Goal: Task Accomplishment & Management: Manage account settings

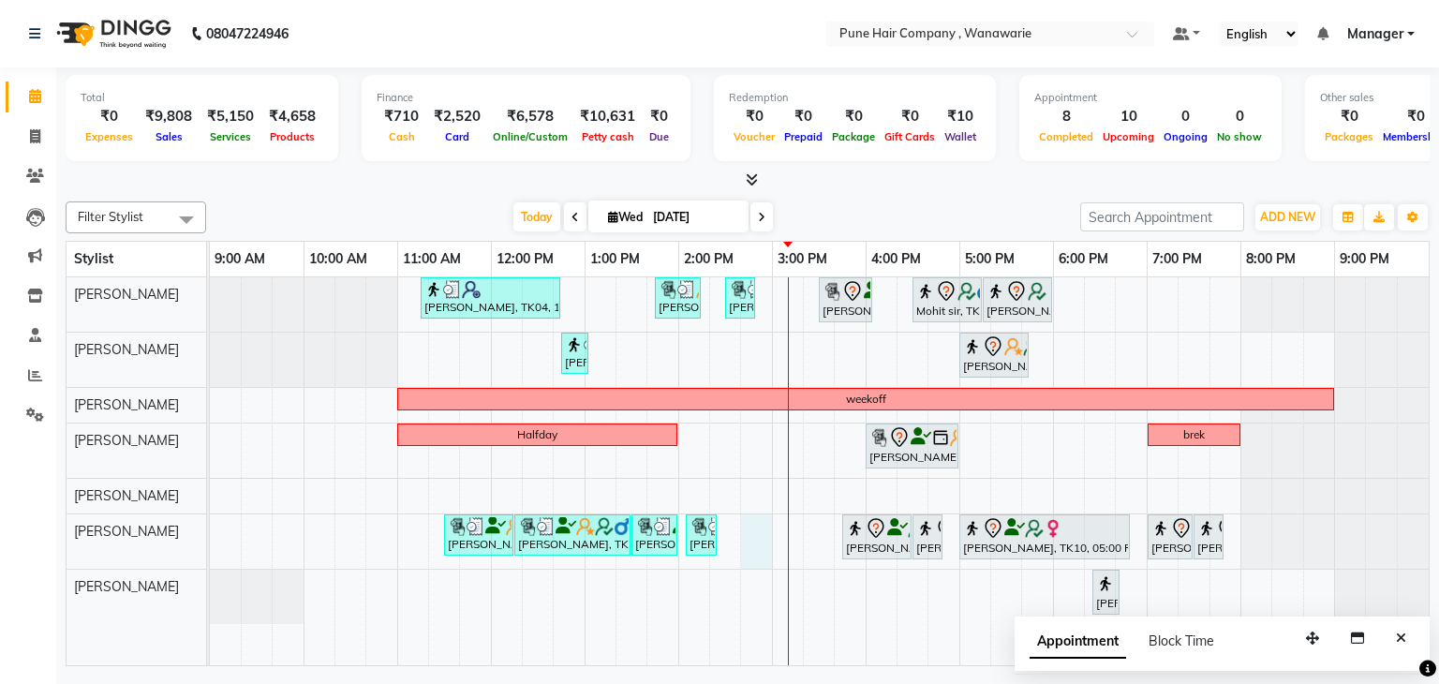
click at [759, 529] on div "[PERSON_NAME], TK04, 11:15 AM-12:45 PM, Hair Colour - Inoa Touch-up (Upto 2 Inc…" at bounding box center [819, 471] width 1219 height 389
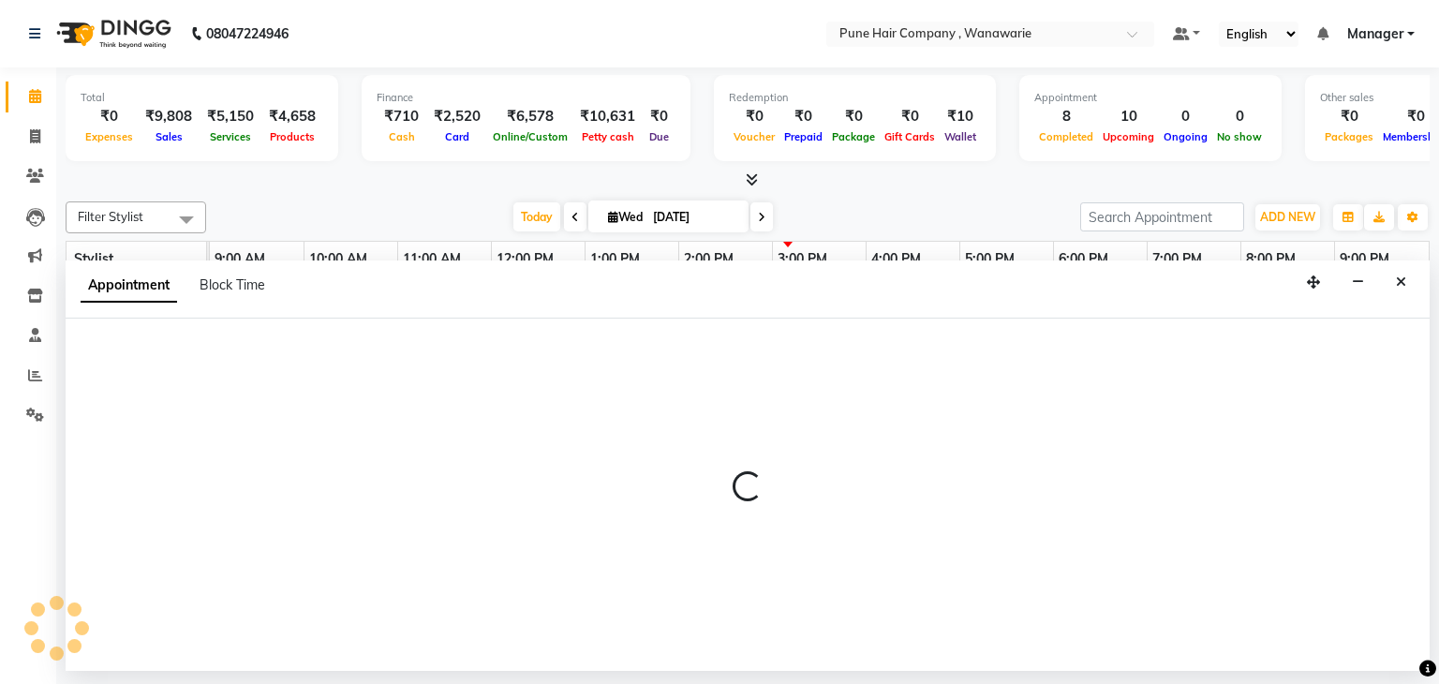
select select "74603"
select select "885"
select select "tentative"
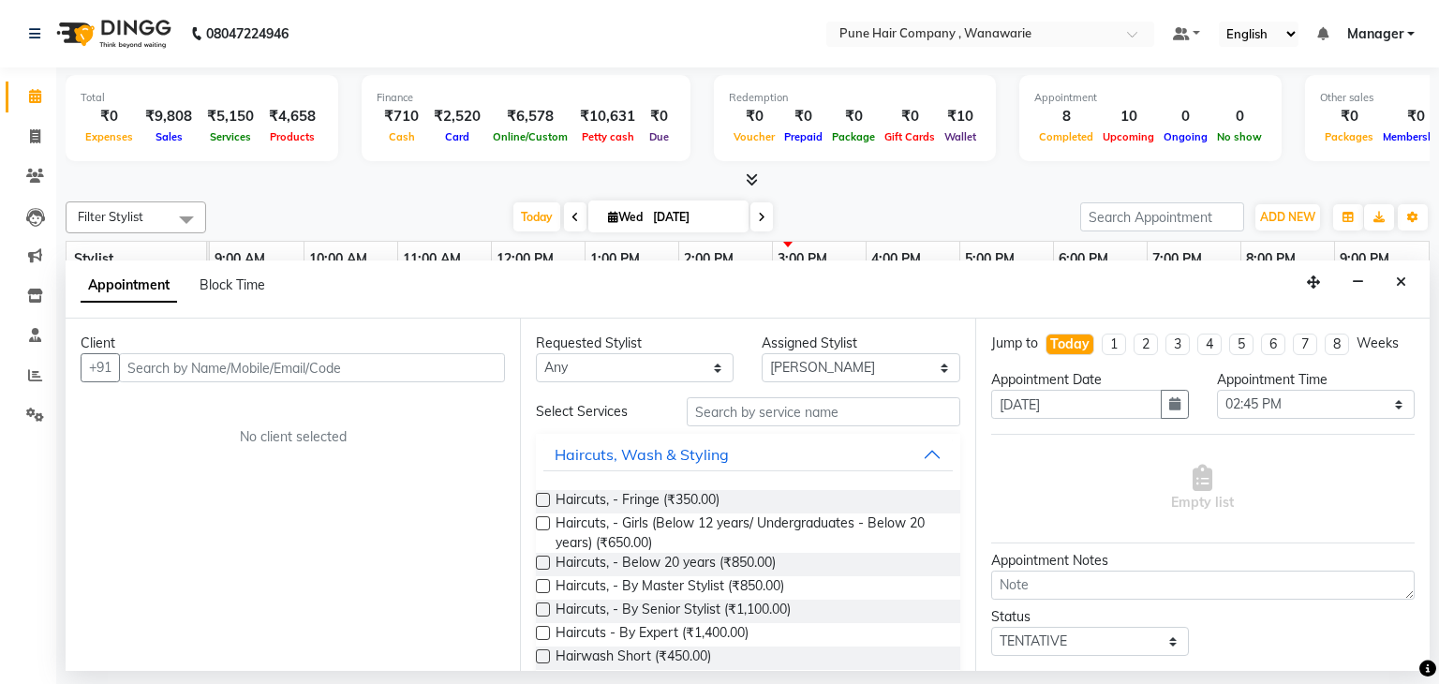
click at [341, 369] on input "text" at bounding box center [312, 367] width 386 height 29
type input "7350930062"
click at [440, 370] on span "Add Client" at bounding box center [466, 367] width 63 height 17
select select "22"
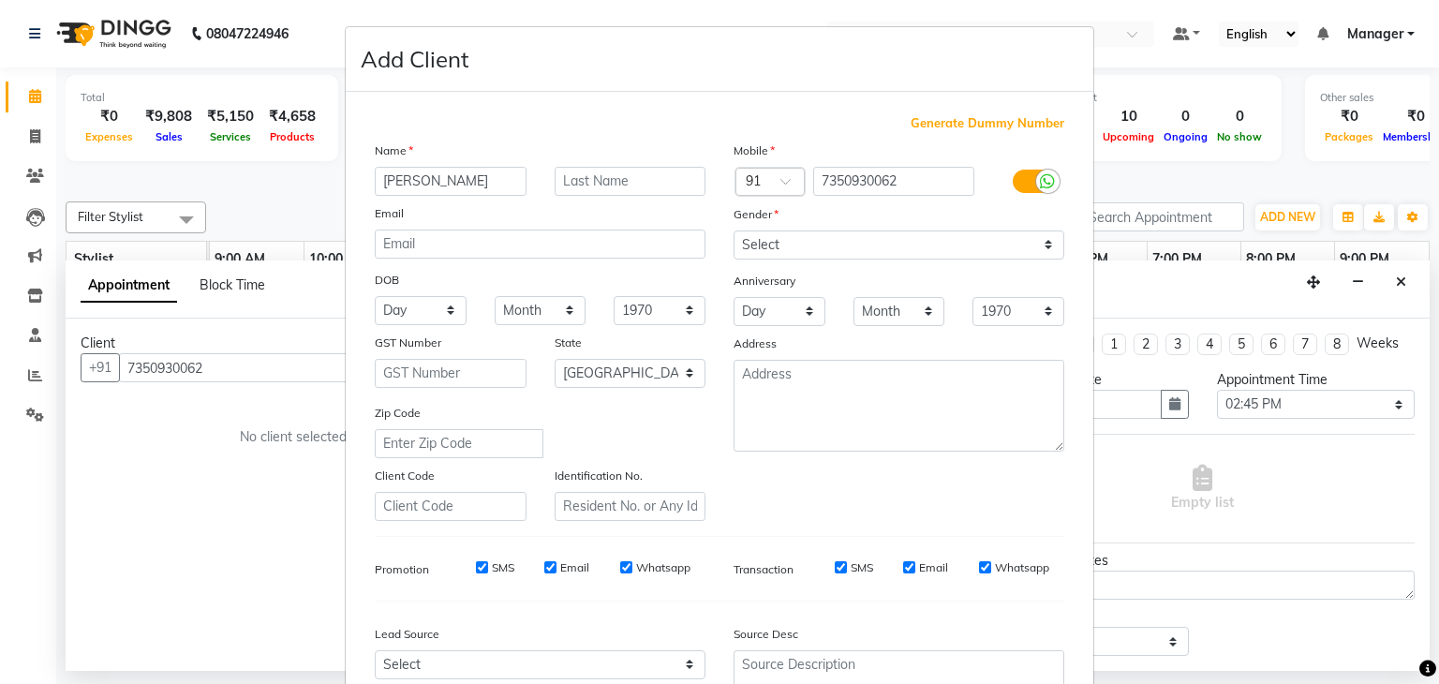
type input "[PERSON_NAME]"
click at [603, 190] on input "text" at bounding box center [631, 181] width 152 height 29
type input "c"
click at [997, 253] on select "Select [DEMOGRAPHIC_DATA] [DEMOGRAPHIC_DATA] Other Prefer Not To Say" at bounding box center [899, 245] width 331 height 29
select select "[DEMOGRAPHIC_DATA]"
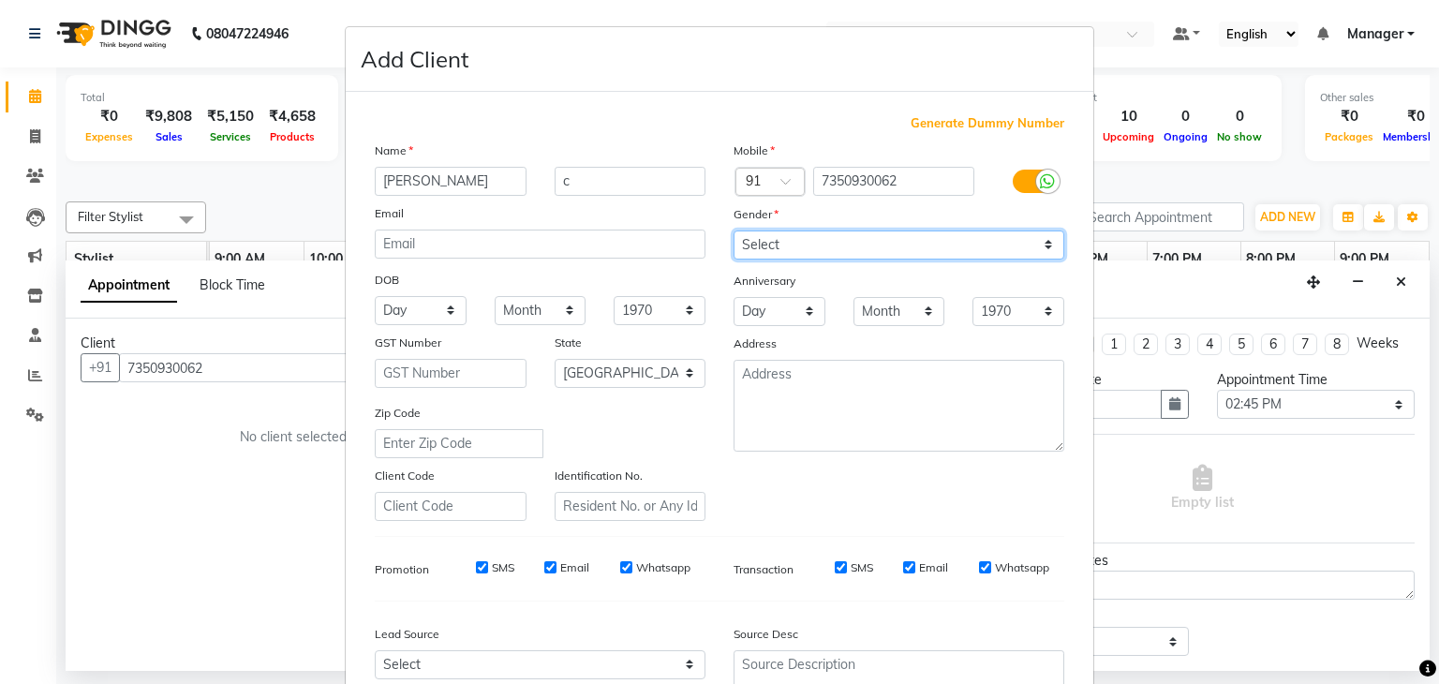
click at [734, 231] on select "Select [DEMOGRAPHIC_DATA] [DEMOGRAPHIC_DATA] Other Prefer Not To Say" at bounding box center [899, 245] width 331 height 29
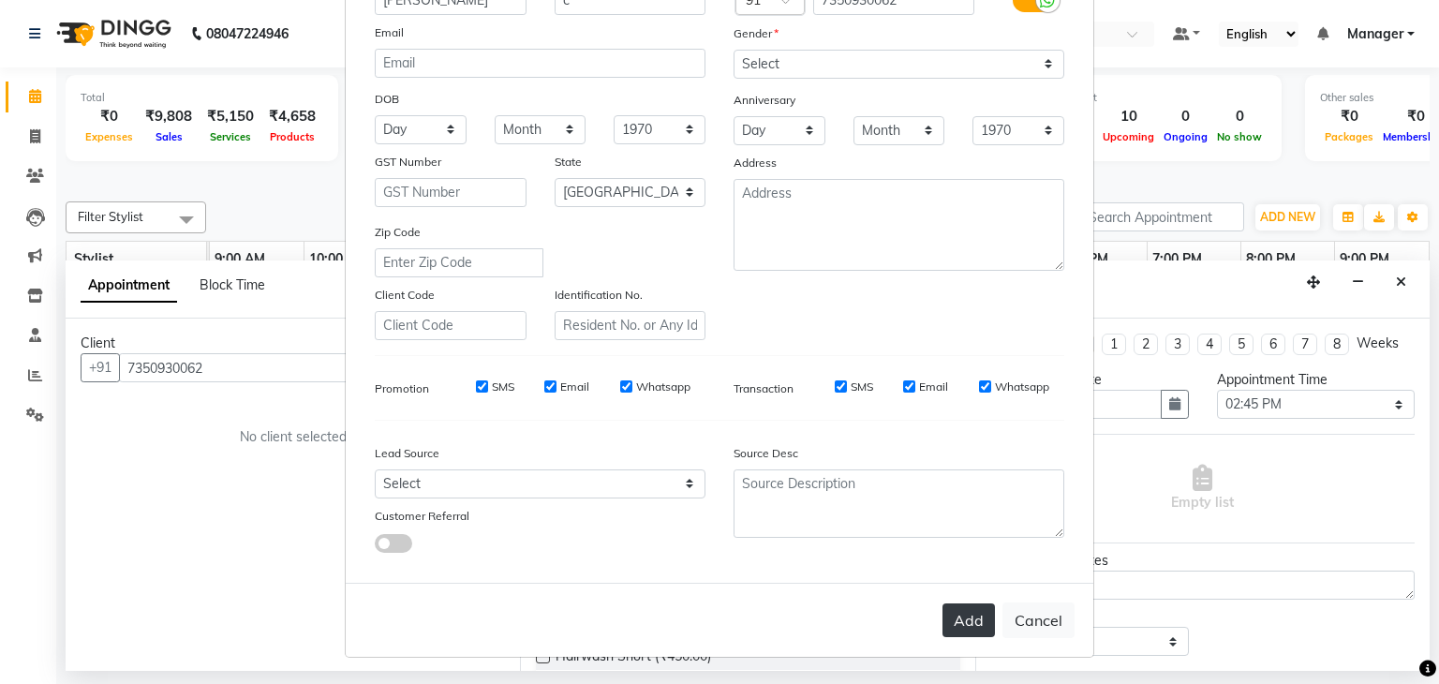
click at [976, 627] on button "Add" at bounding box center [969, 621] width 52 height 34
select select
select select "null"
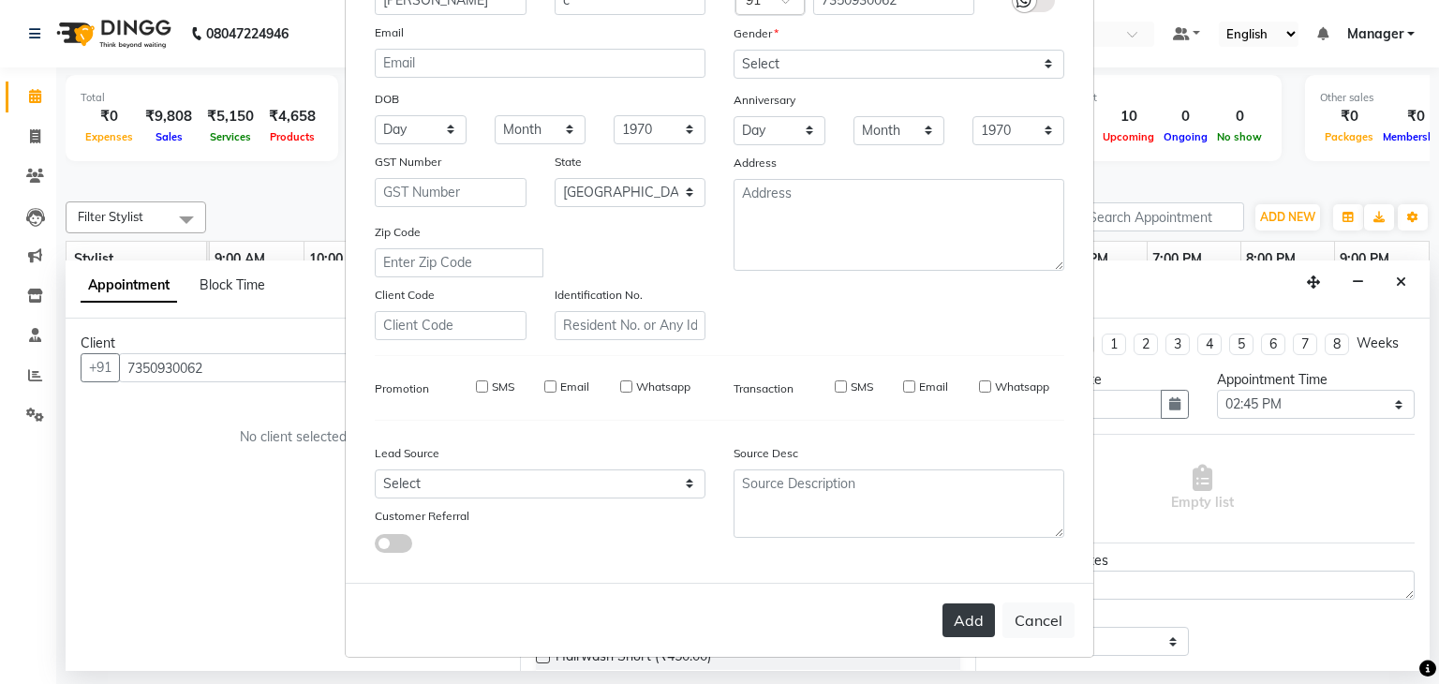
select select
checkbox input "false"
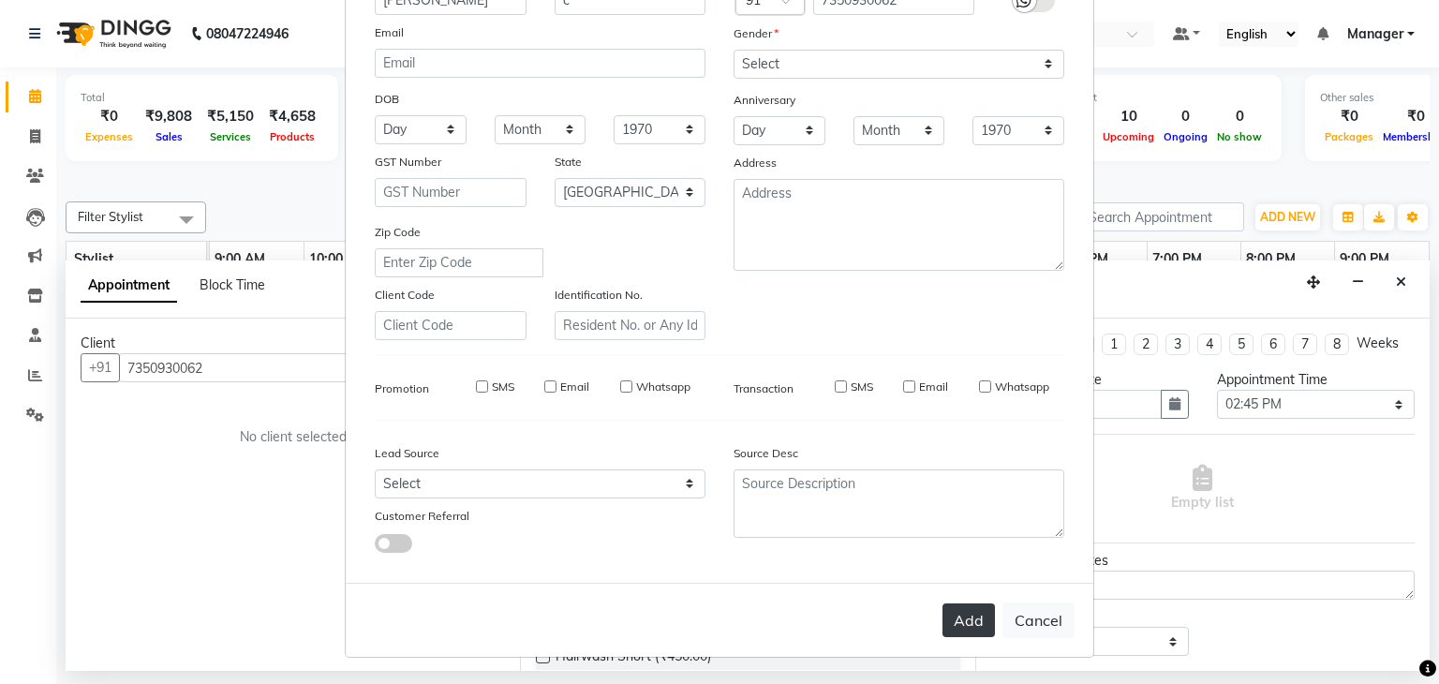
checkbox input "false"
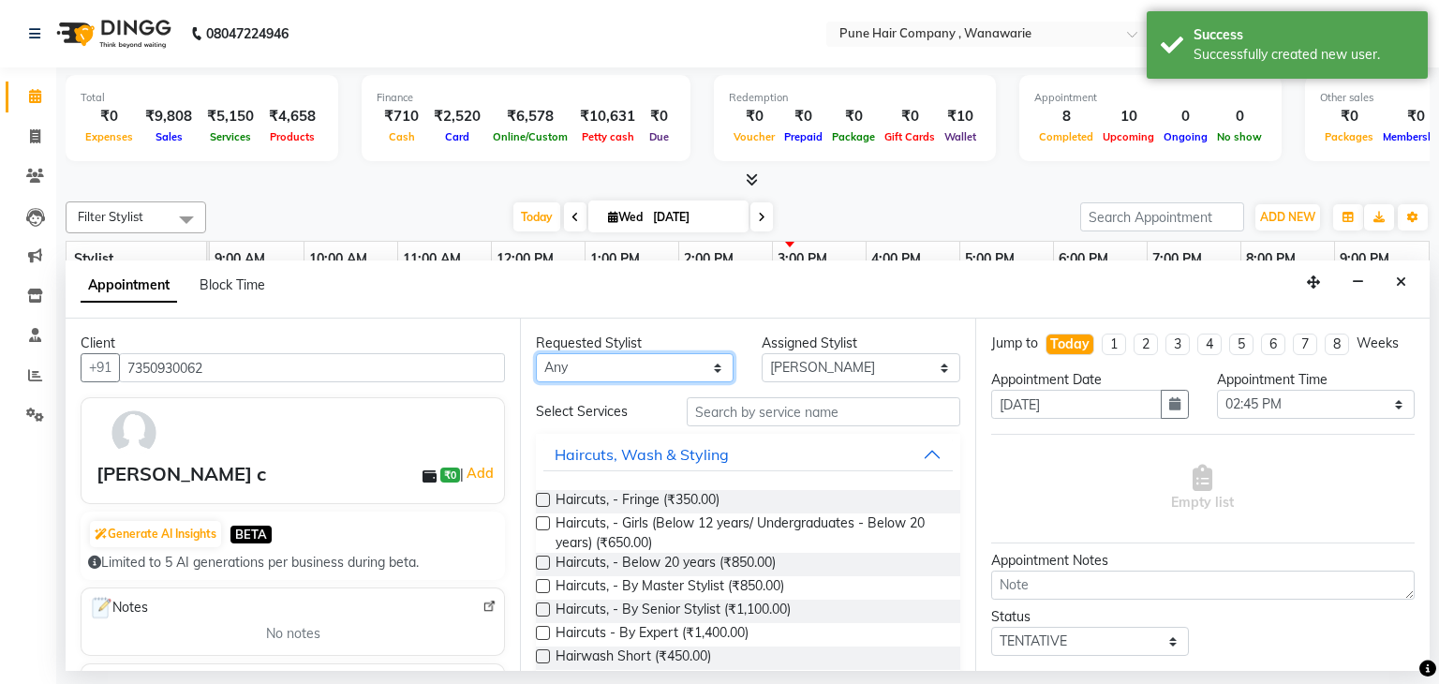
drag, startPoint x: 693, startPoint y: 370, endPoint x: 626, endPoint y: 470, distance: 120.3
click at [626, 470] on div "Requested Stylist Any [PERSON_NAME] [PERSON_NAME] [PERSON_NAME] [PERSON_NAME] […" at bounding box center [747, 495] width 455 height 352
select select "74603"
click at [536, 353] on select "Any [PERSON_NAME] [PERSON_NAME] [PERSON_NAME] [PERSON_NAME] [PERSON_NAME] [PERS…" at bounding box center [635, 367] width 198 height 29
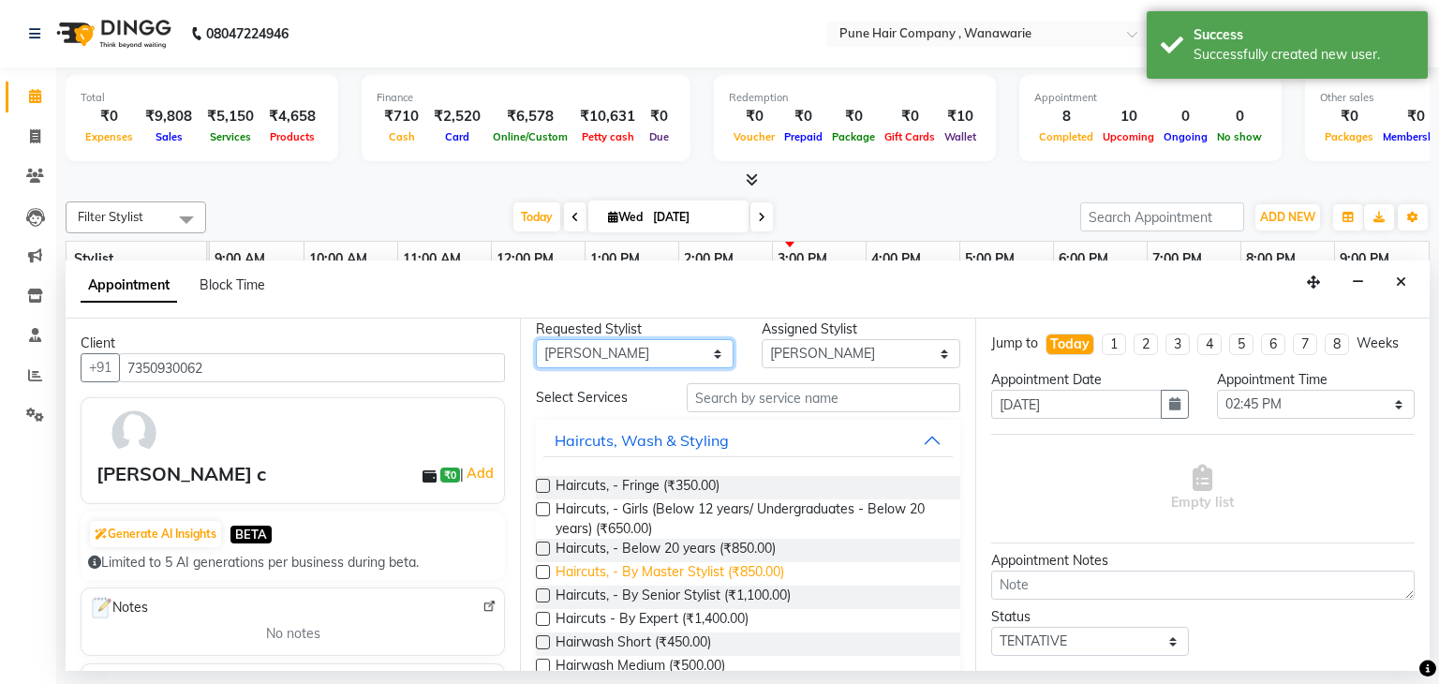
scroll to position [15, 0]
click at [705, 589] on span "Haircuts, - By Senior Stylist (₹1,100.00)" at bounding box center [673, 596] width 235 height 23
checkbox input "false"
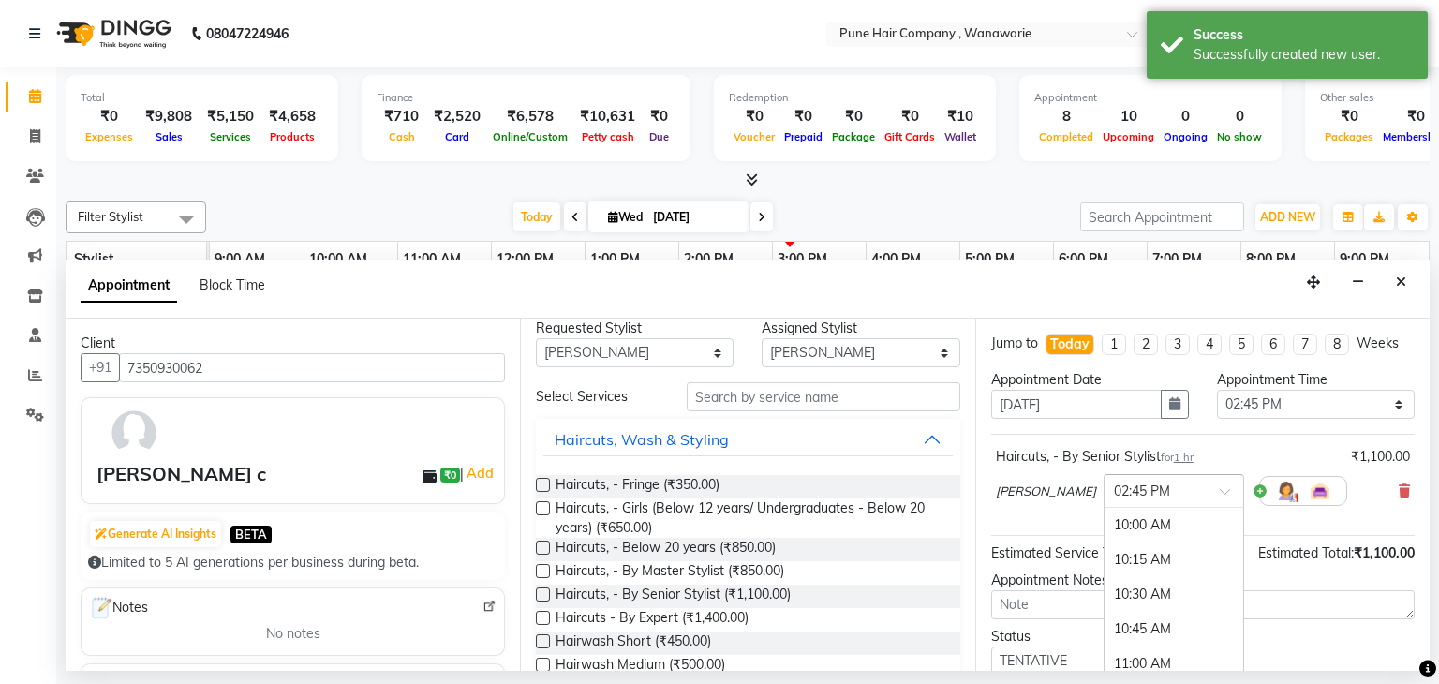
scroll to position [677, 0]
click at [1196, 486] on div at bounding box center [1174, 490] width 139 height 20
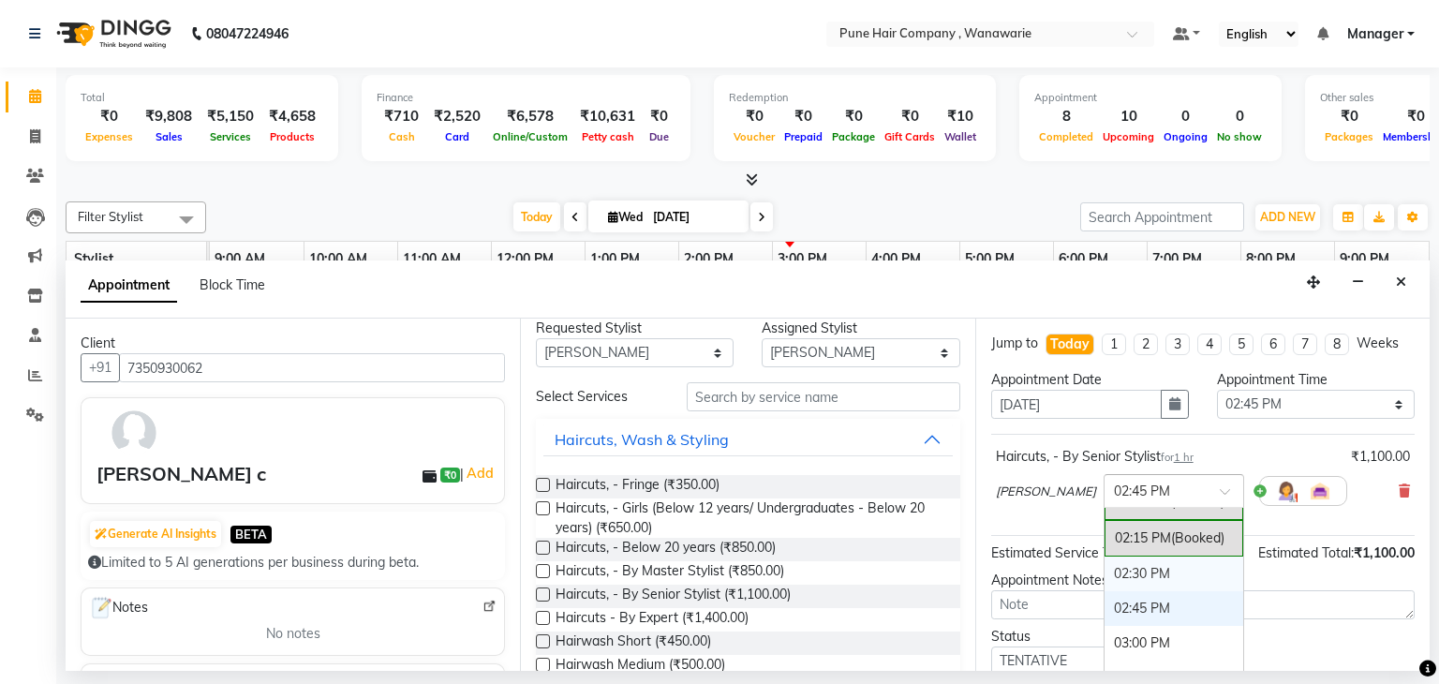
scroll to position [598, 0]
click at [1140, 530] on div "02:15 PM (Booked)" at bounding box center [1174, 538] width 139 height 37
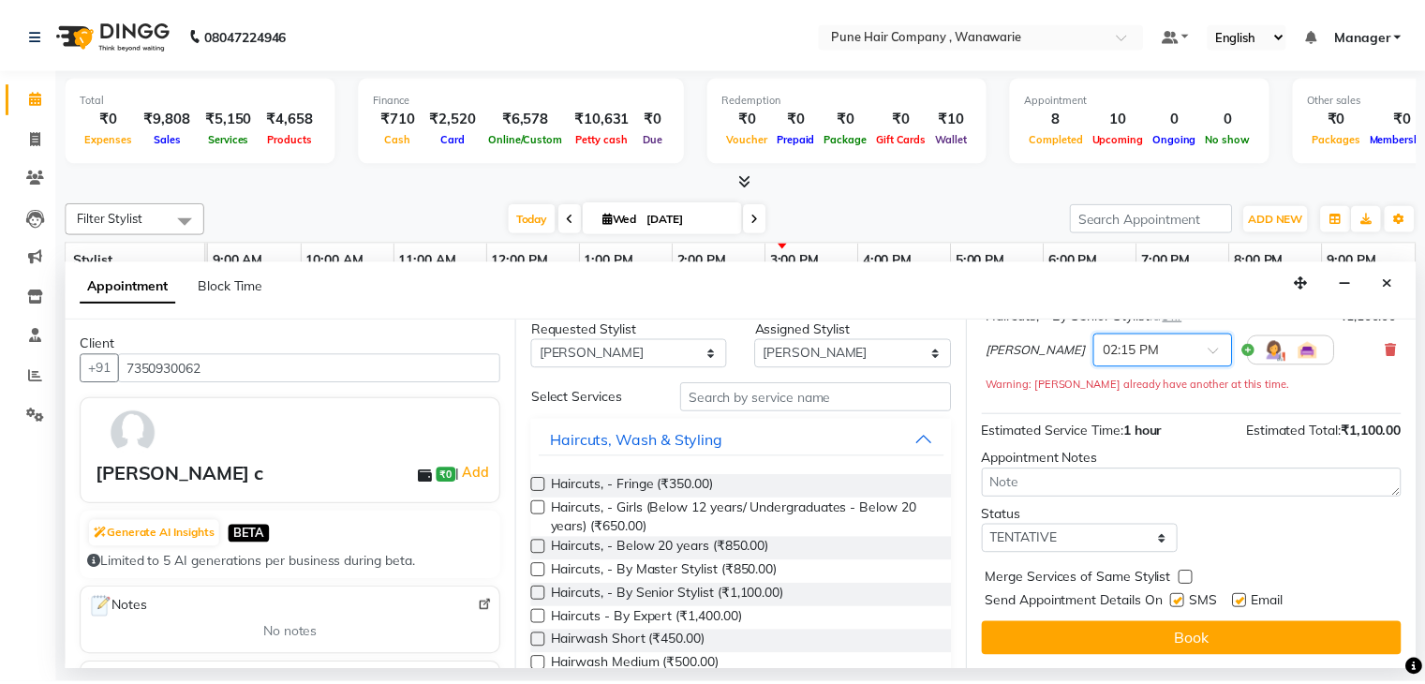
scroll to position [141, 0]
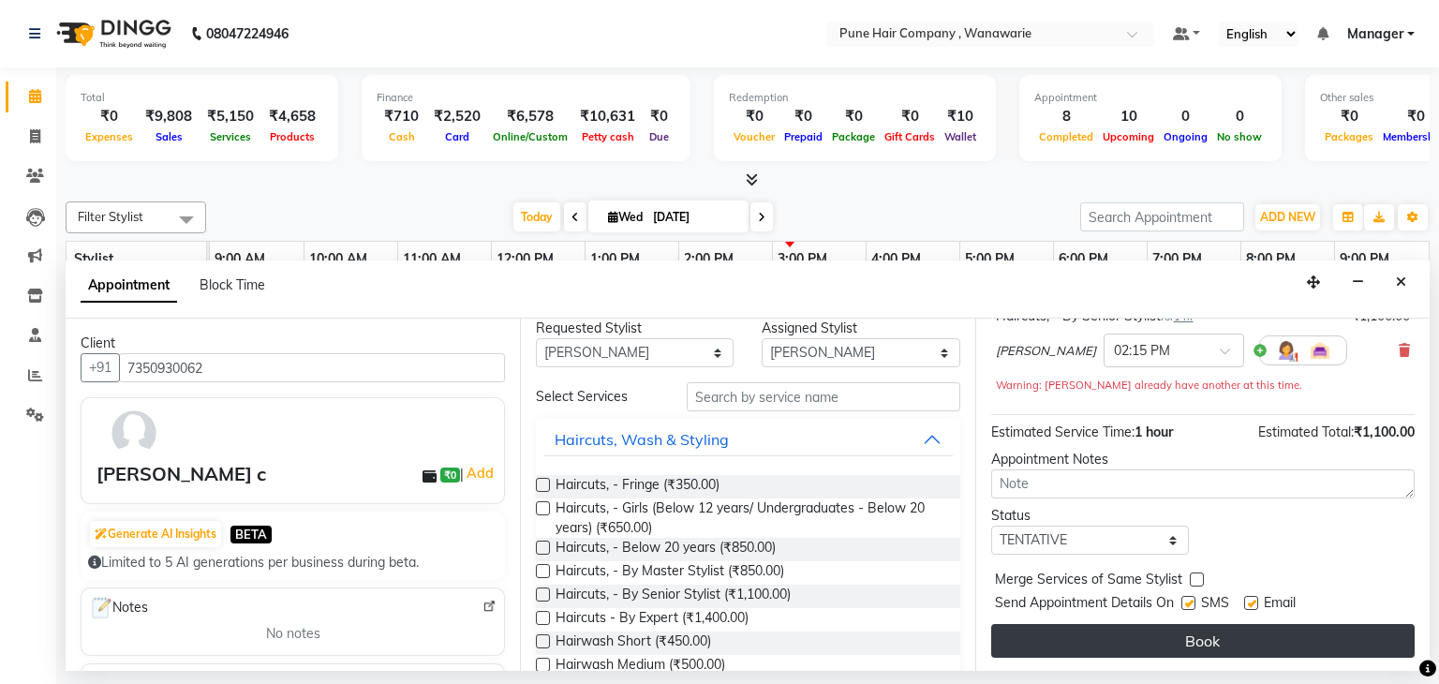
click at [1149, 631] on button "Book" at bounding box center [1204, 641] width 424 height 34
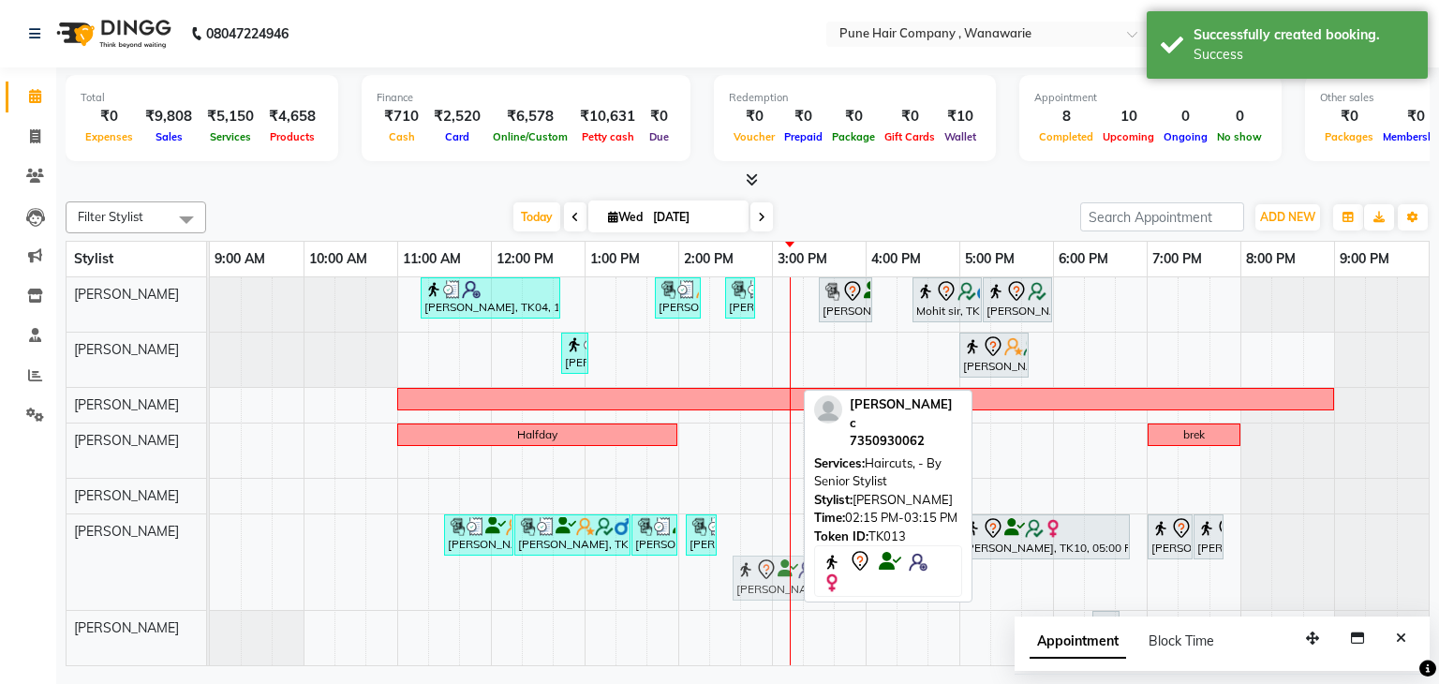
drag, startPoint x: 745, startPoint y: 579, endPoint x: 765, endPoint y: 579, distance: 19.7
click at [210, 579] on div "[PERSON_NAME], TK02, 11:30 AM-12:15 PM, [DEMOGRAPHIC_DATA] Haircut By Senior St…" at bounding box center [210, 562] width 0 height 96
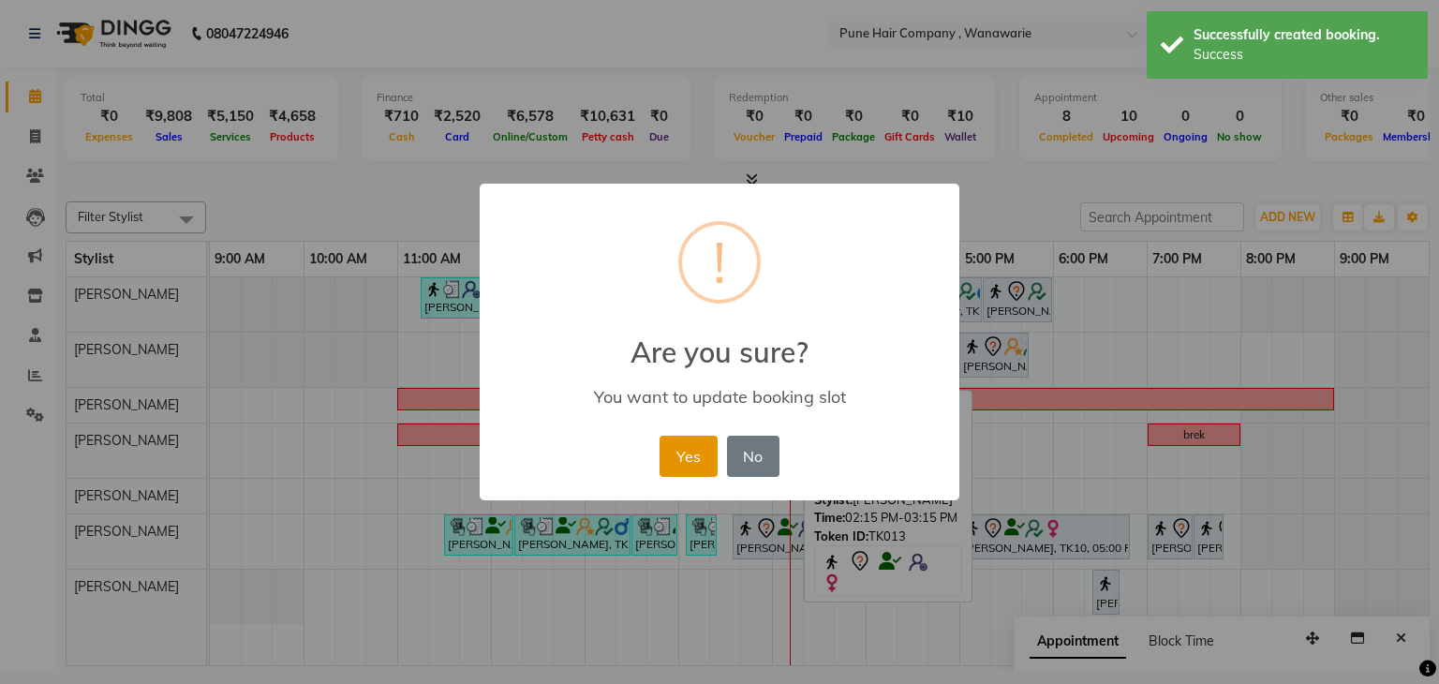
click at [667, 450] on button "Yes" at bounding box center [688, 456] width 57 height 41
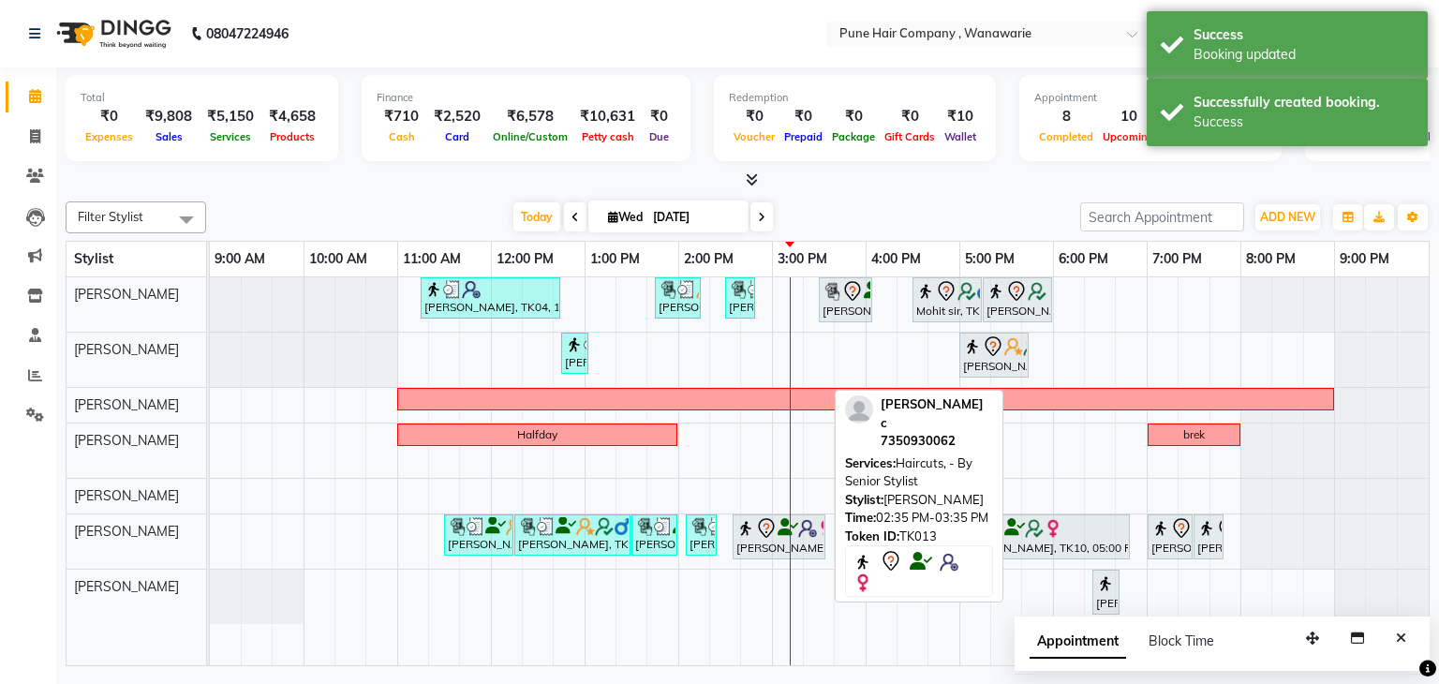
click at [775, 543] on div "[PERSON_NAME] c, TK13, 02:35 PM-03:35 PM, Haircuts, - By Senior Stylist" at bounding box center [779, 536] width 89 height 39
select select "7"
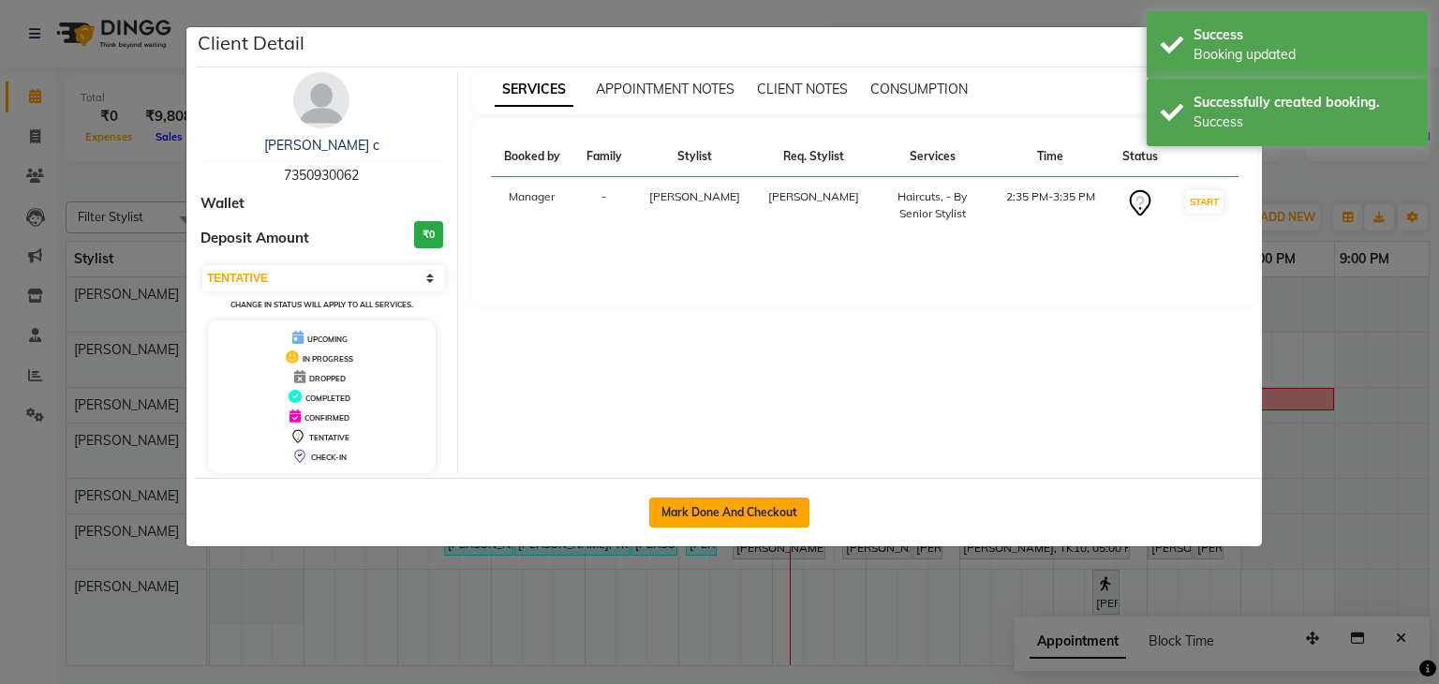
click at [753, 503] on button "Mark Done And Checkout" at bounding box center [729, 513] width 160 height 30
select select "8072"
select select "service"
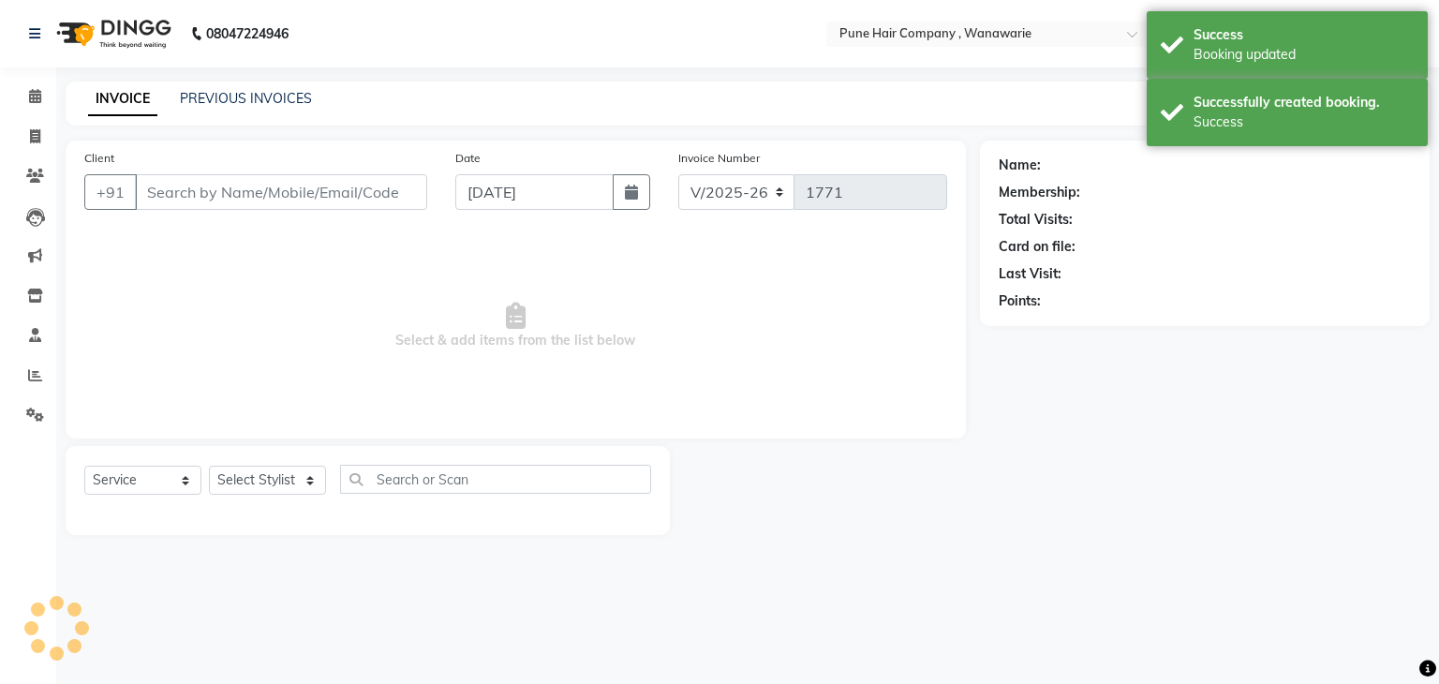
select select "3"
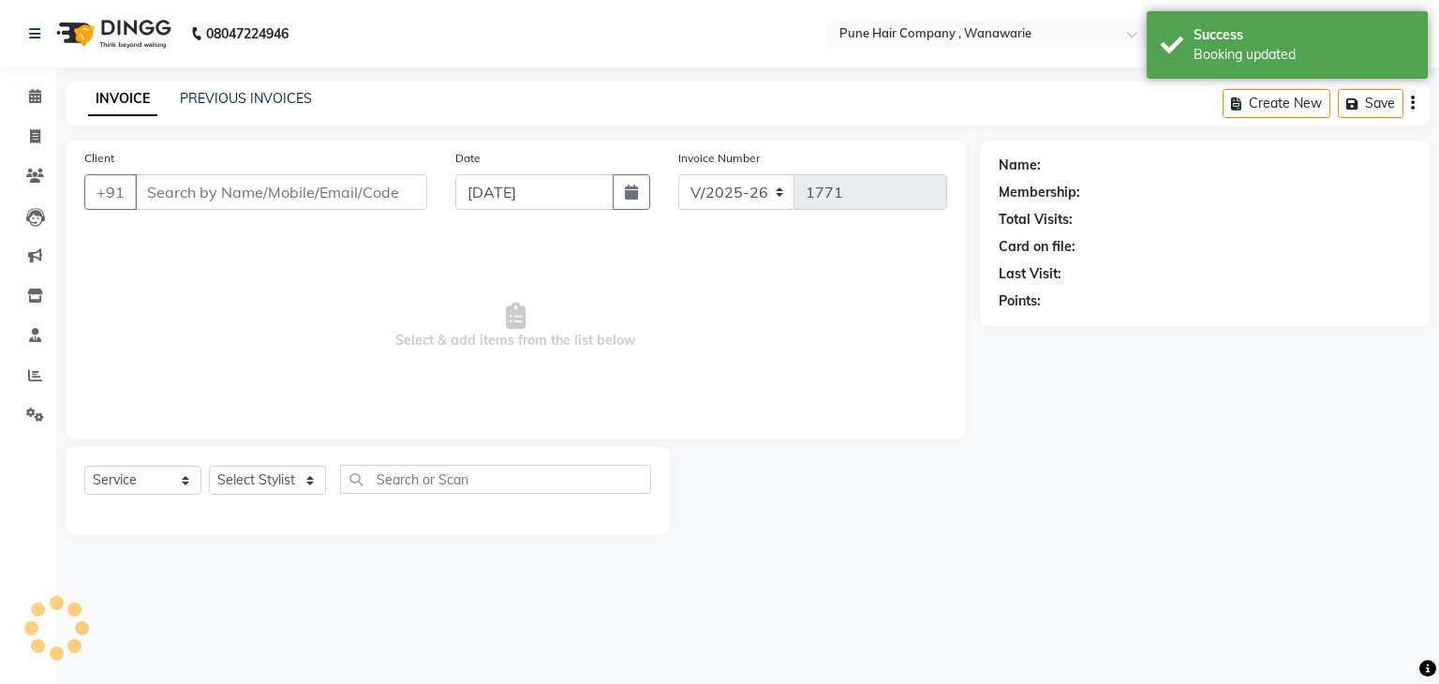
type input "7350930062"
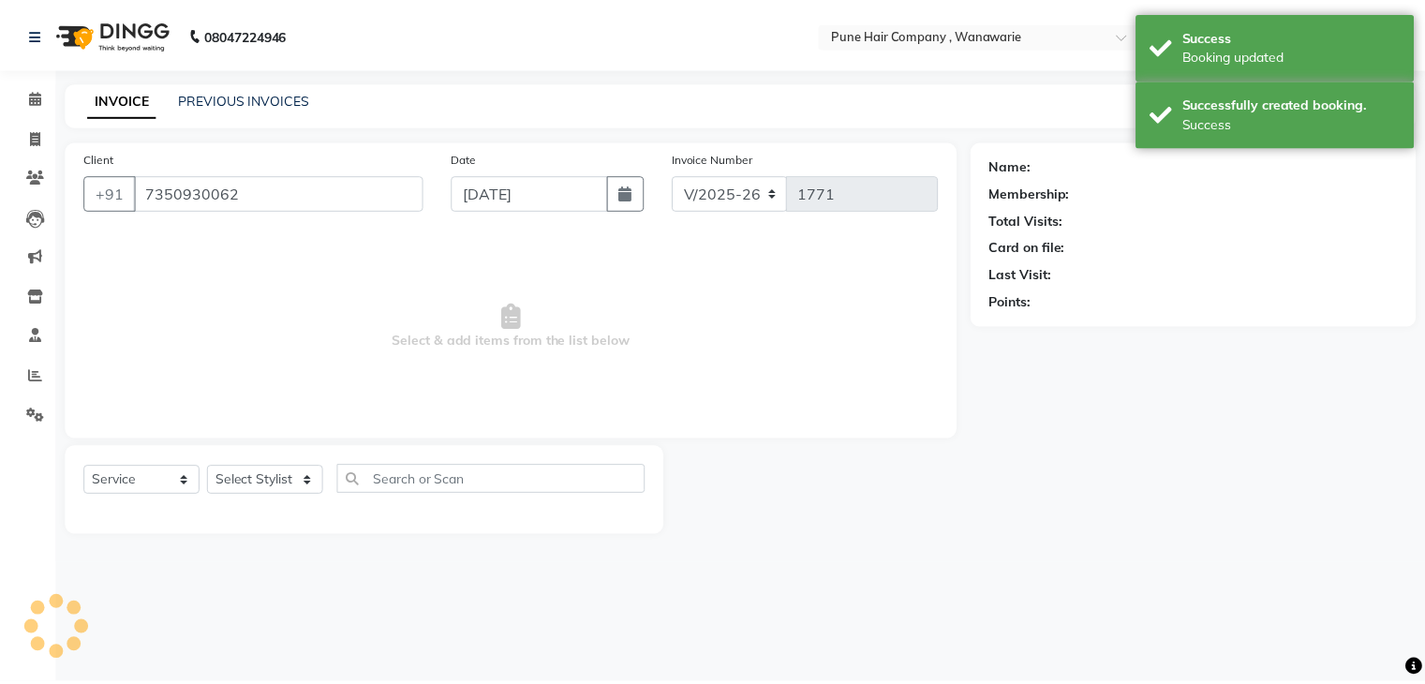
select select "74603"
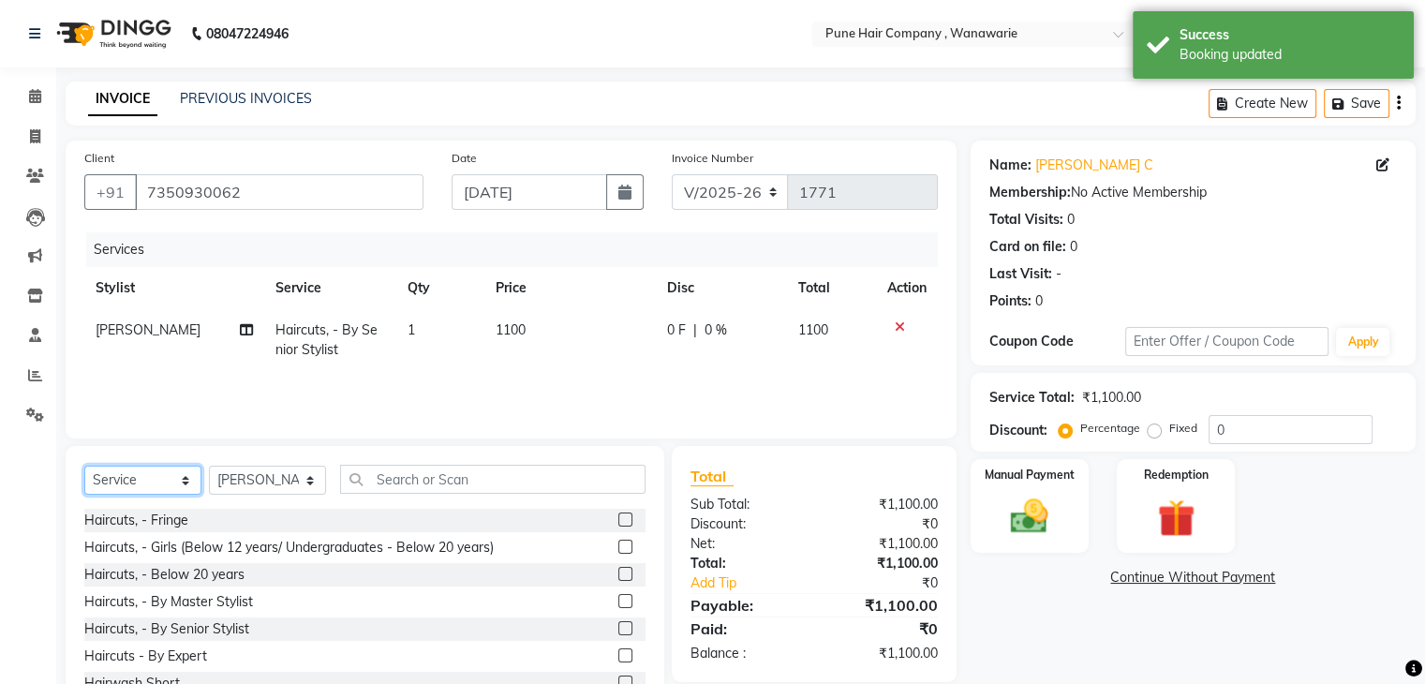
click at [150, 473] on select "Select Service Product Membership Package Voucher Prepaid Gift Card" at bounding box center [142, 480] width 117 height 29
click at [84, 467] on select "Select Service Product Membership Package Voucher Prepaid Gift Card" at bounding box center [142, 480] width 117 height 29
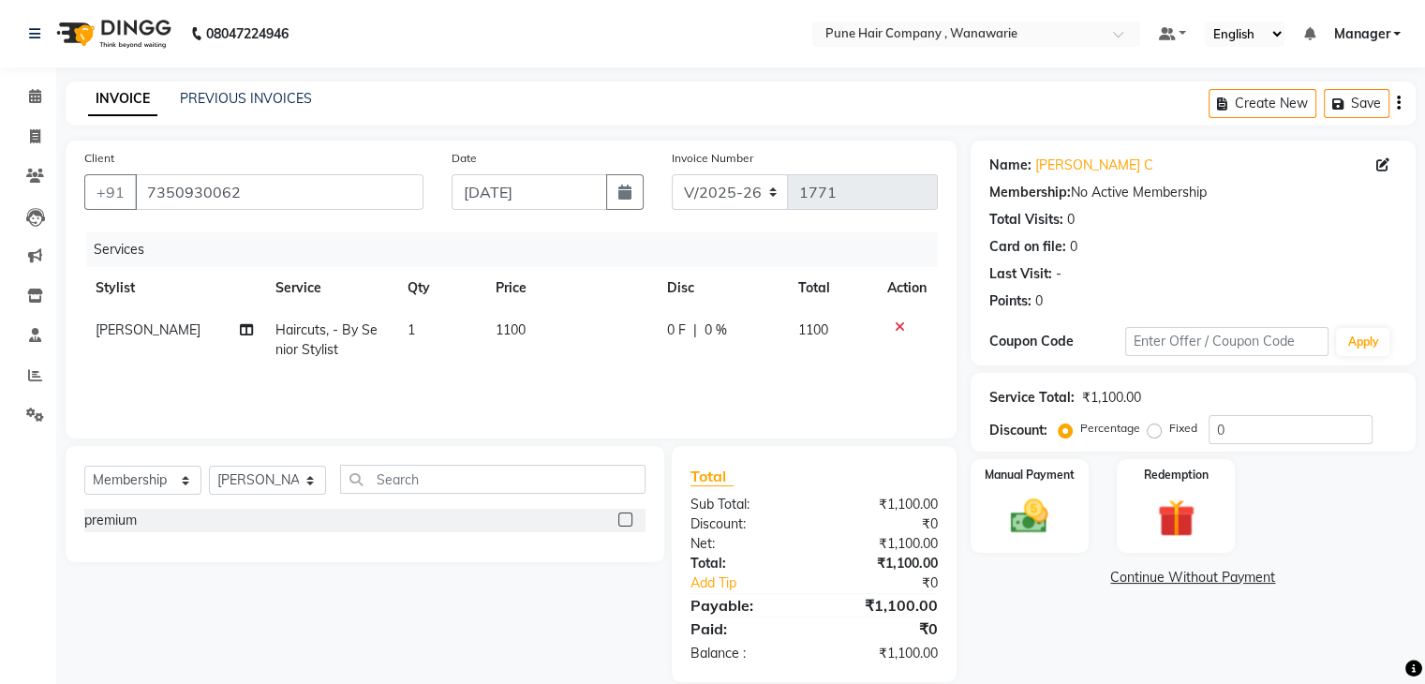
click at [627, 514] on label at bounding box center [626, 520] width 14 height 14
click at [627, 514] on input "checkbox" at bounding box center [625, 520] width 12 height 12
select select "select"
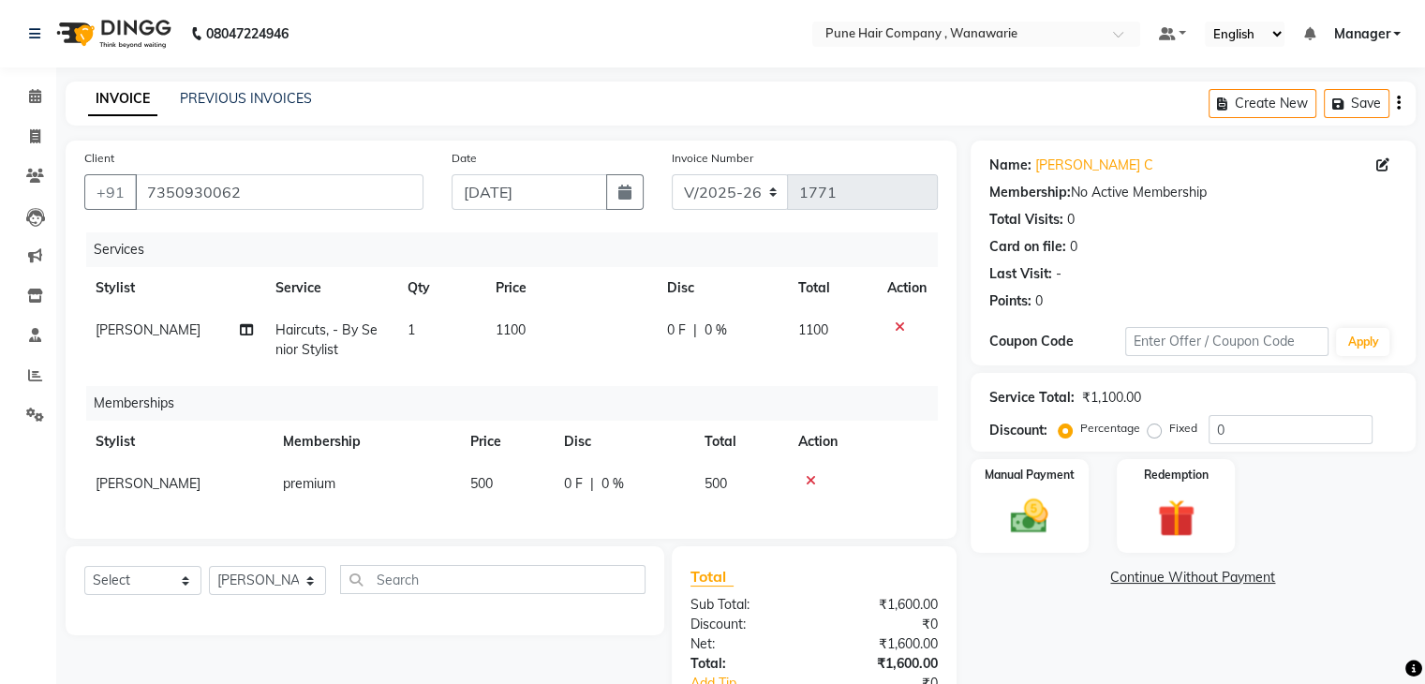
click at [730, 484] on td "500" at bounding box center [740, 484] width 94 height 42
select select "74603"
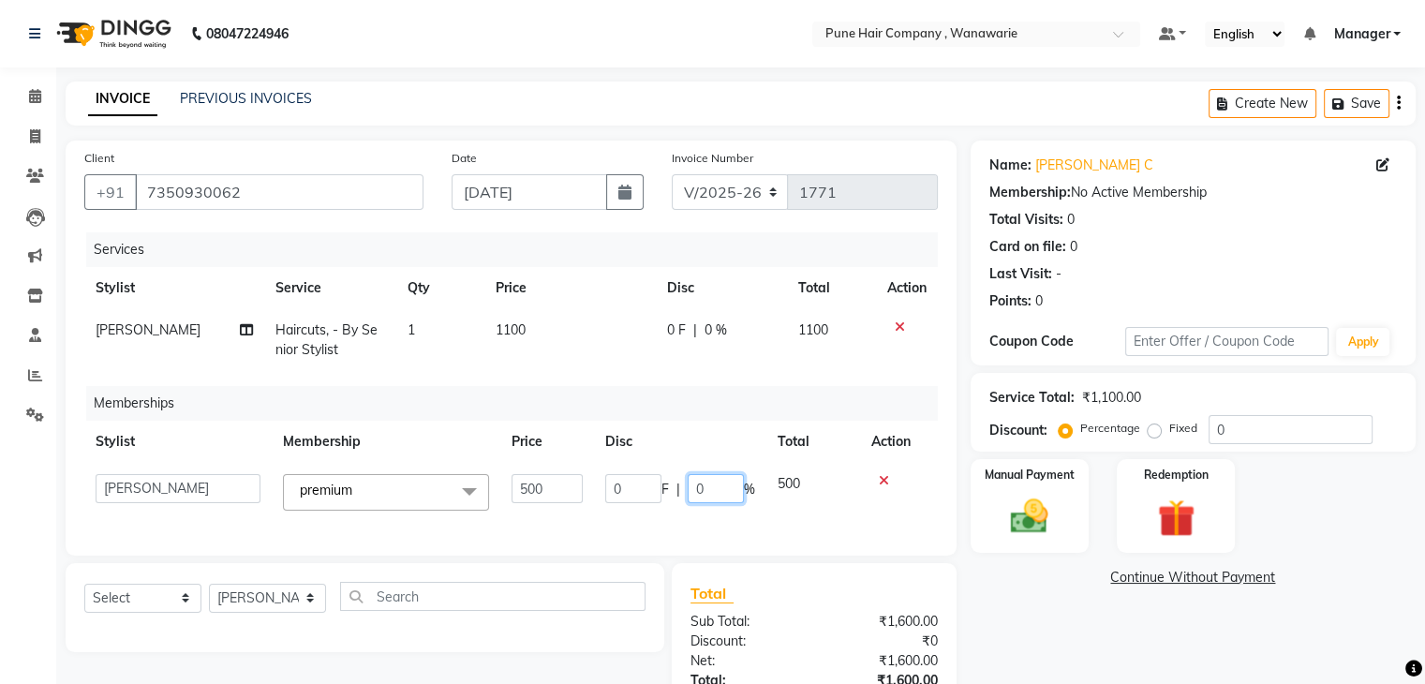
click at [725, 488] on input "0" at bounding box center [716, 488] width 56 height 29
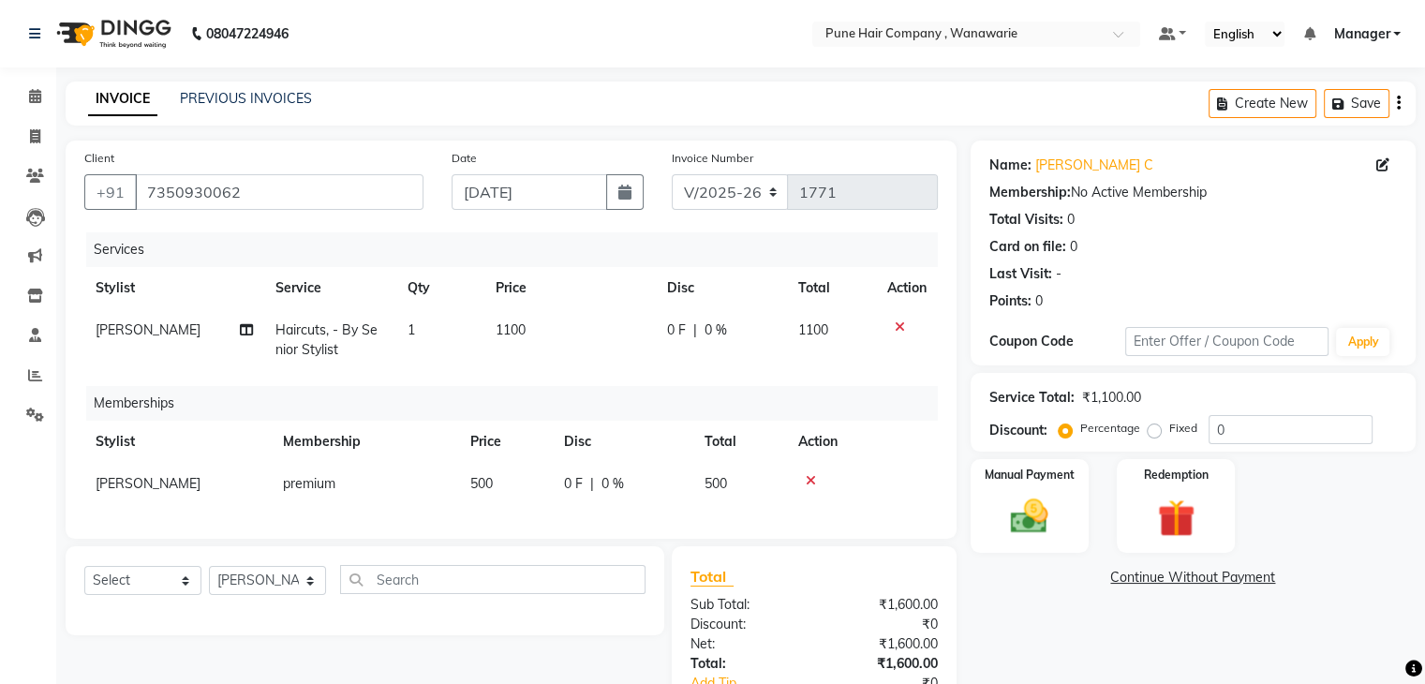
click at [621, 488] on span "0 %" at bounding box center [613, 484] width 22 height 20
select select "74603"
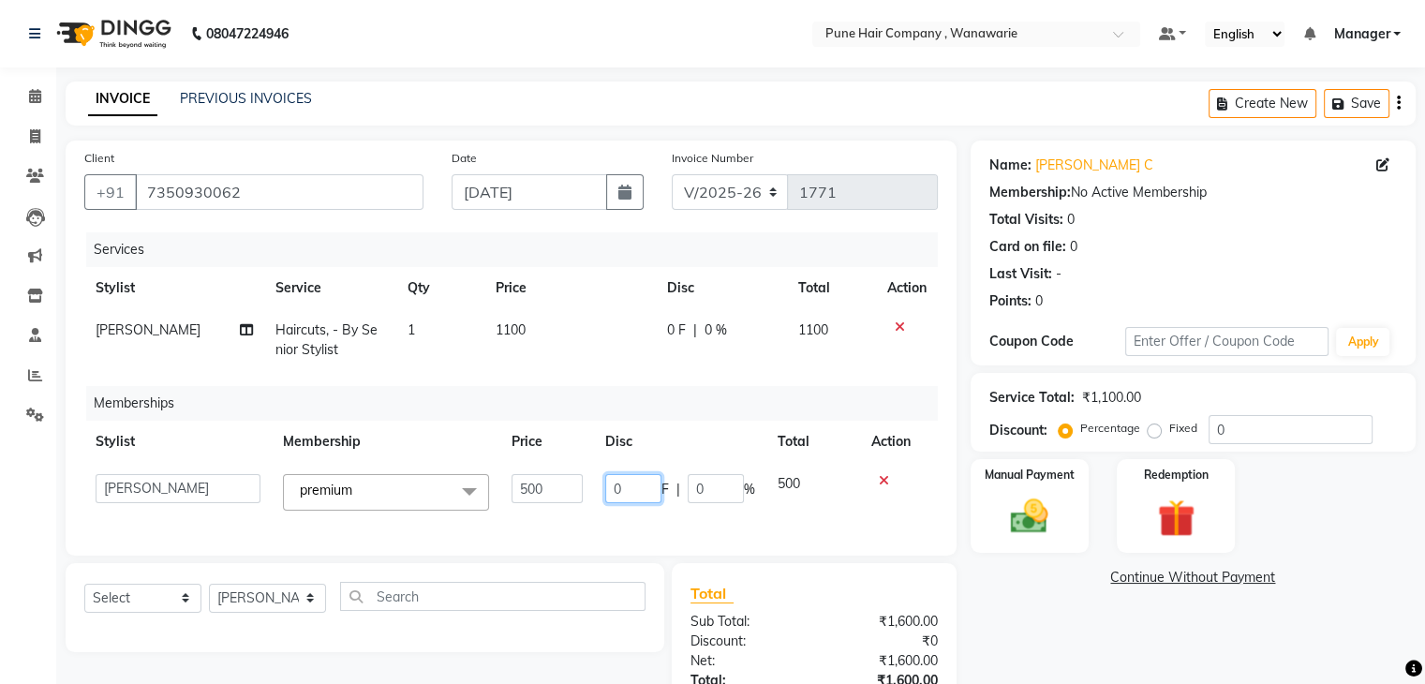
click at [621, 488] on input "0" at bounding box center [633, 488] width 56 height 29
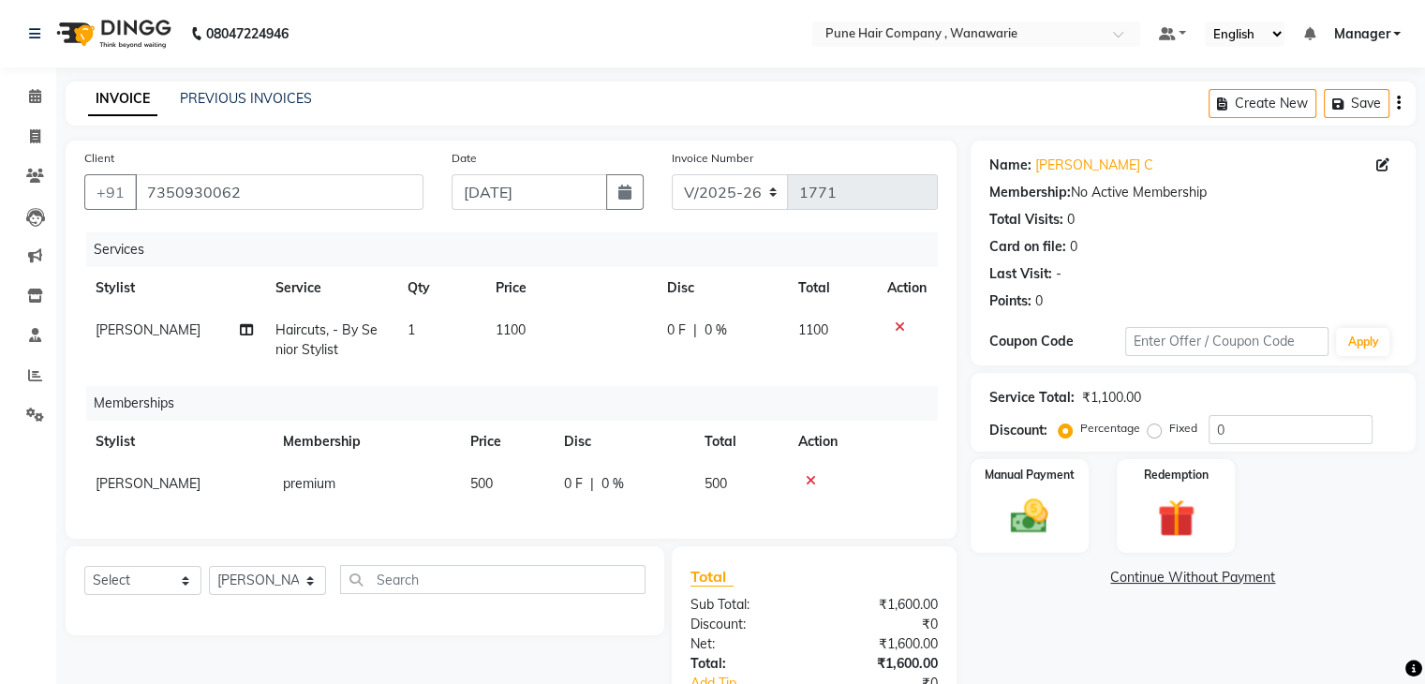
click at [725, 488] on span "500" at bounding box center [716, 483] width 22 height 17
select select "74603"
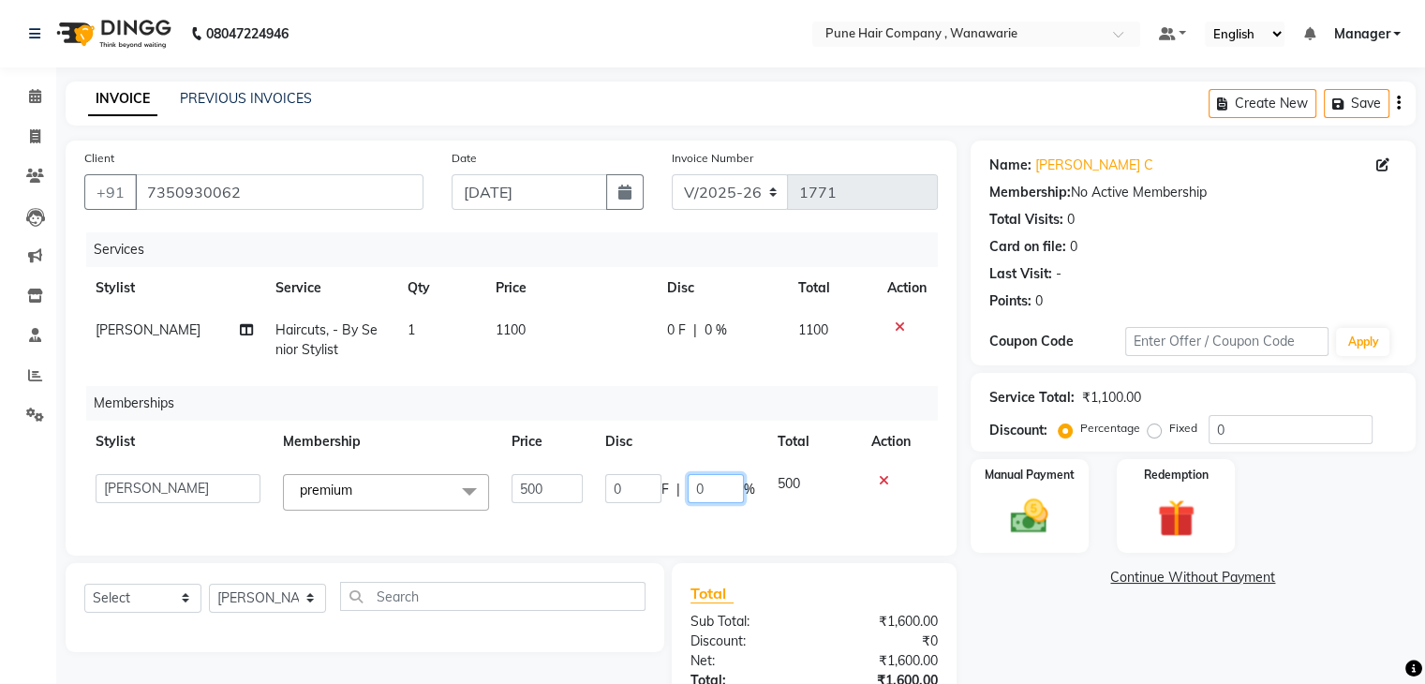
click at [722, 496] on input "0" at bounding box center [716, 488] width 56 height 29
type input "500"
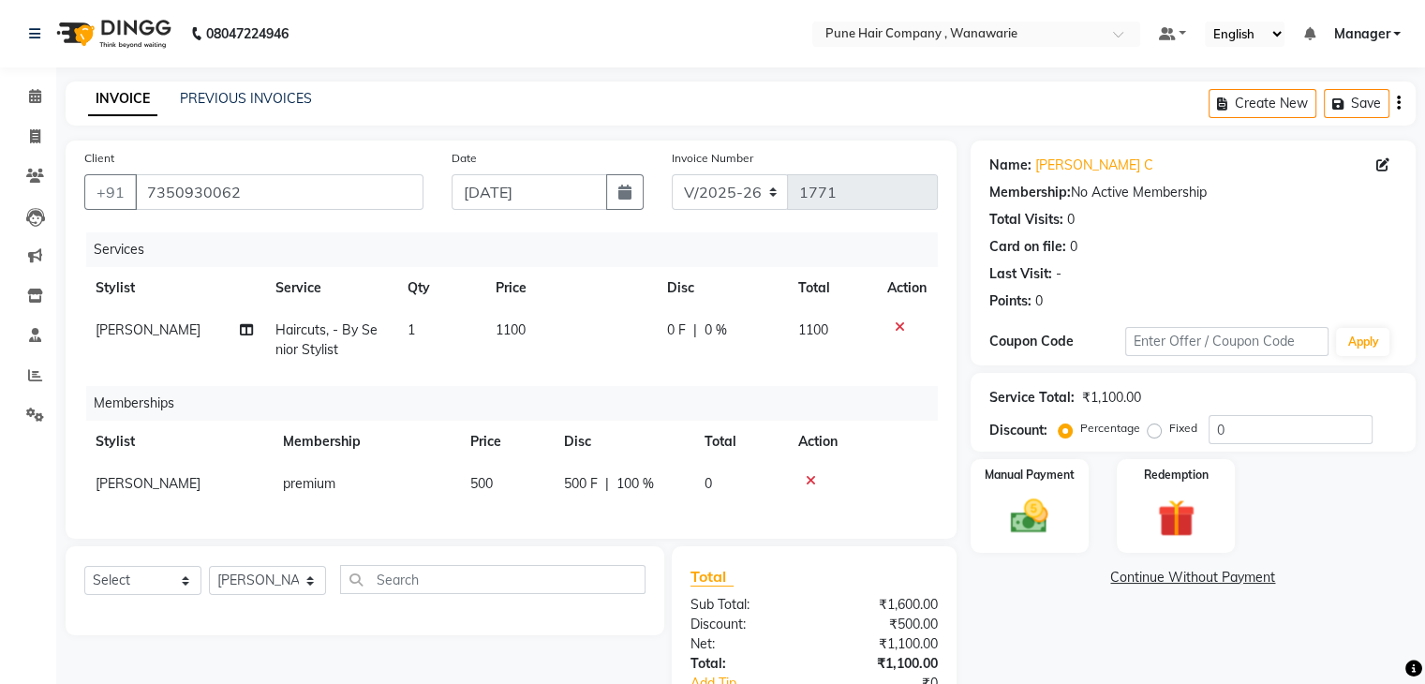
click at [802, 500] on tr "[PERSON_NAME] premium 500 500 F | 100 % 0" at bounding box center [511, 484] width 854 height 42
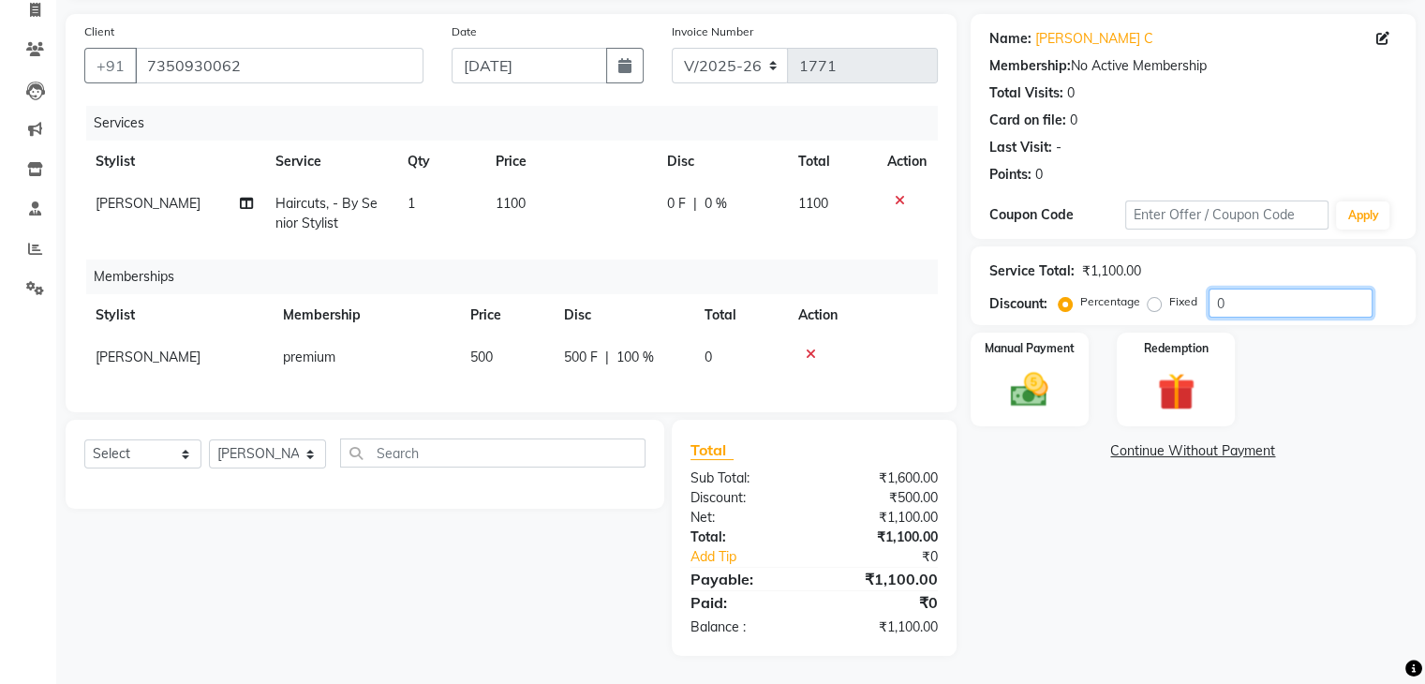
click at [1312, 296] on input "0" at bounding box center [1291, 303] width 164 height 29
type input "20"
click at [1007, 384] on img at bounding box center [1029, 390] width 63 height 45
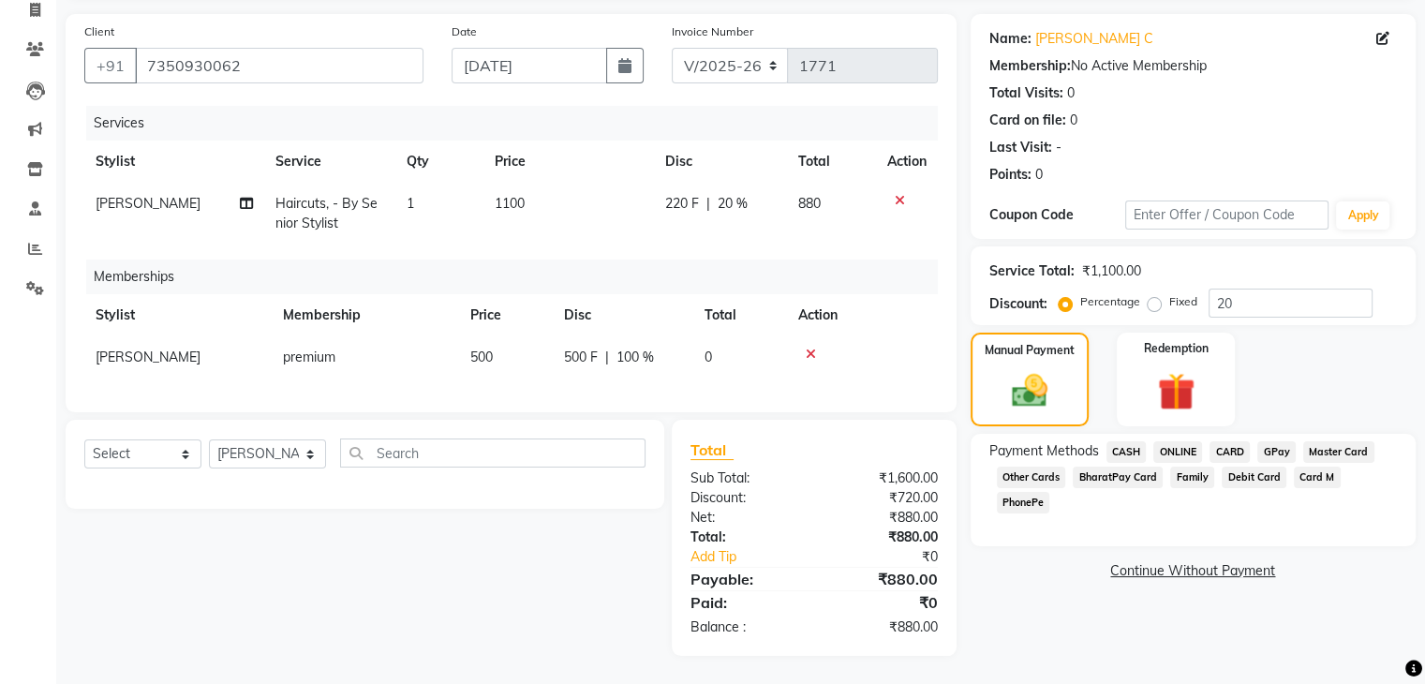
click at [1139, 441] on span "CASH" at bounding box center [1127, 452] width 40 height 22
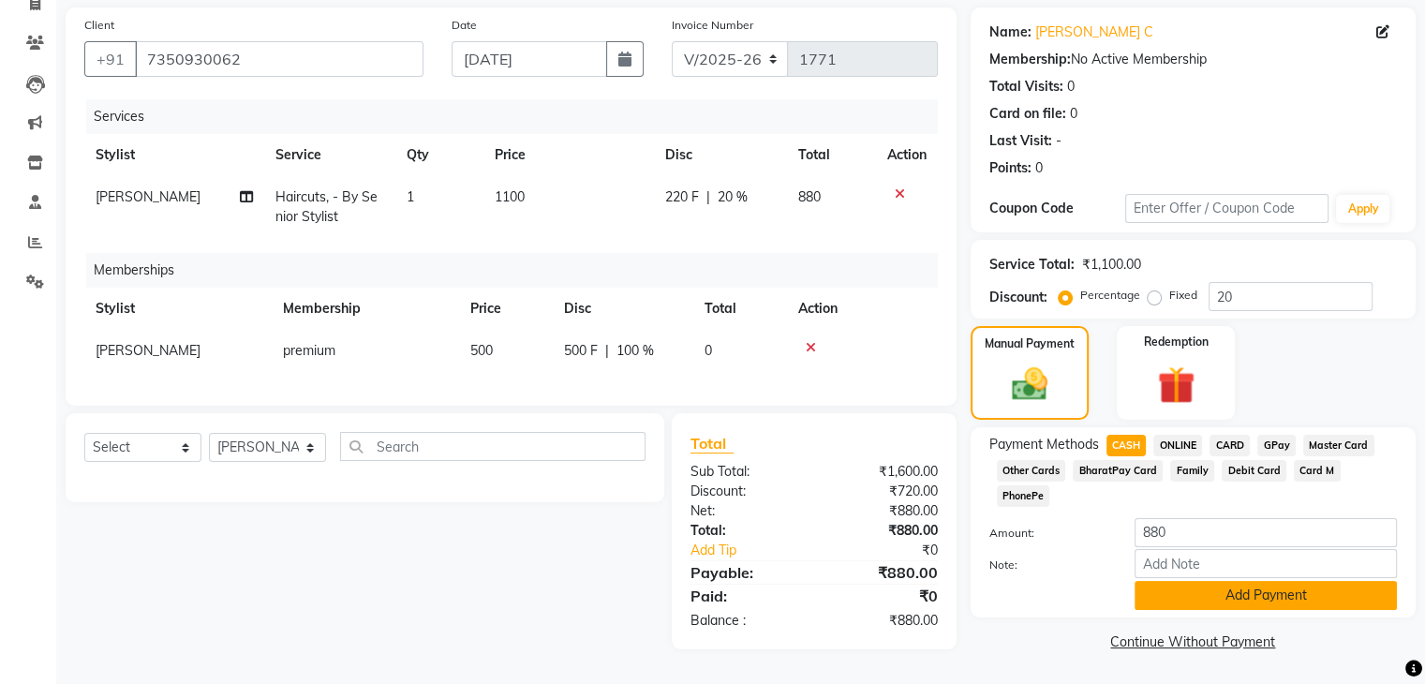
click at [1250, 581] on button "Add Payment" at bounding box center [1266, 595] width 262 height 29
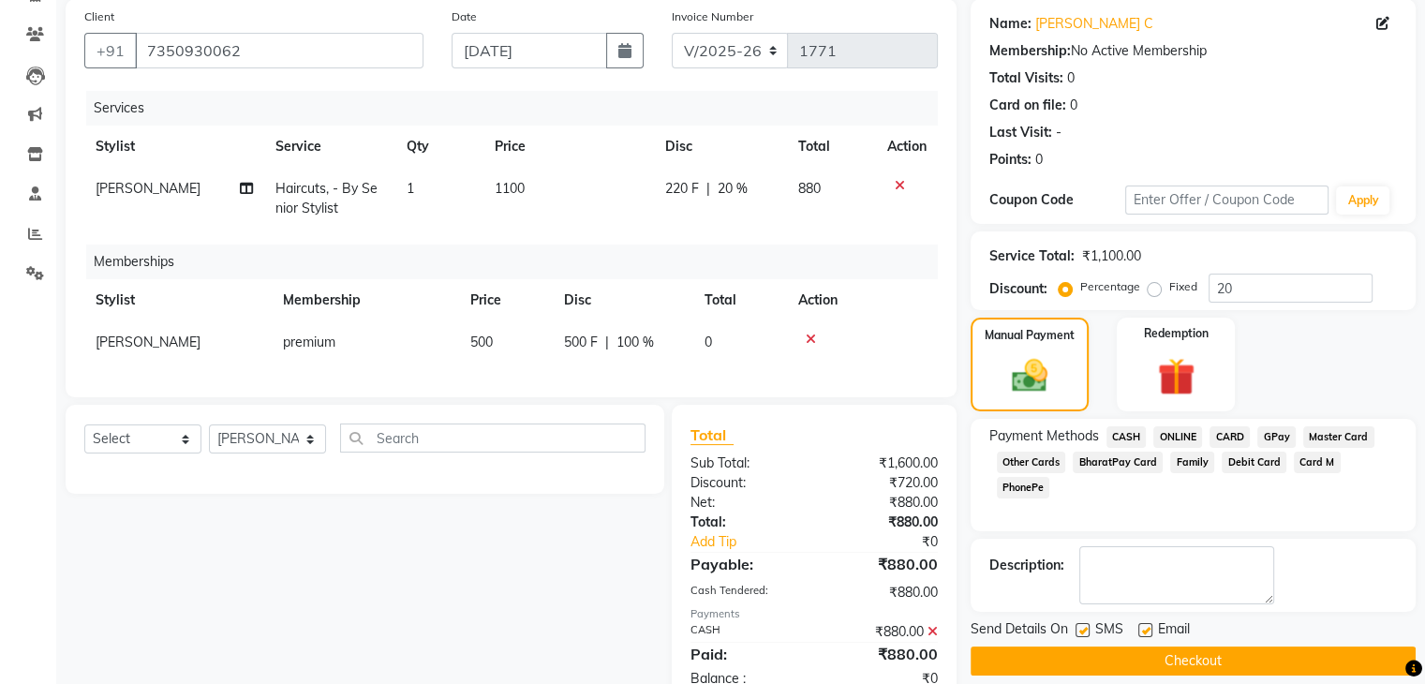
scroll to position [207, 0]
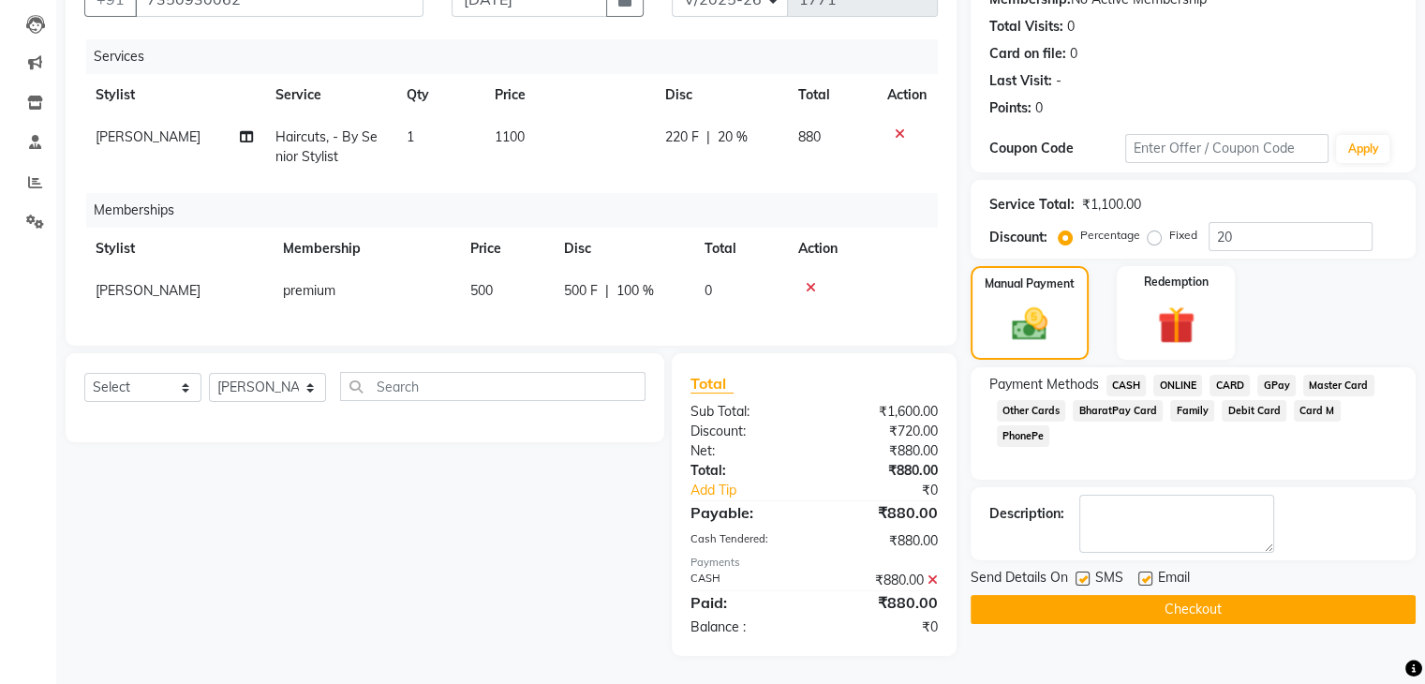
click at [1177, 595] on button "Checkout" at bounding box center [1193, 609] width 445 height 29
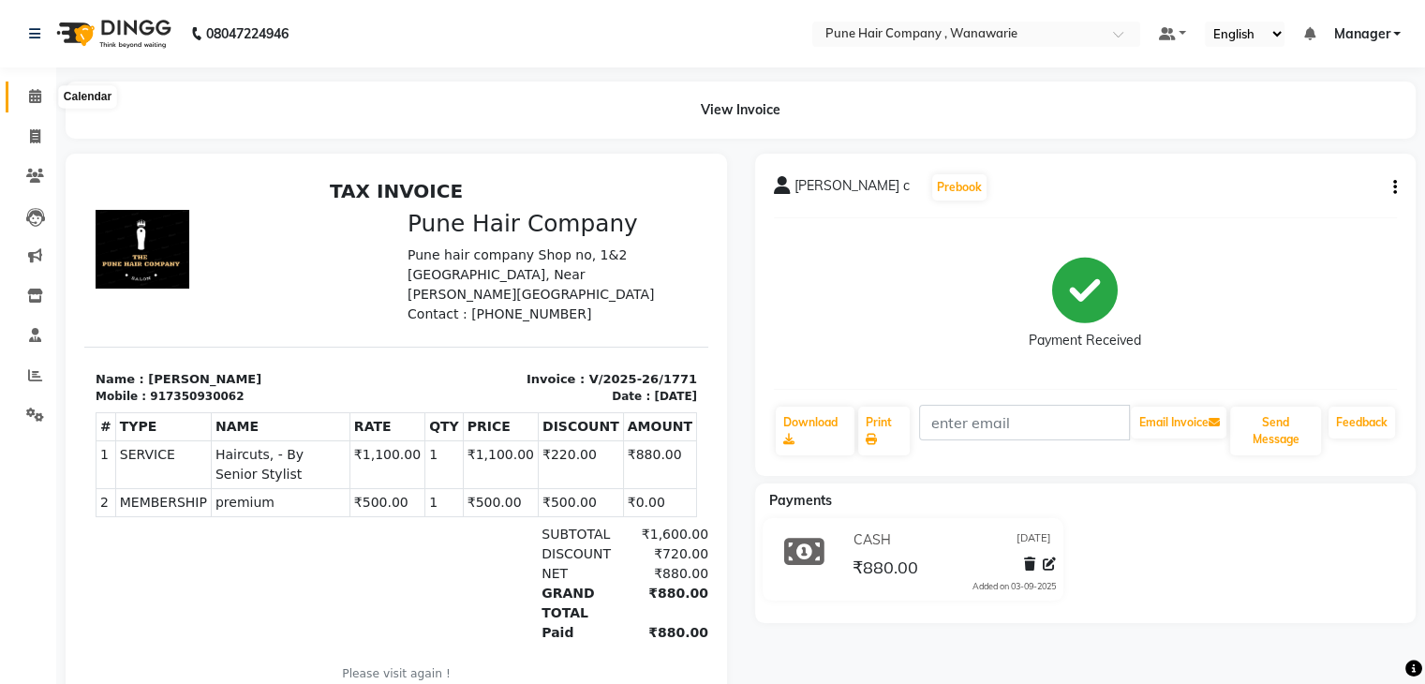
click at [36, 96] on icon at bounding box center [35, 96] width 12 height 14
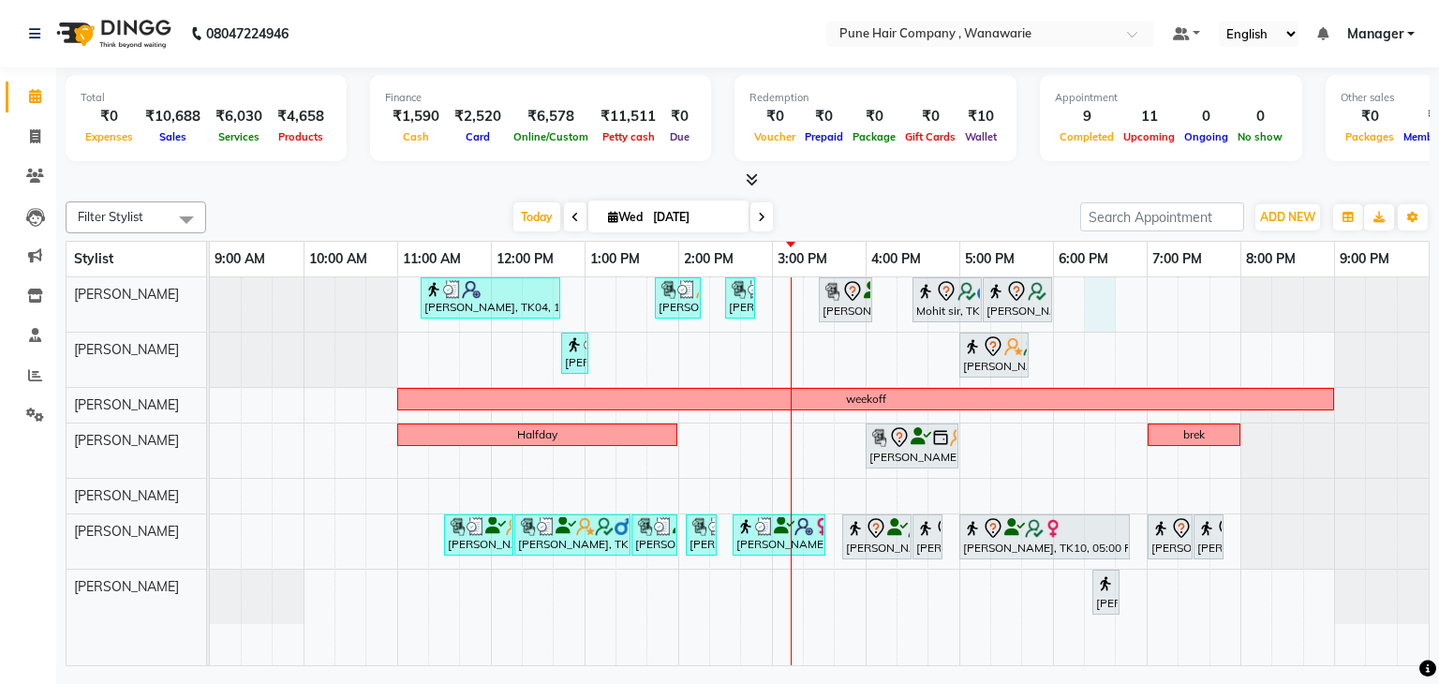
click at [1096, 294] on div "[PERSON_NAME], TK04, 11:15 AM-12:45 PM, Hair Colour - Inoa Touch-up (Upto 2 Inc…" at bounding box center [819, 471] width 1219 height 389
select select "74577"
select select "1095"
select select "tentative"
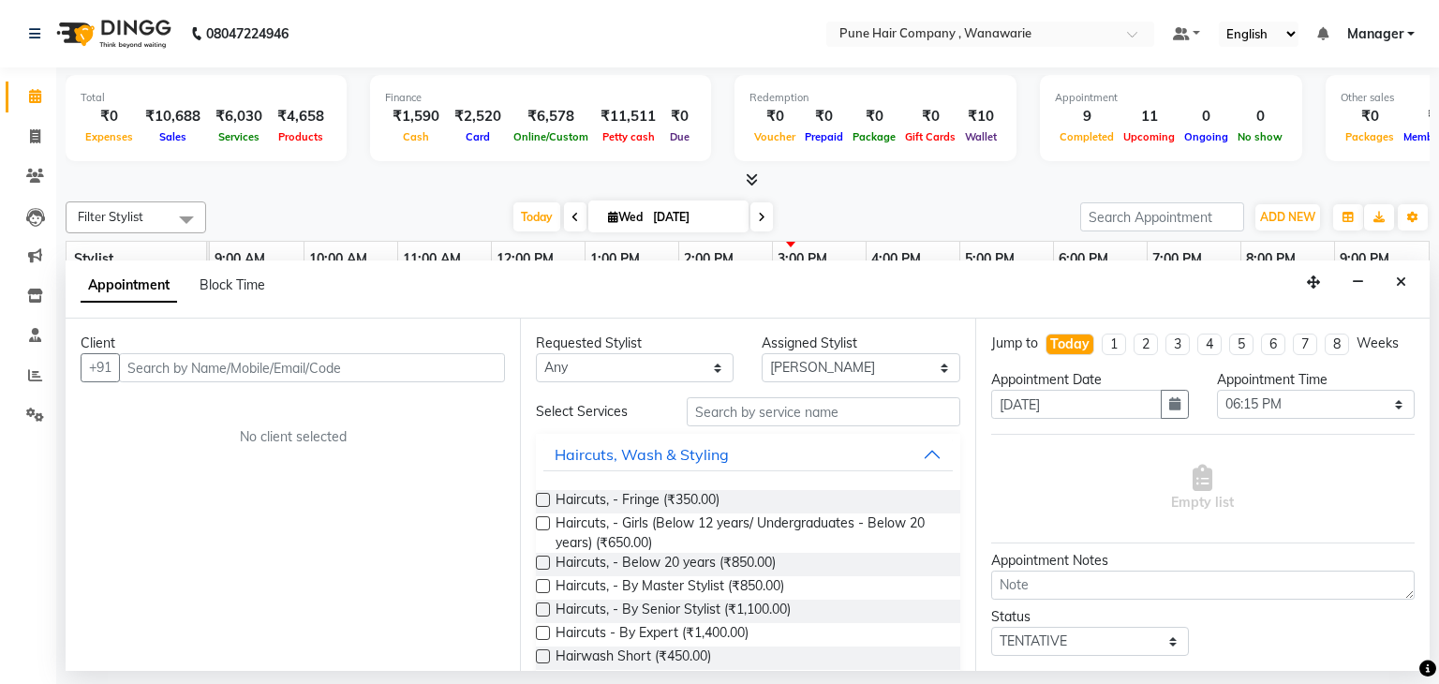
click at [358, 367] on input "text" at bounding box center [312, 367] width 386 height 29
click at [208, 375] on input "text" at bounding box center [312, 367] width 386 height 29
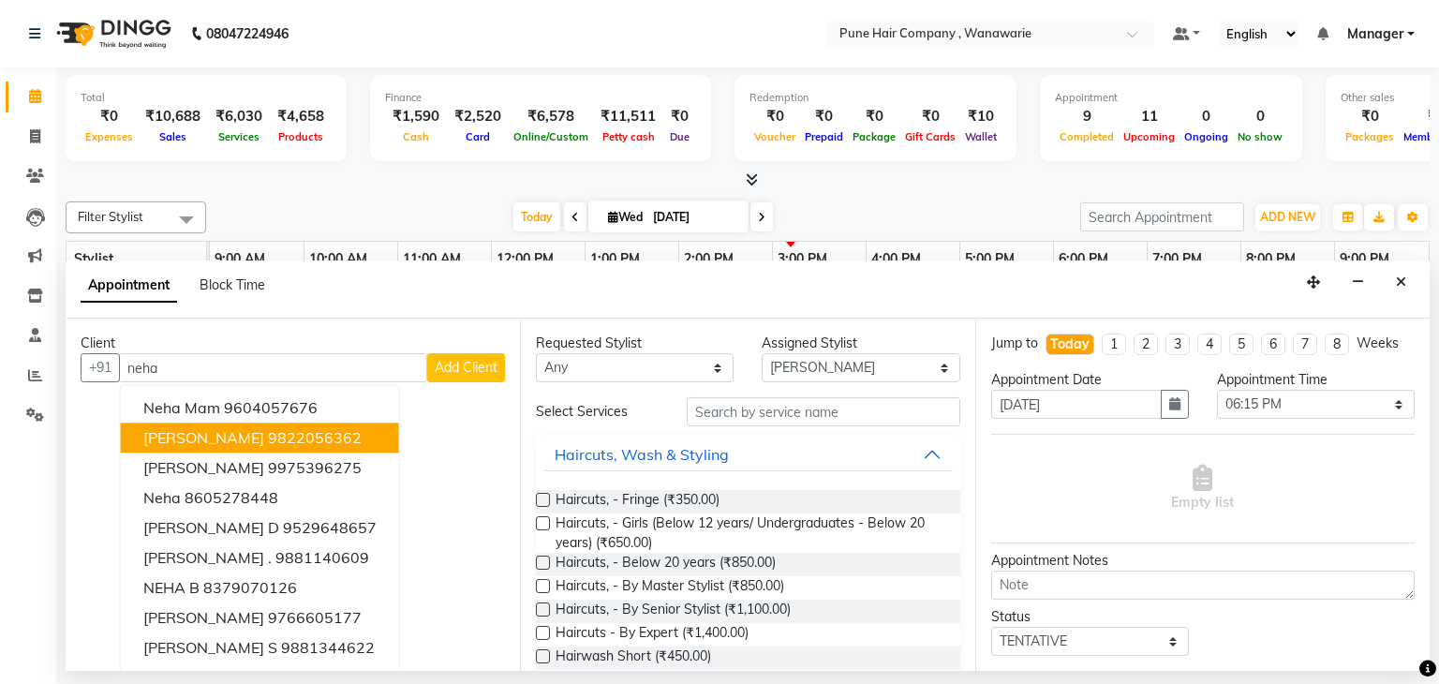
click at [268, 443] on ngb-highlight "9822056362" at bounding box center [315, 438] width 94 height 19
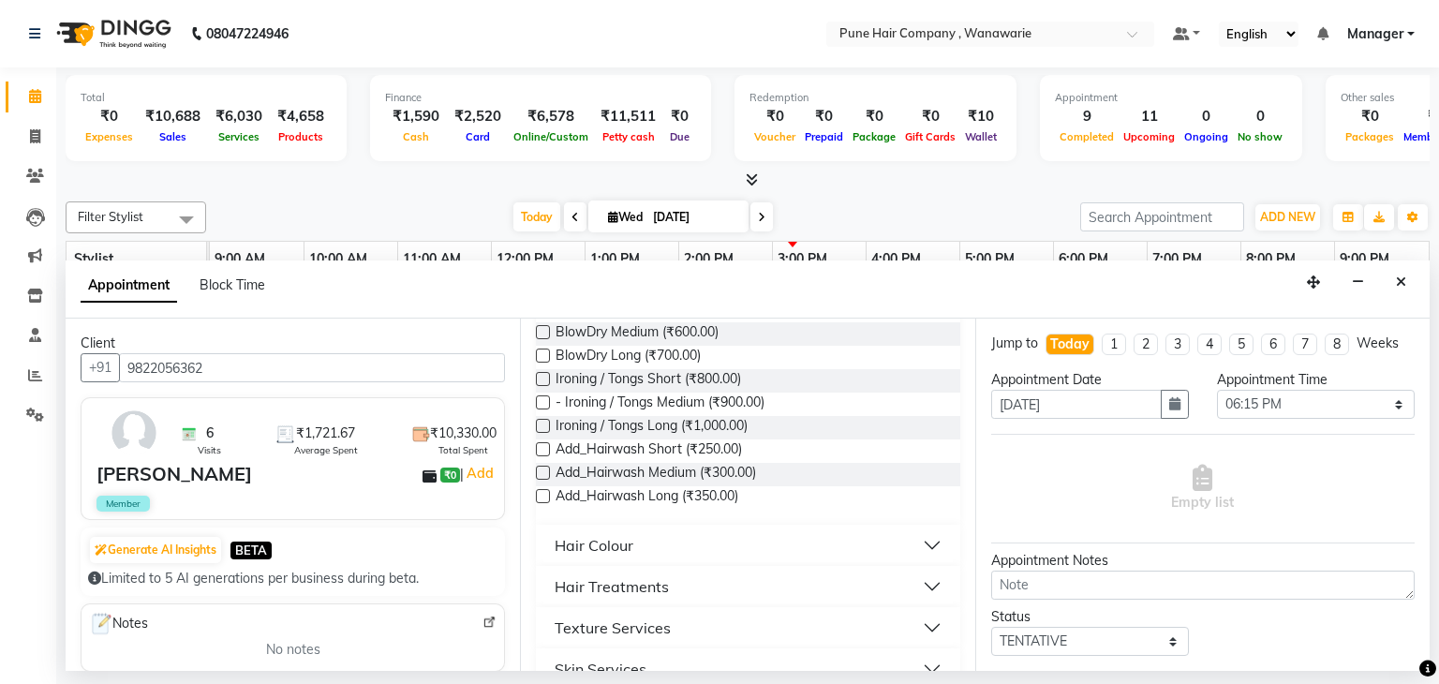
scroll to position [419, 0]
type input "9822056362"
click at [663, 475] on span "Add_Hairwash Medium (₹300.00)" at bounding box center [656, 473] width 201 height 23
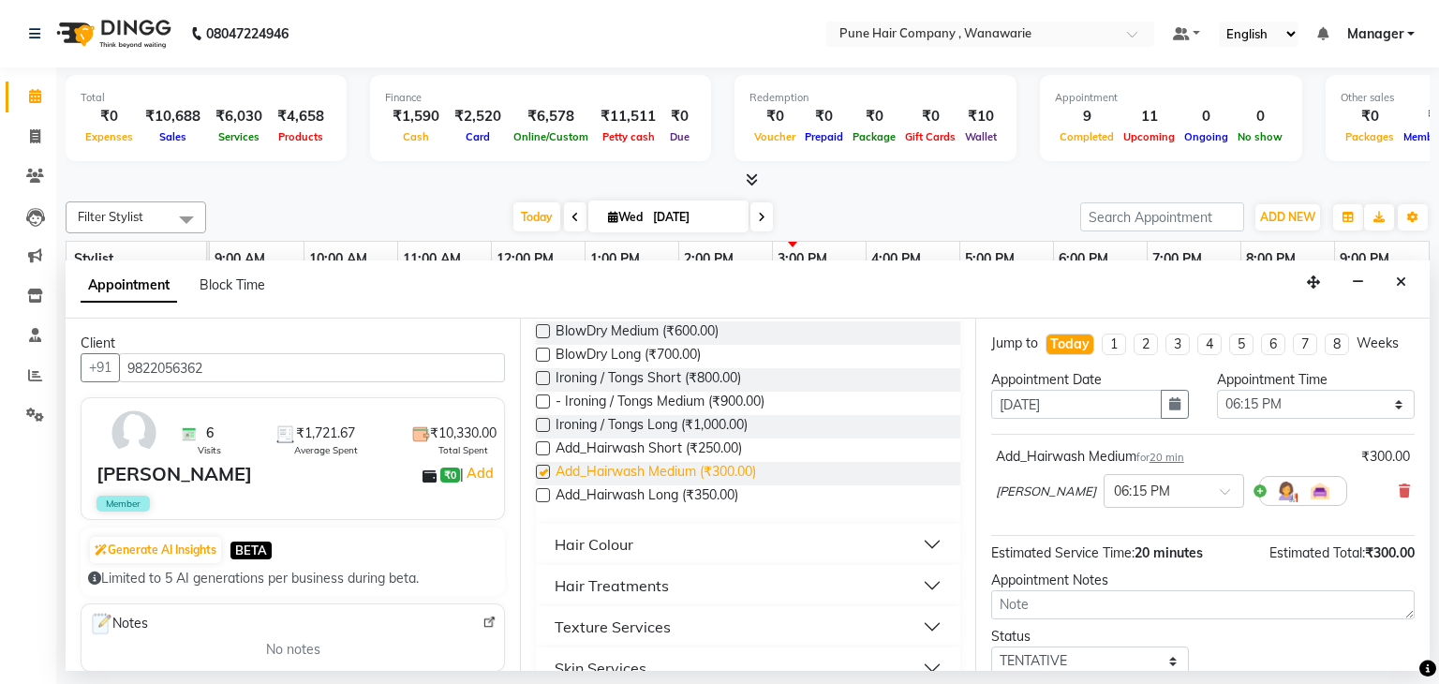
checkbox input "false"
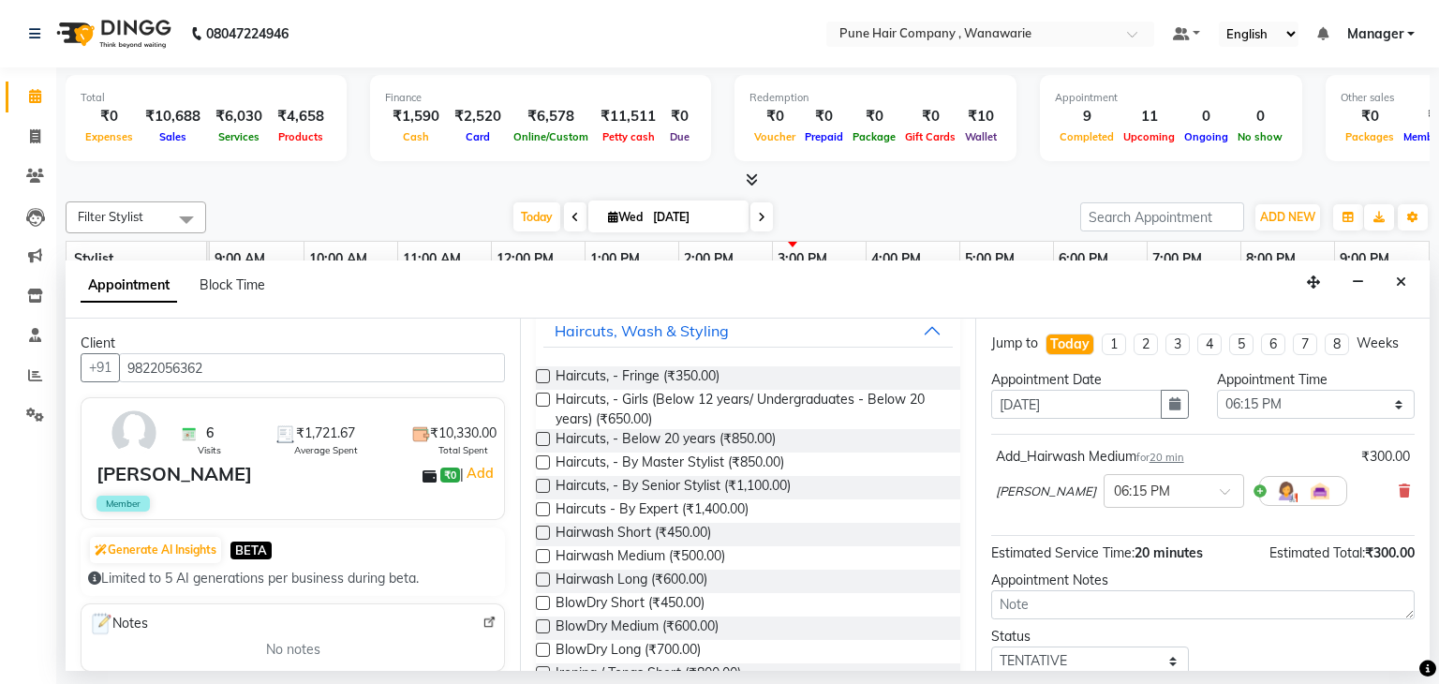
scroll to position [119, 0]
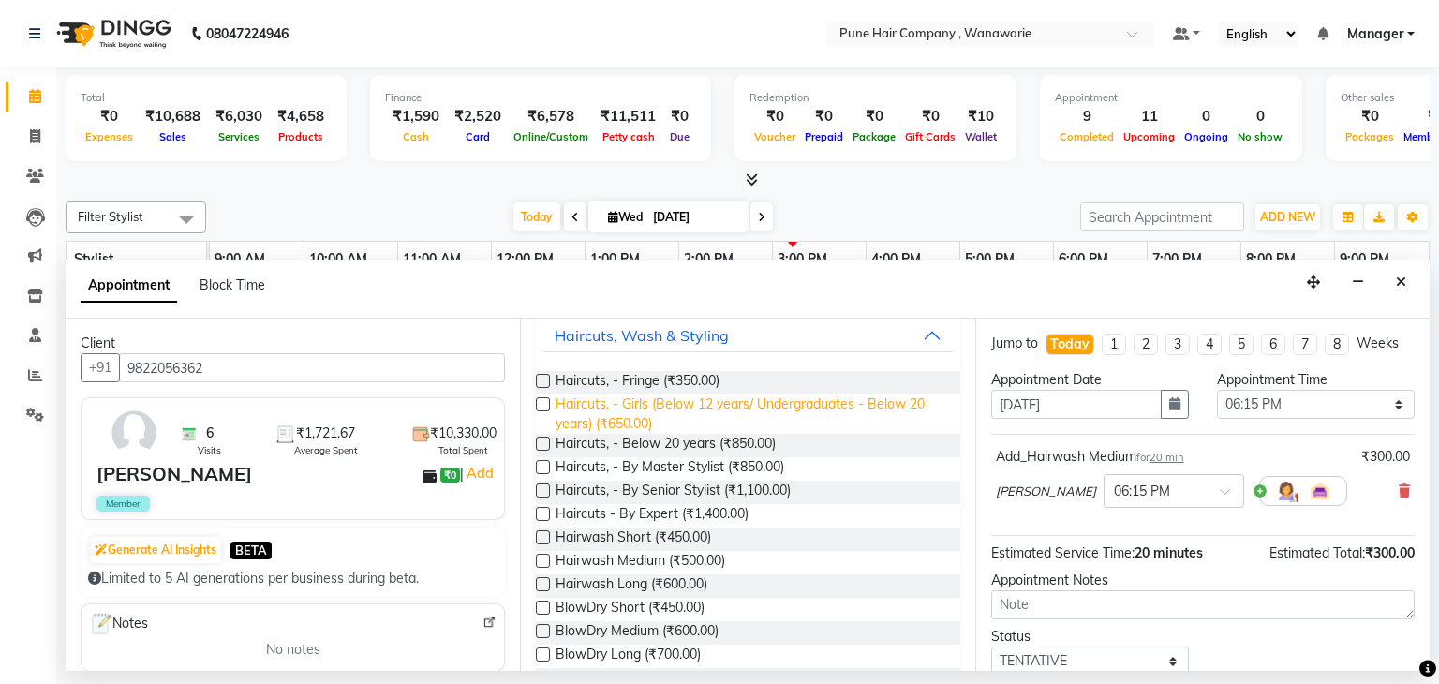
click at [656, 404] on span "Haircuts, - Girls (Below 12 years/ Undergraduates - Below 20 years) (₹650.00)" at bounding box center [750, 414] width 389 height 39
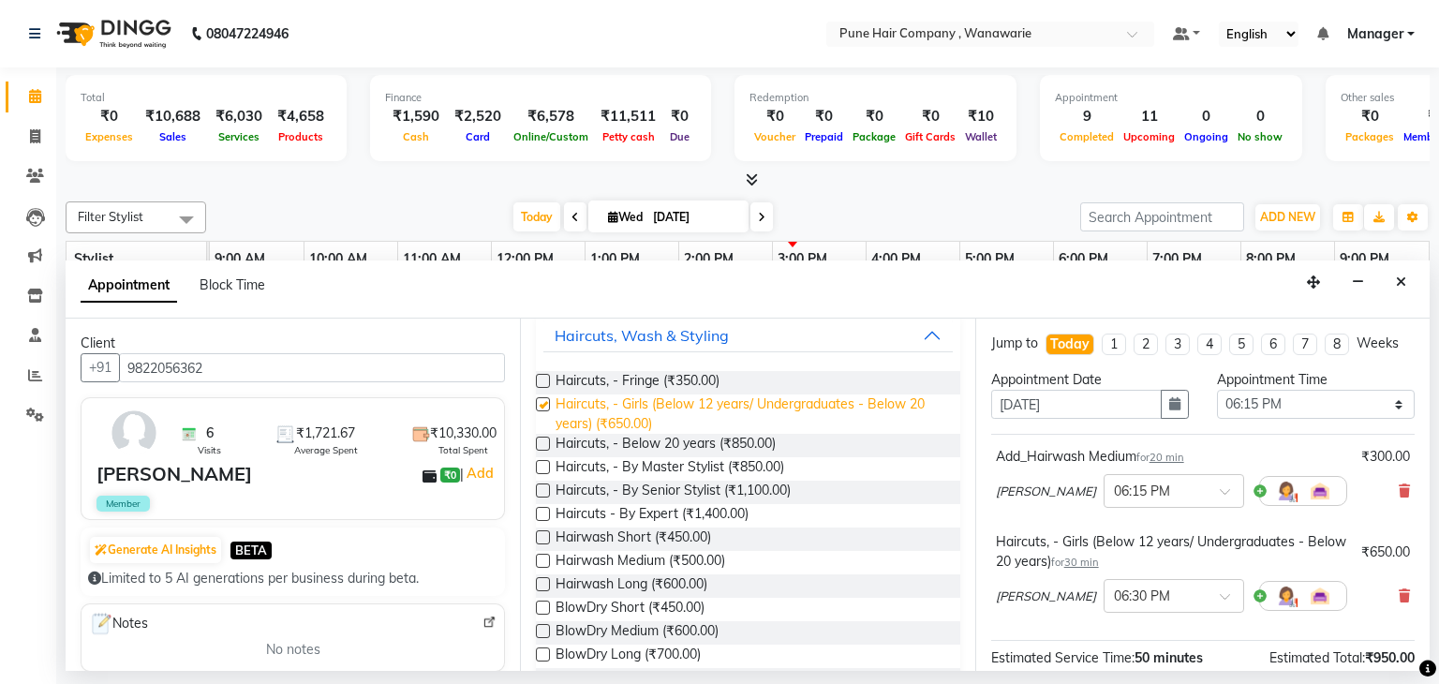
checkbox input "false"
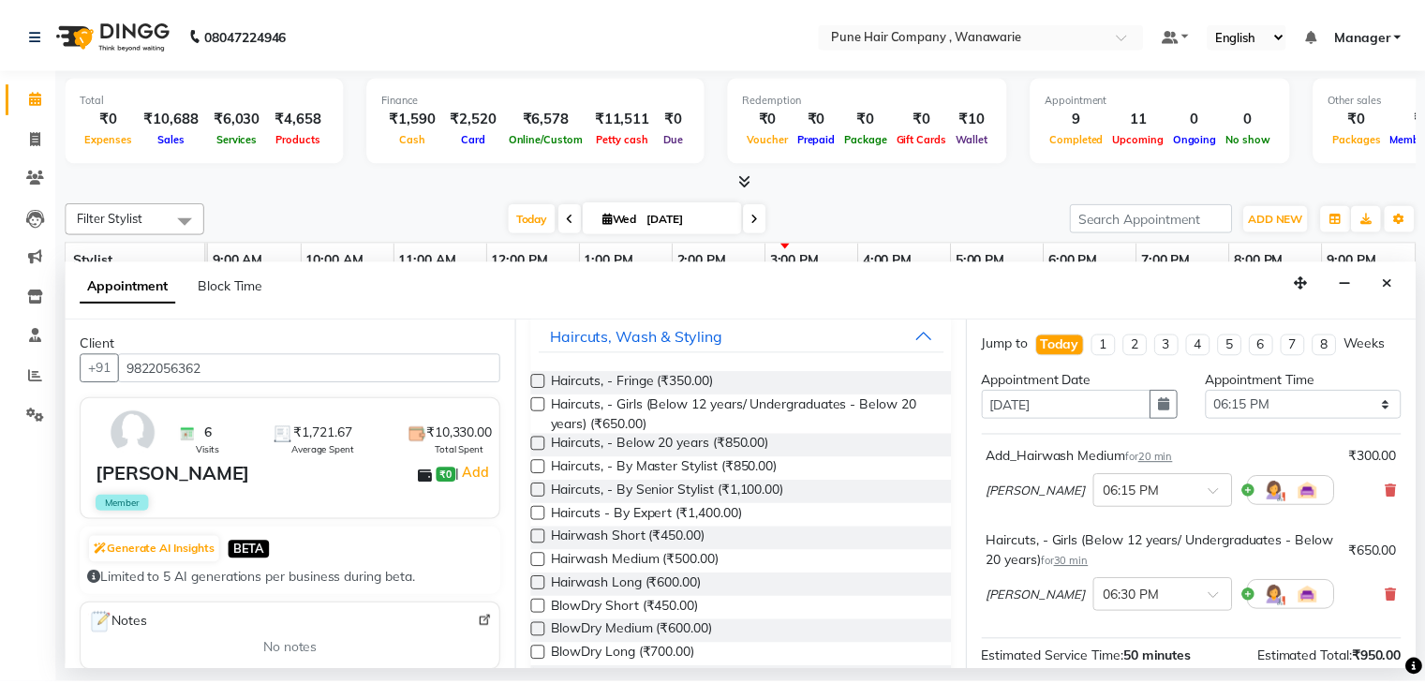
scroll to position [227, 0]
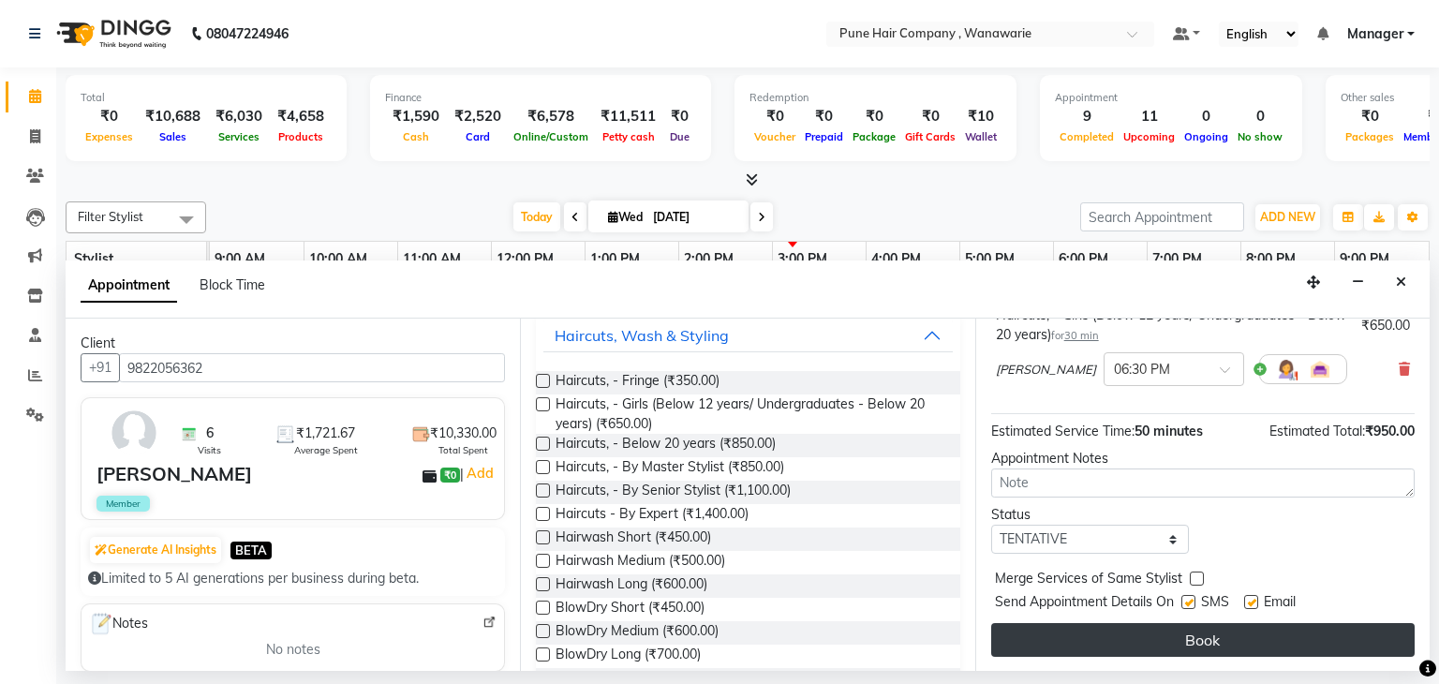
click at [1167, 631] on button "Book" at bounding box center [1204, 640] width 424 height 34
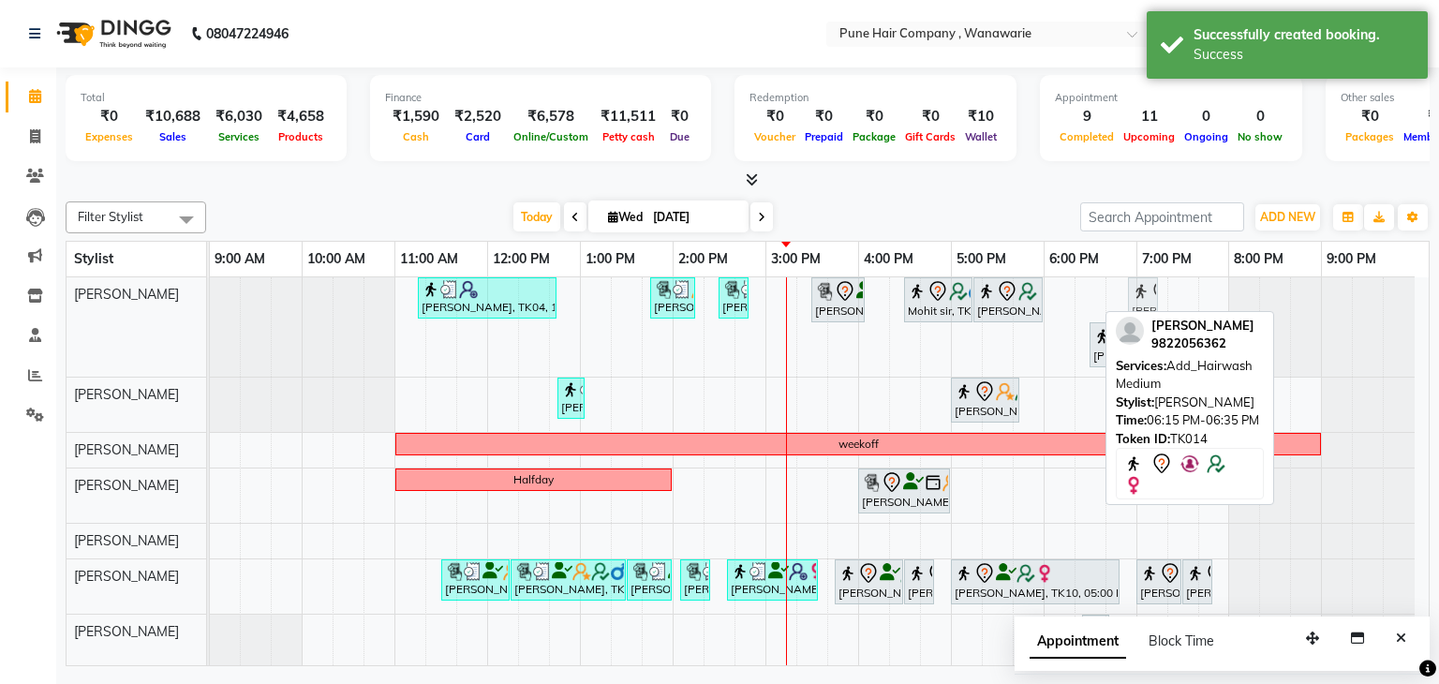
drag, startPoint x: 1080, startPoint y: 289, endPoint x: 1155, endPoint y: 293, distance: 75.1
click at [210, 293] on div "[PERSON_NAME], TK04, 11:15 AM-12:45 PM, Hair Colour - Inoa Touch-up (Upto 2 Inc…" at bounding box center [210, 326] width 0 height 99
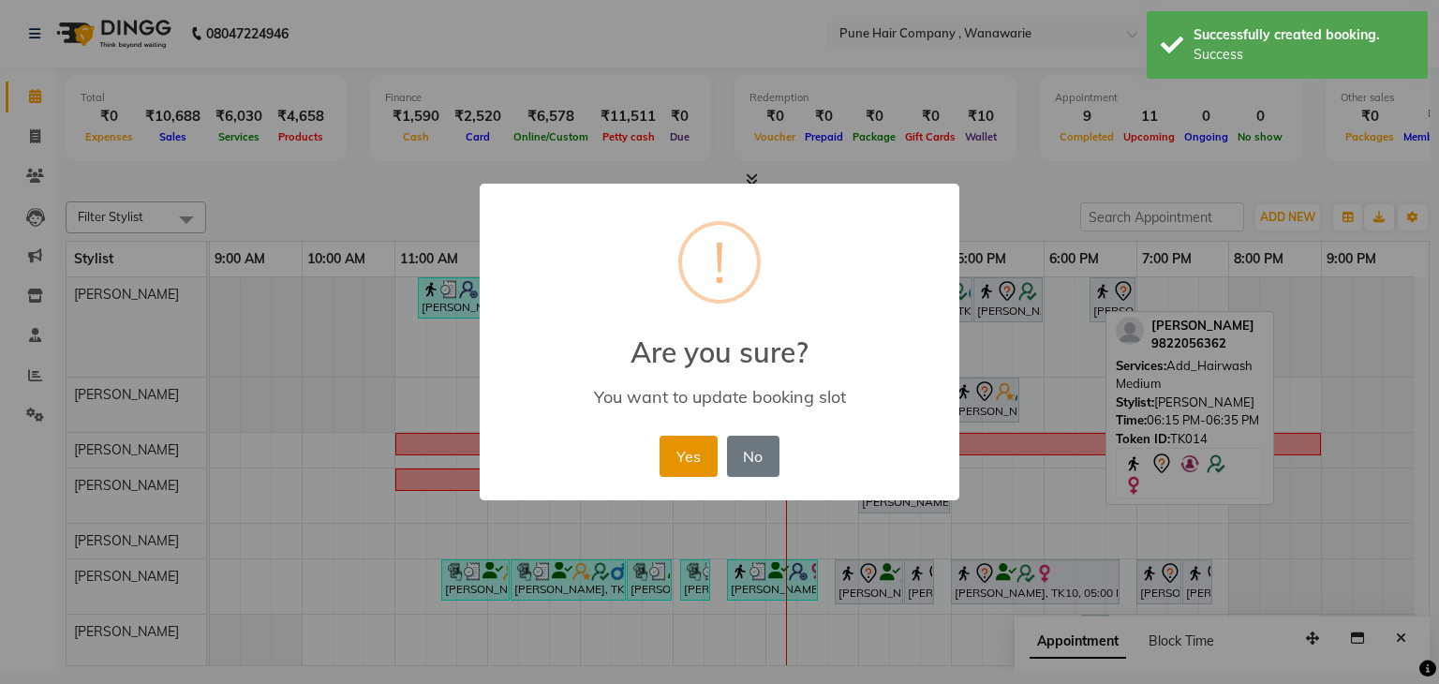
click at [674, 455] on button "Yes" at bounding box center [688, 456] width 57 height 41
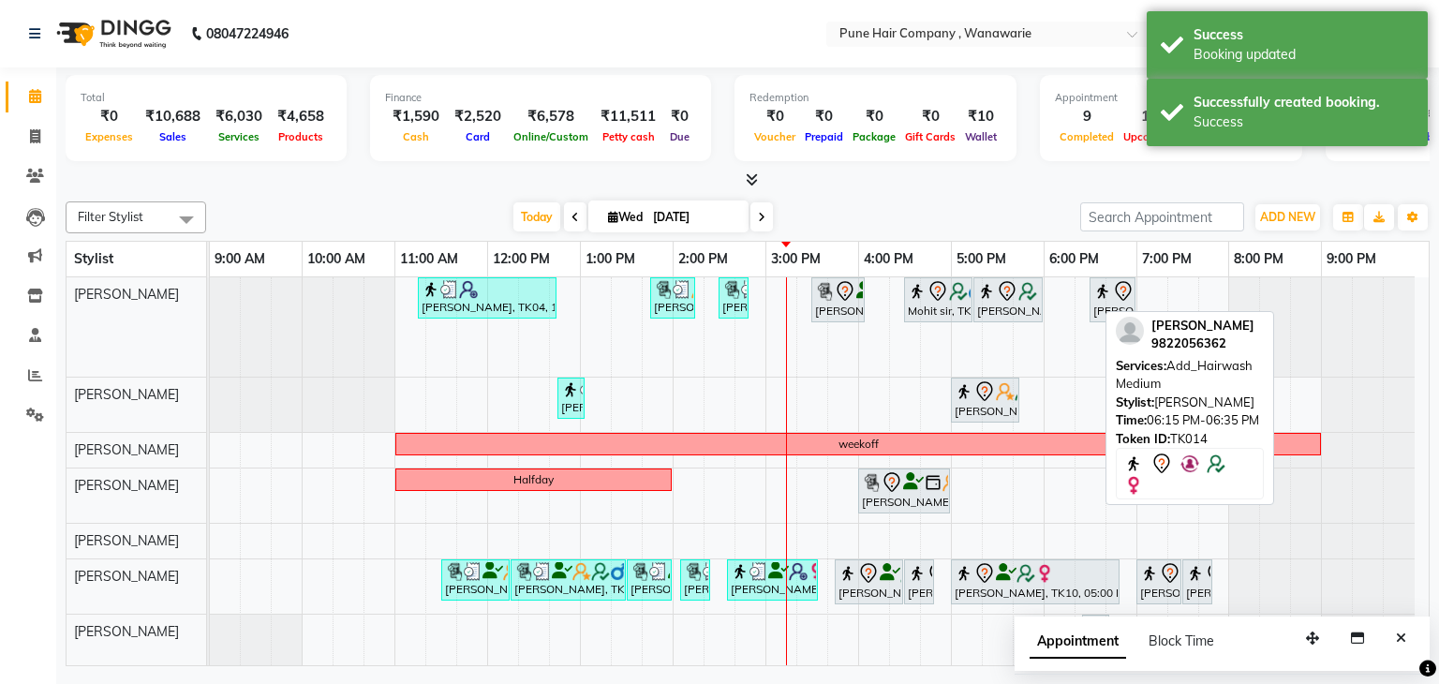
click at [1061, 158] on div "Appointment 9 Completed 11 Upcoming 0 Ongoing 0 No show" at bounding box center [1171, 118] width 262 height 86
click at [1004, 186] on div at bounding box center [748, 181] width 1364 height 20
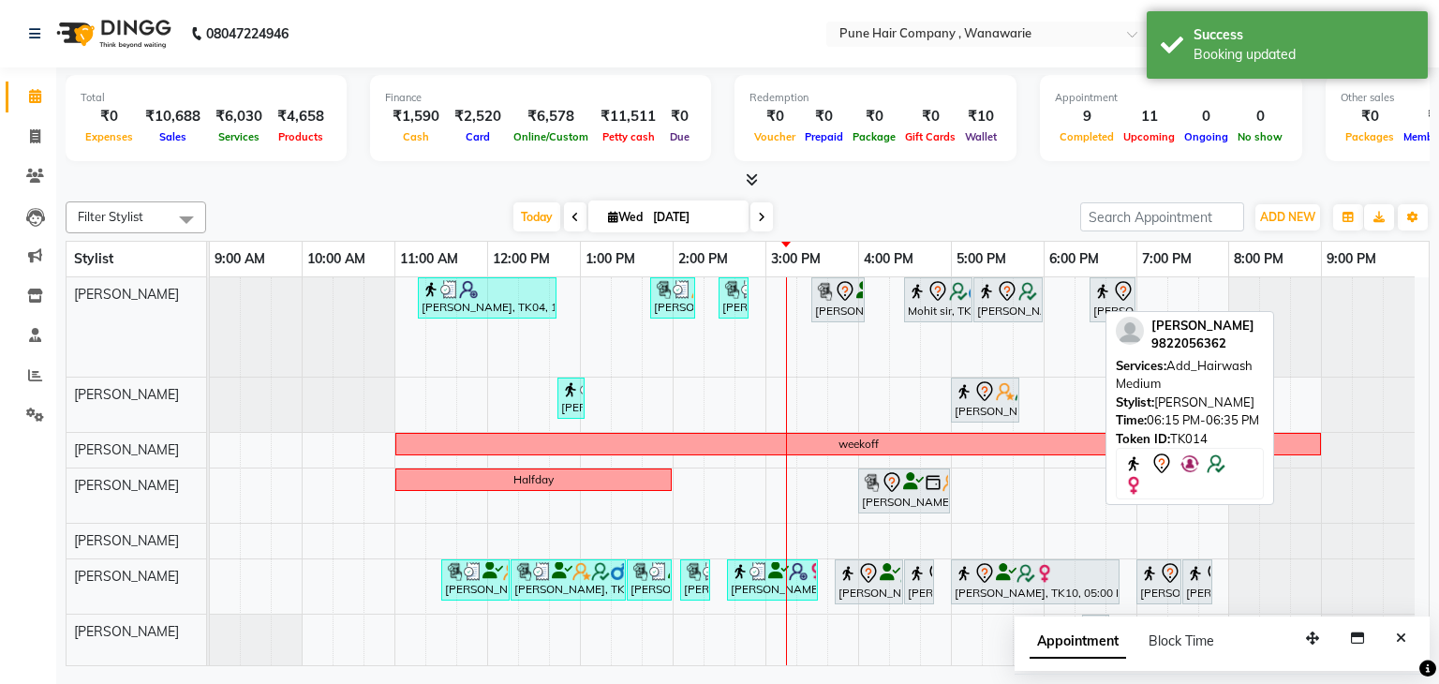
click at [1004, 186] on div at bounding box center [748, 181] width 1364 height 20
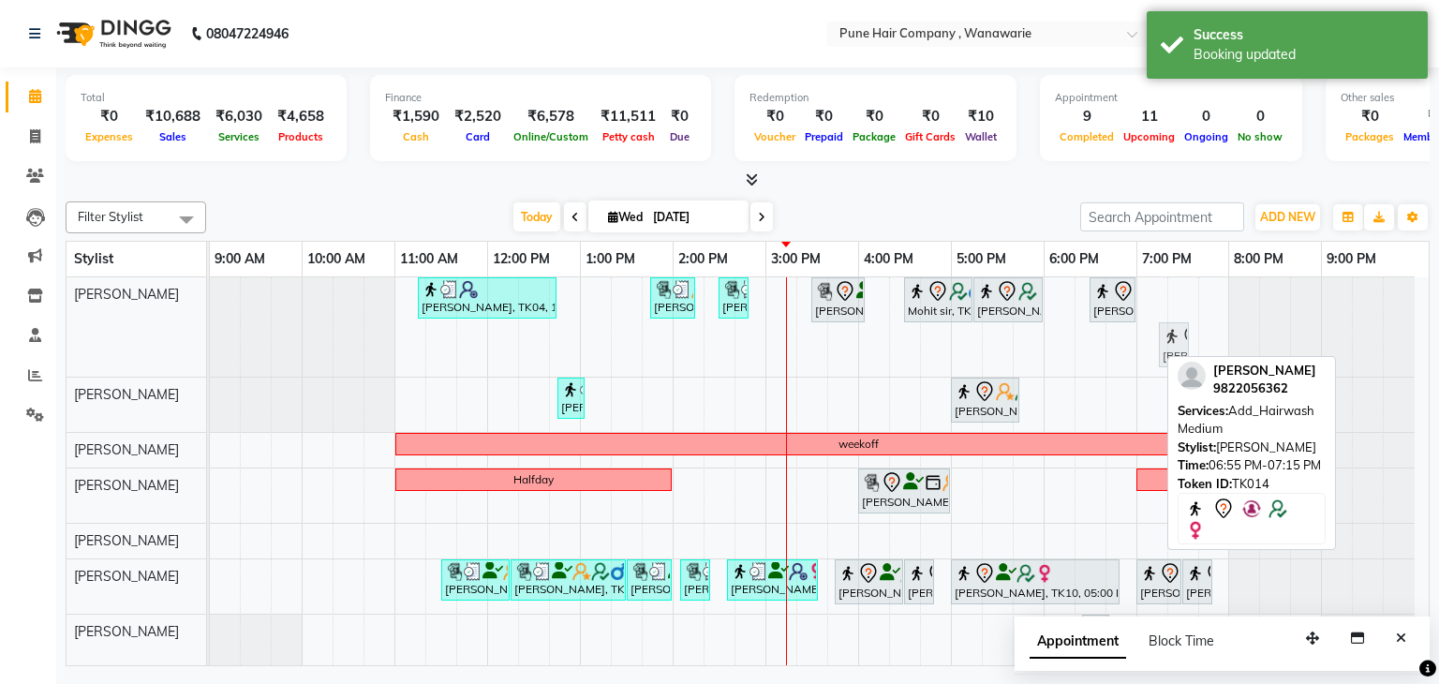
drag, startPoint x: 1136, startPoint y: 334, endPoint x: 1154, endPoint y: 335, distance: 17.9
click at [1154, 335] on div "[PERSON_NAME], TK04, 11:15 AM-12:45 PM, Hair Colour - Inoa Touch-up (Upto 2 Inc…" at bounding box center [819, 473] width 1219 height 392
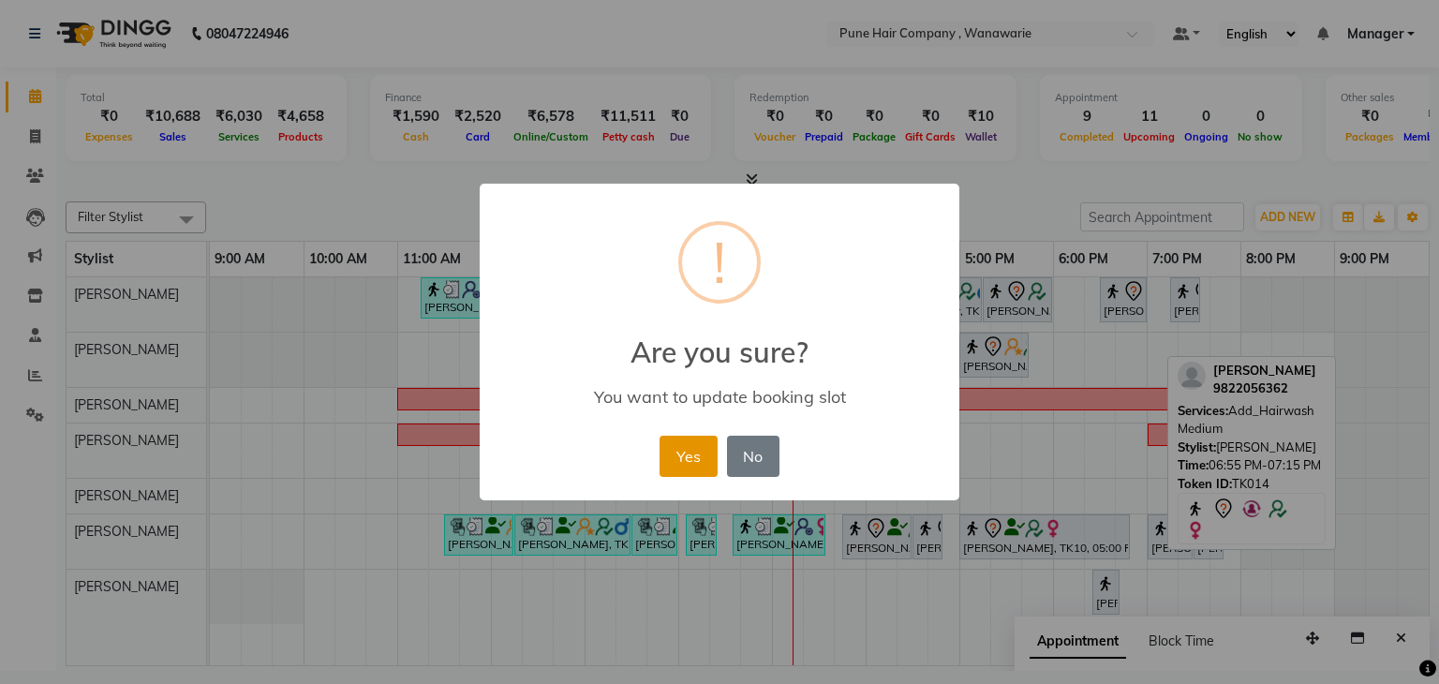
click at [673, 455] on button "Yes" at bounding box center [688, 456] width 57 height 41
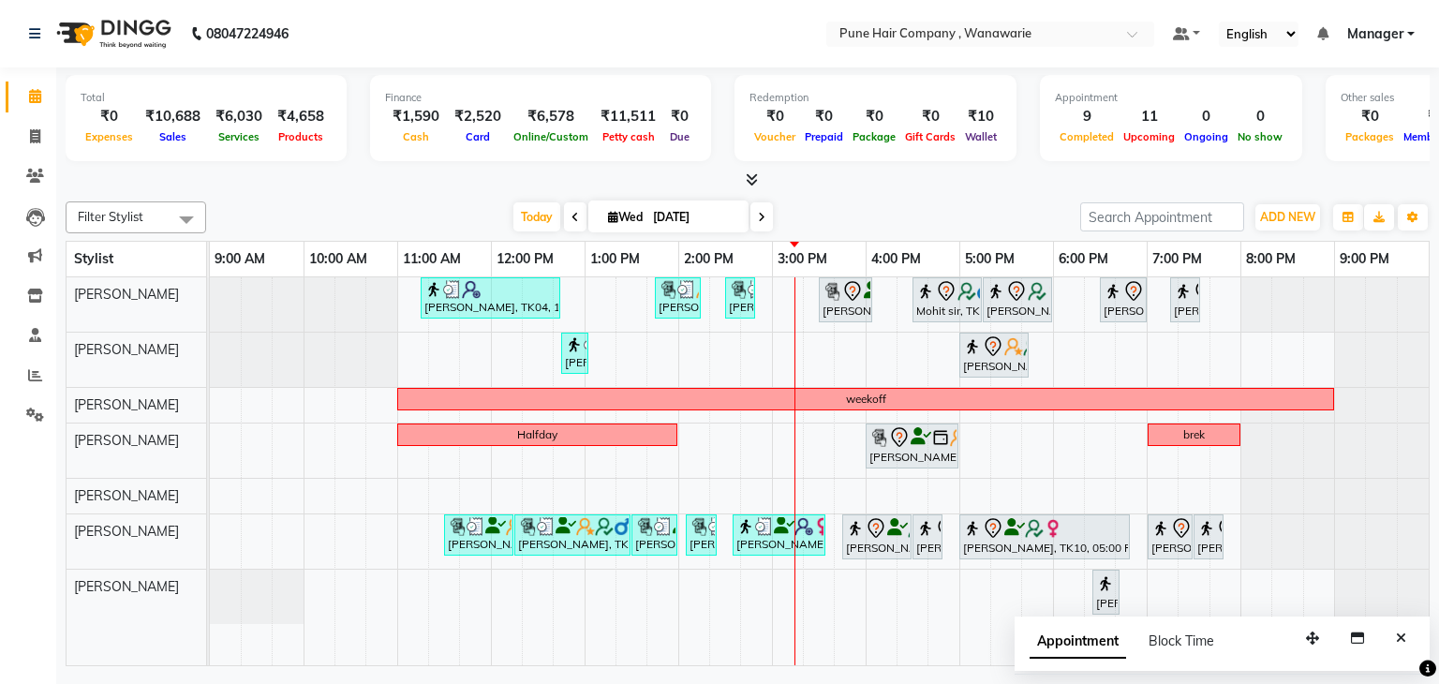
click at [751, 176] on icon at bounding box center [752, 179] width 12 height 14
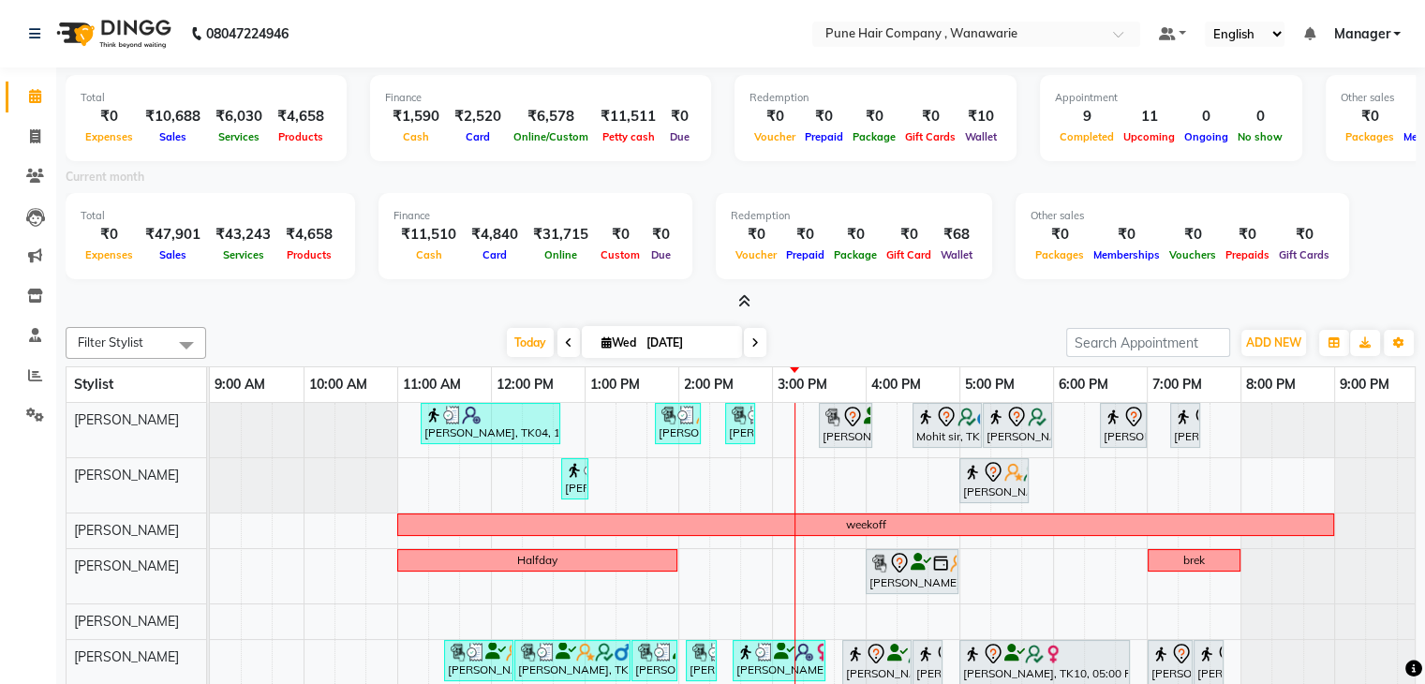
click at [738, 301] on icon at bounding box center [744, 301] width 12 height 14
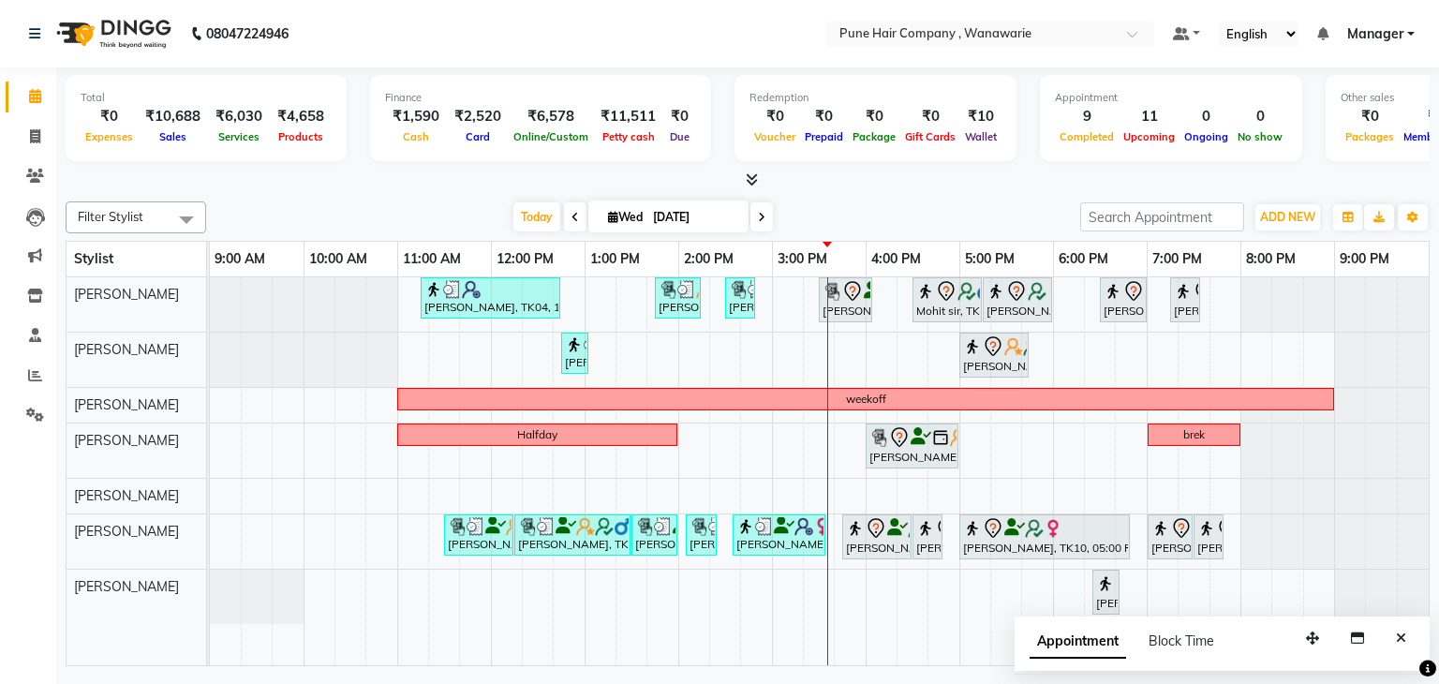
click at [761, 215] on icon at bounding box center [761, 217] width 7 height 11
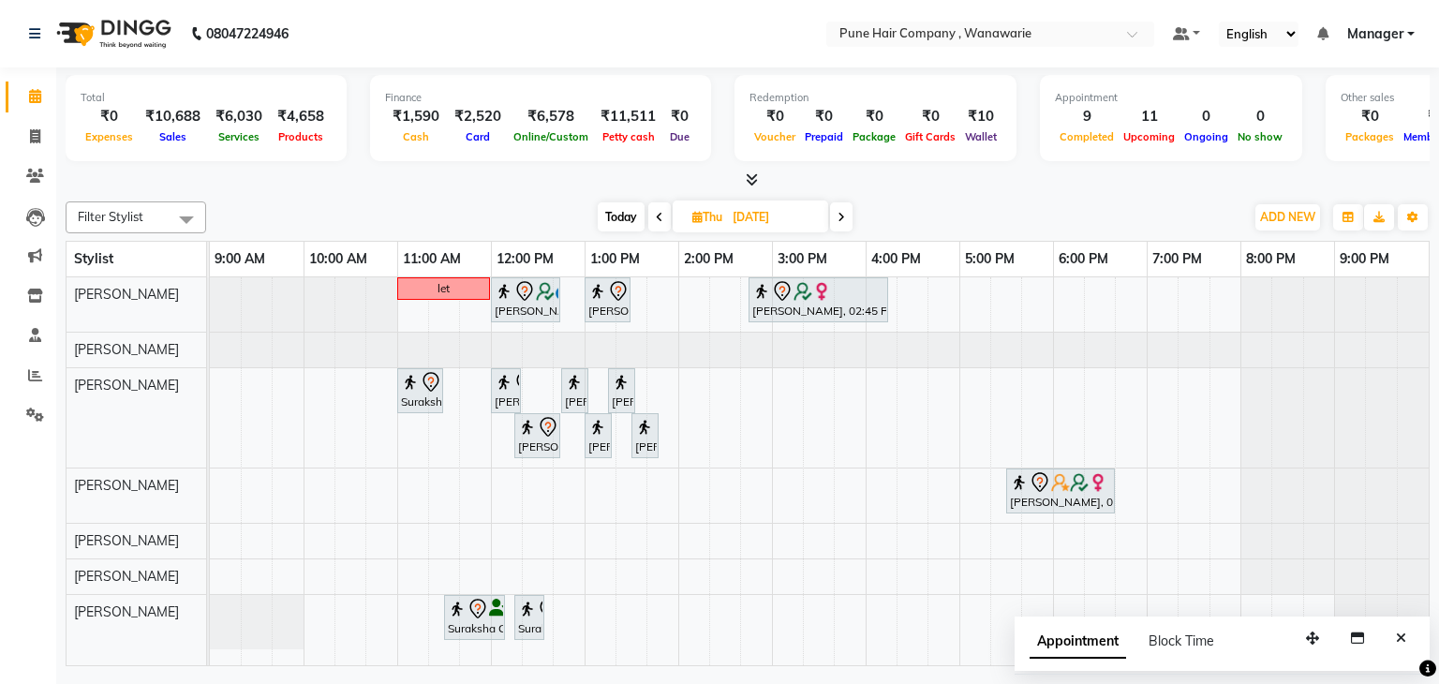
click at [843, 216] on icon at bounding box center [841, 217] width 7 height 11
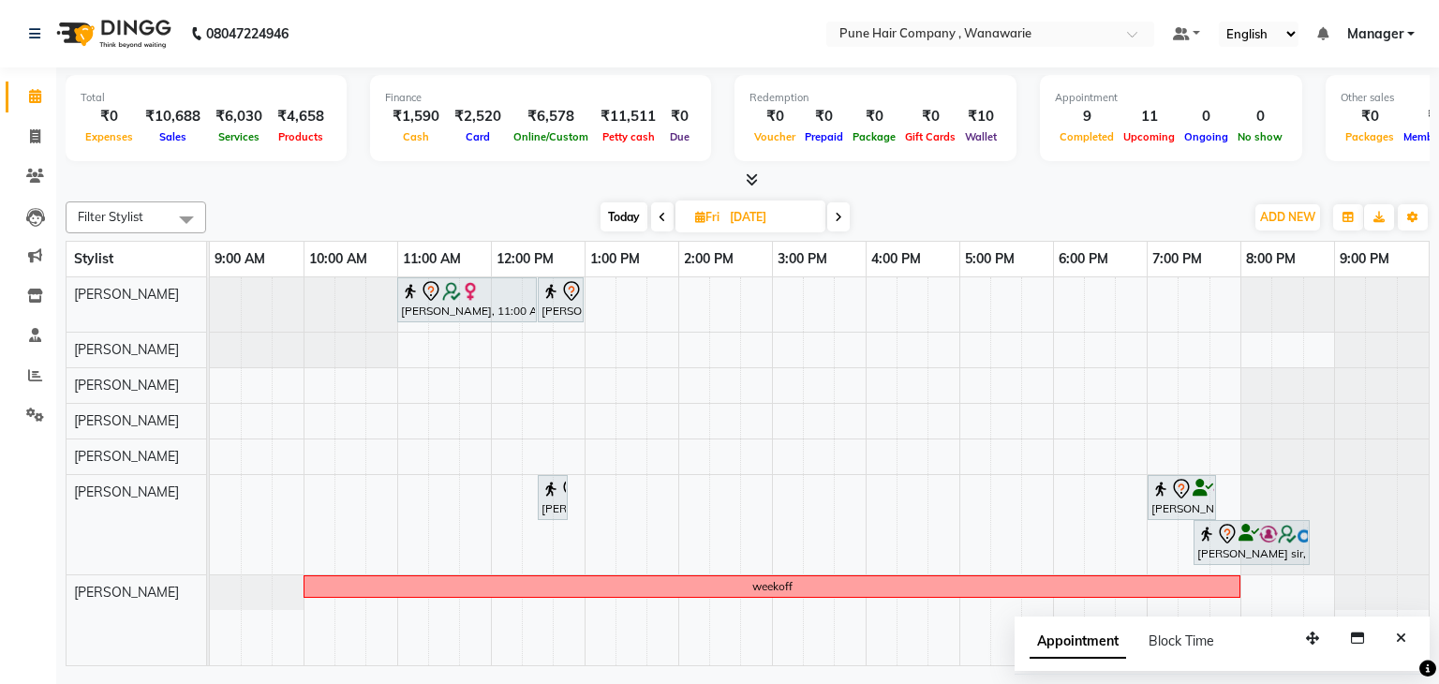
click at [663, 215] on icon at bounding box center [662, 217] width 7 height 11
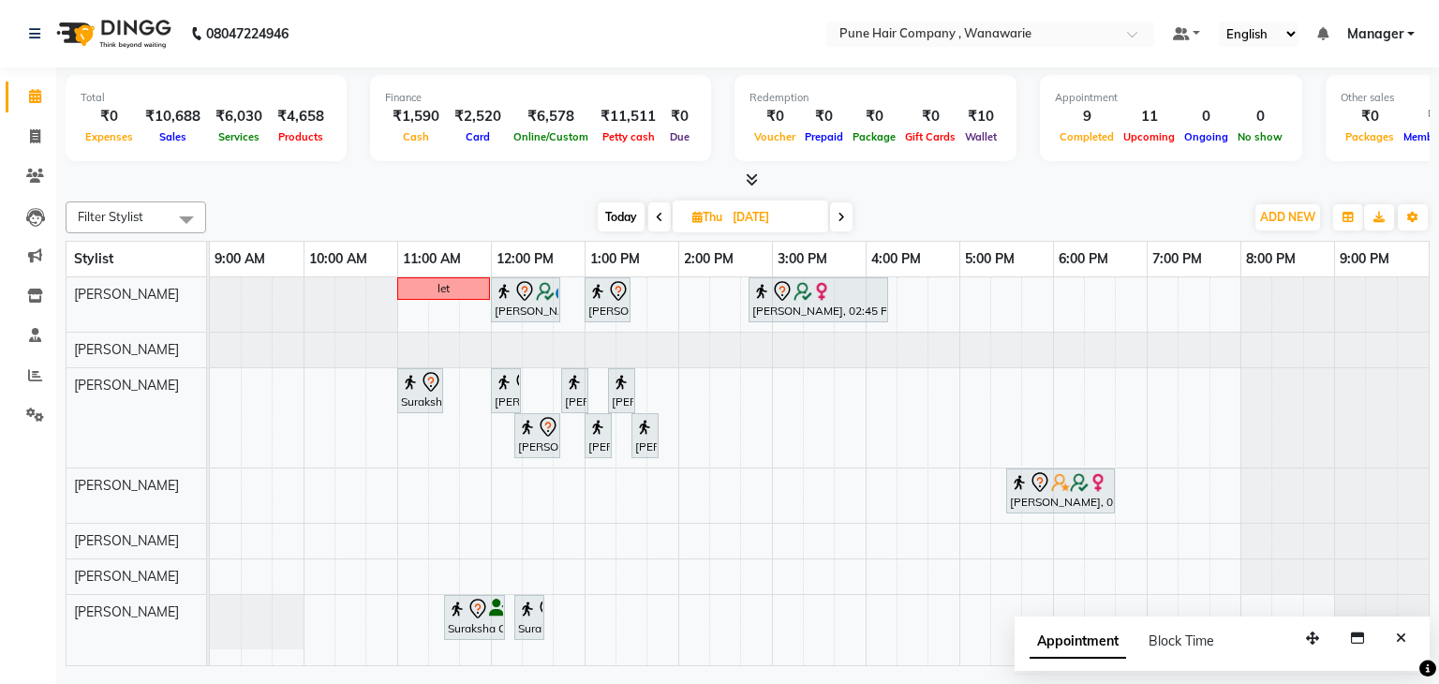
click at [663, 215] on span at bounding box center [660, 216] width 22 height 29
type input "[DATE]"
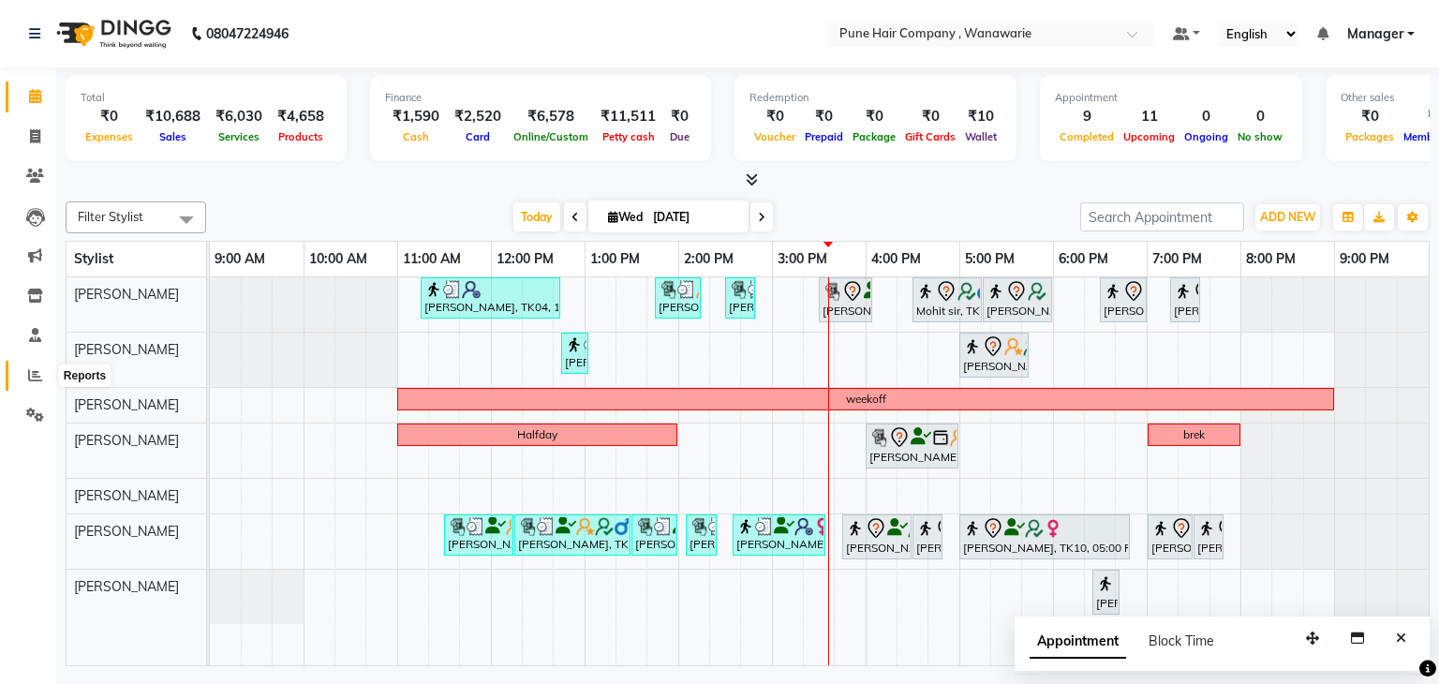
click at [41, 375] on icon at bounding box center [35, 375] width 14 height 14
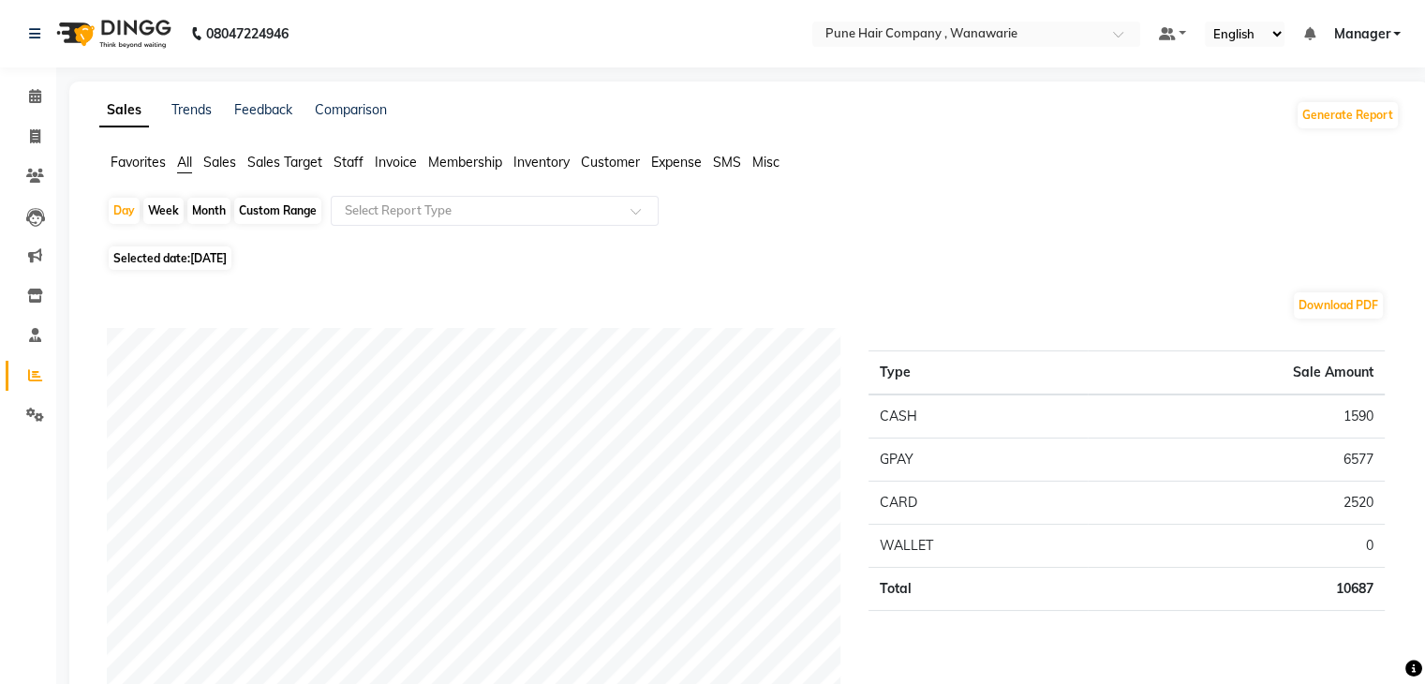
click at [204, 210] on div "Month" at bounding box center [208, 211] width 43 height 26
select select "9"
select select "2025"
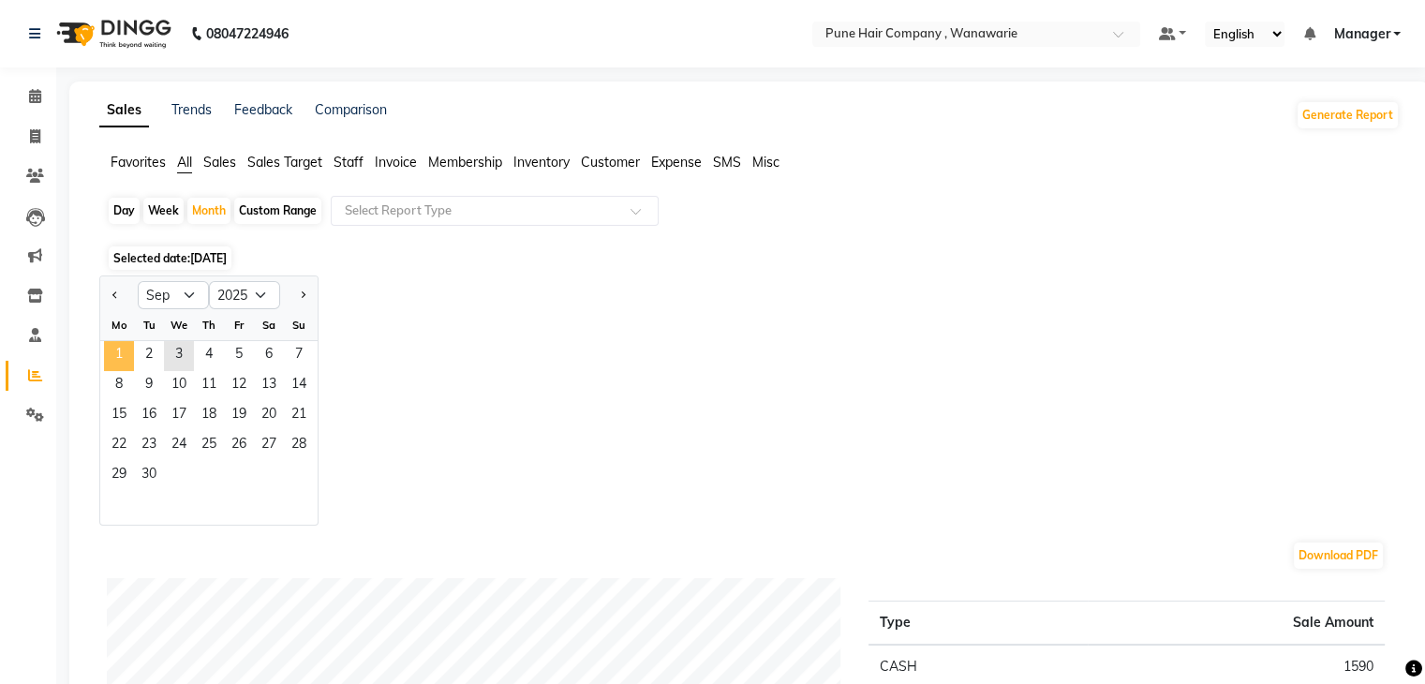
click at [116, 352] on span "1" at bounding box center [119, 356] width 30 height 30
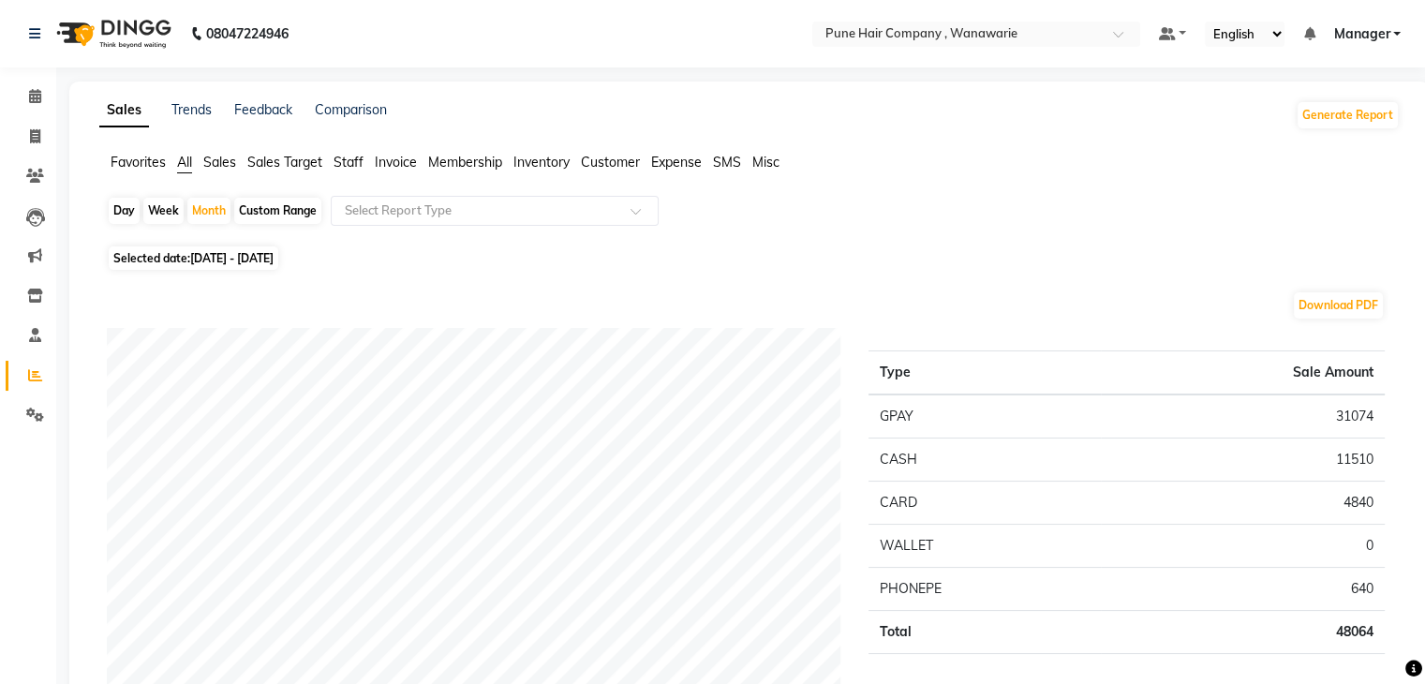
click at [358, 162] on span "Staff" at bounding box center [349, 162] width 30 height 17
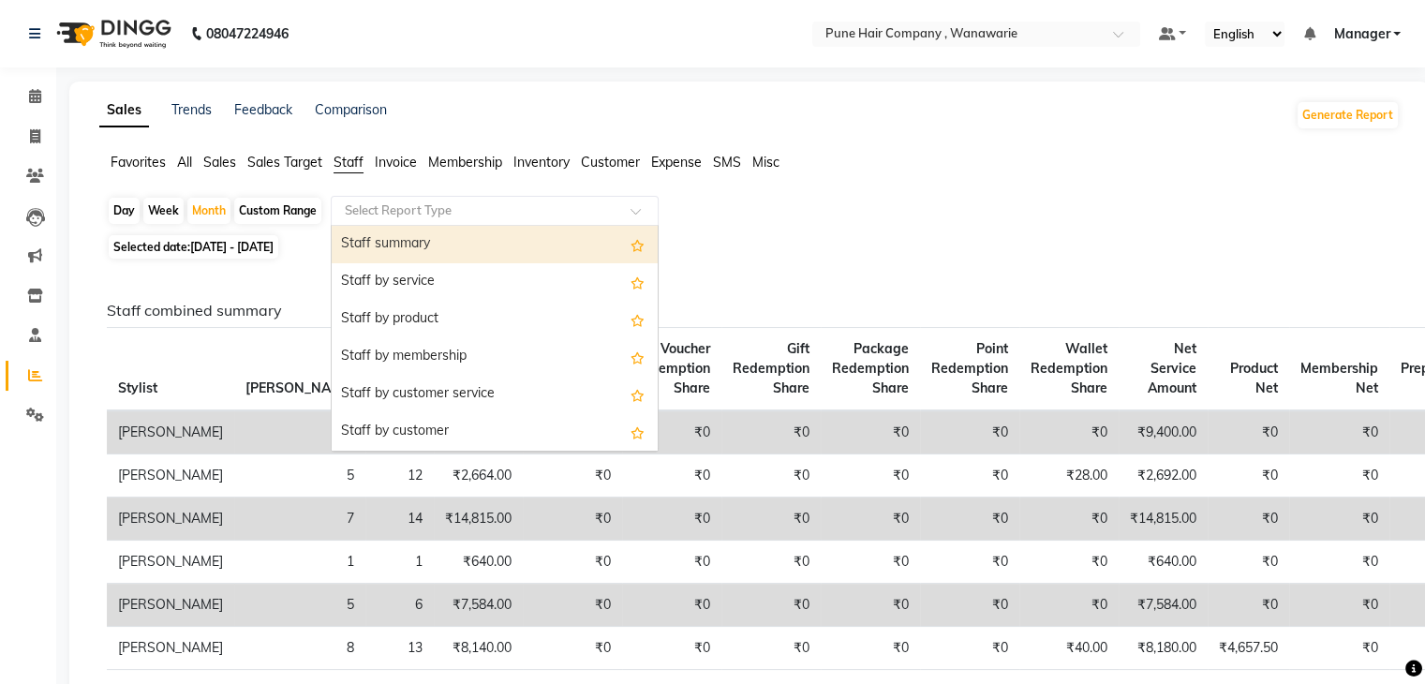
click at [496, 215] on input "text" at bounding box center [476, 210] width 270 height 19
click at [496, 240] on div "Staff summary" at bounding box center [495, 244] width 326 height 37
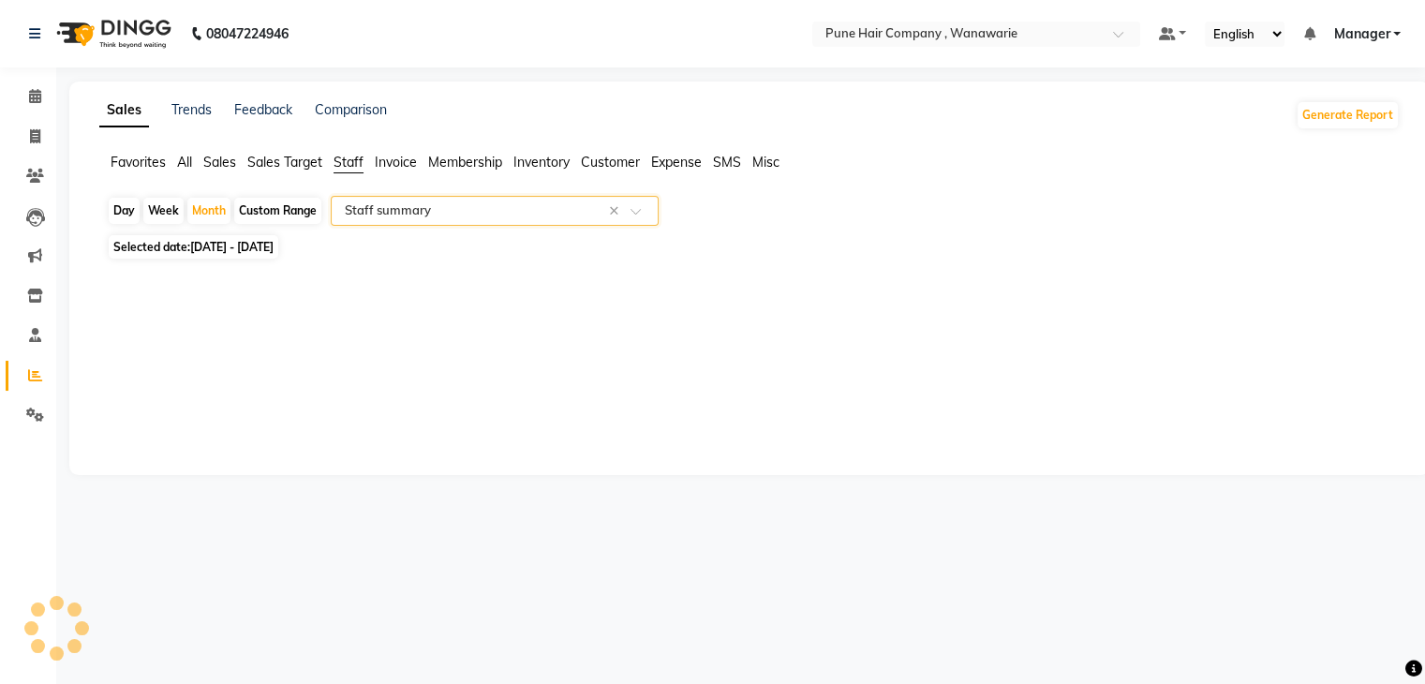
select select "full_report"
select select "csv"
click at [29, 91] on icon at bounding box center [35, 96] width 12 height 14
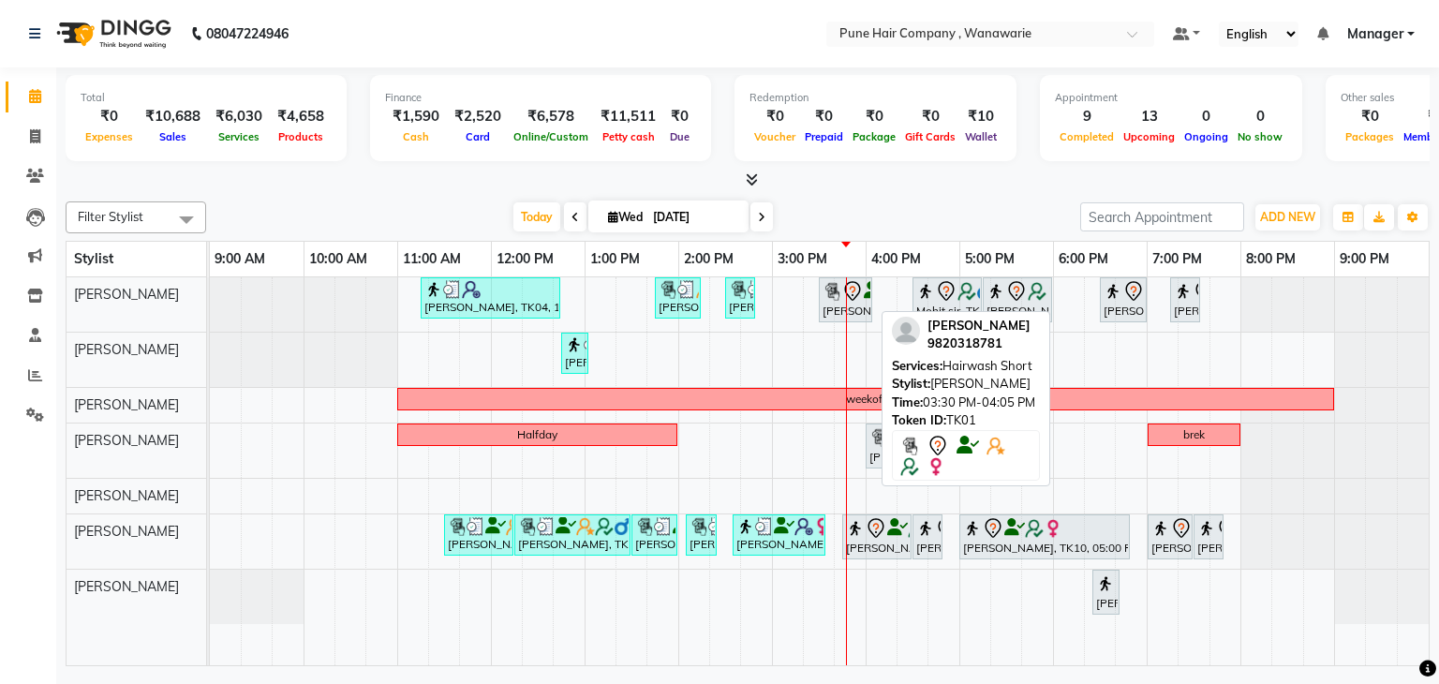
click at [834, 291] on img at bounding box center [832, 291] width 19 height 19
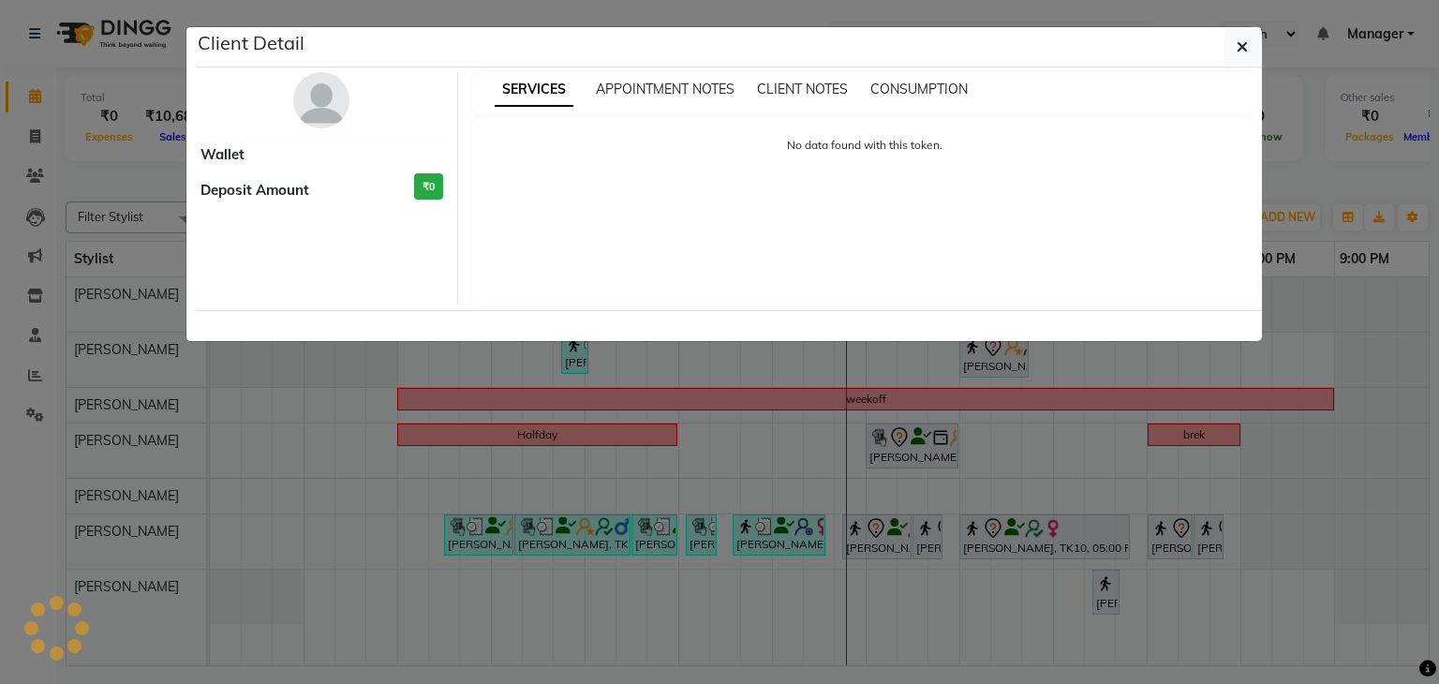
select select "7"
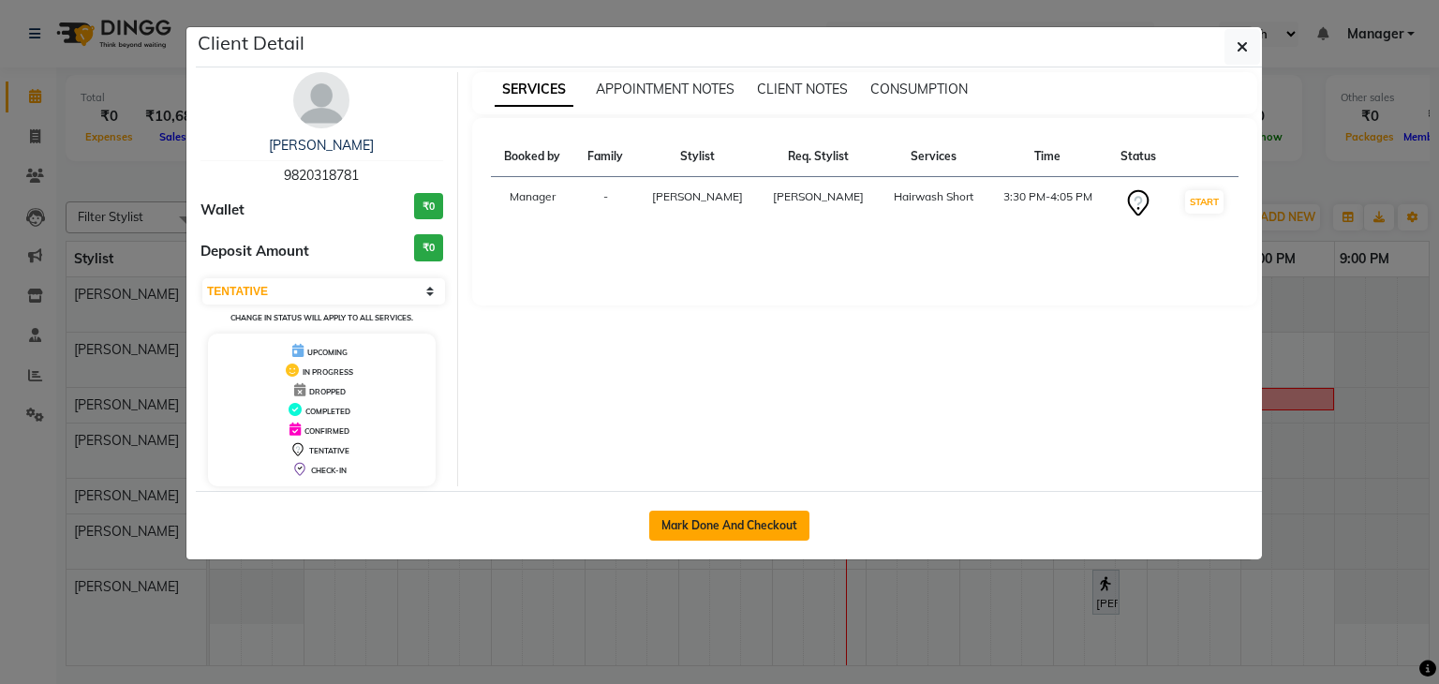
click at [672, 518] on button "Mark Done And Checkout" at bounding box center [729, 526] width 160 height 30
select select "service"
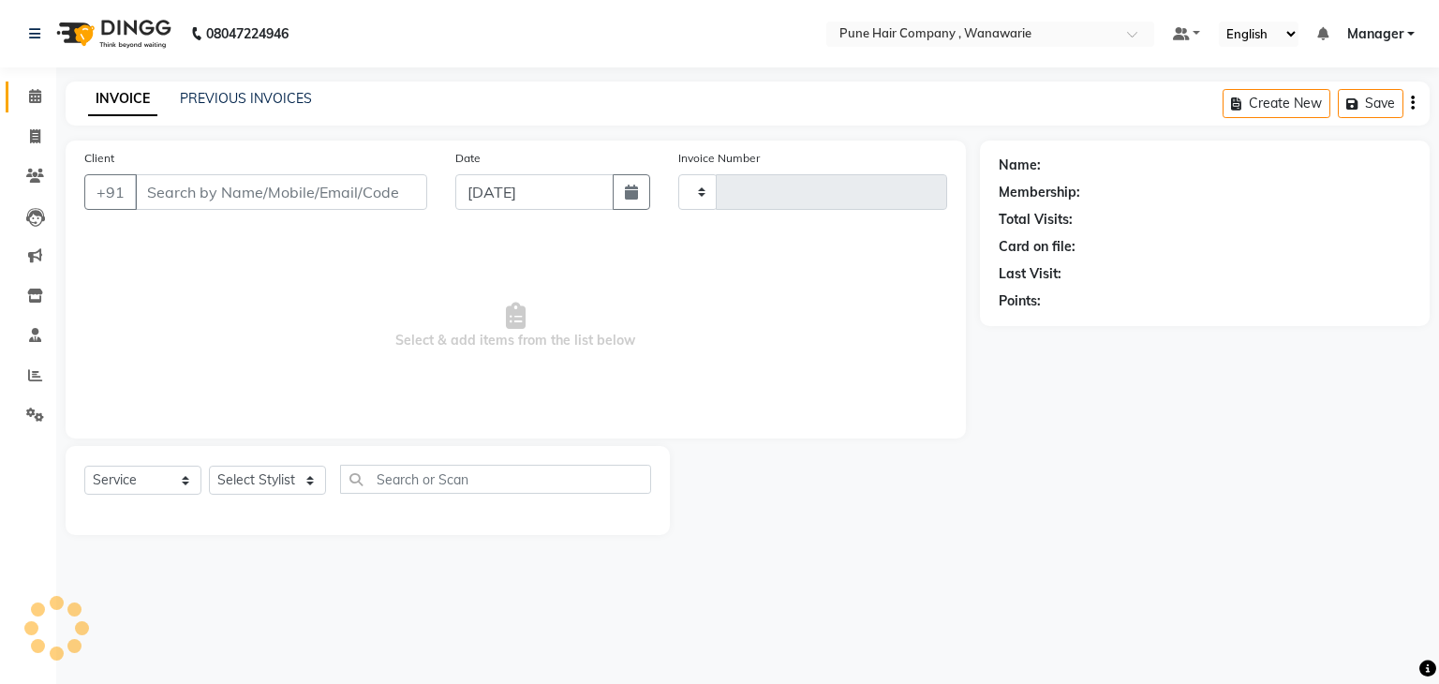
type input "1772"
select select "8072"
type input "9820318781"
select select "74577"
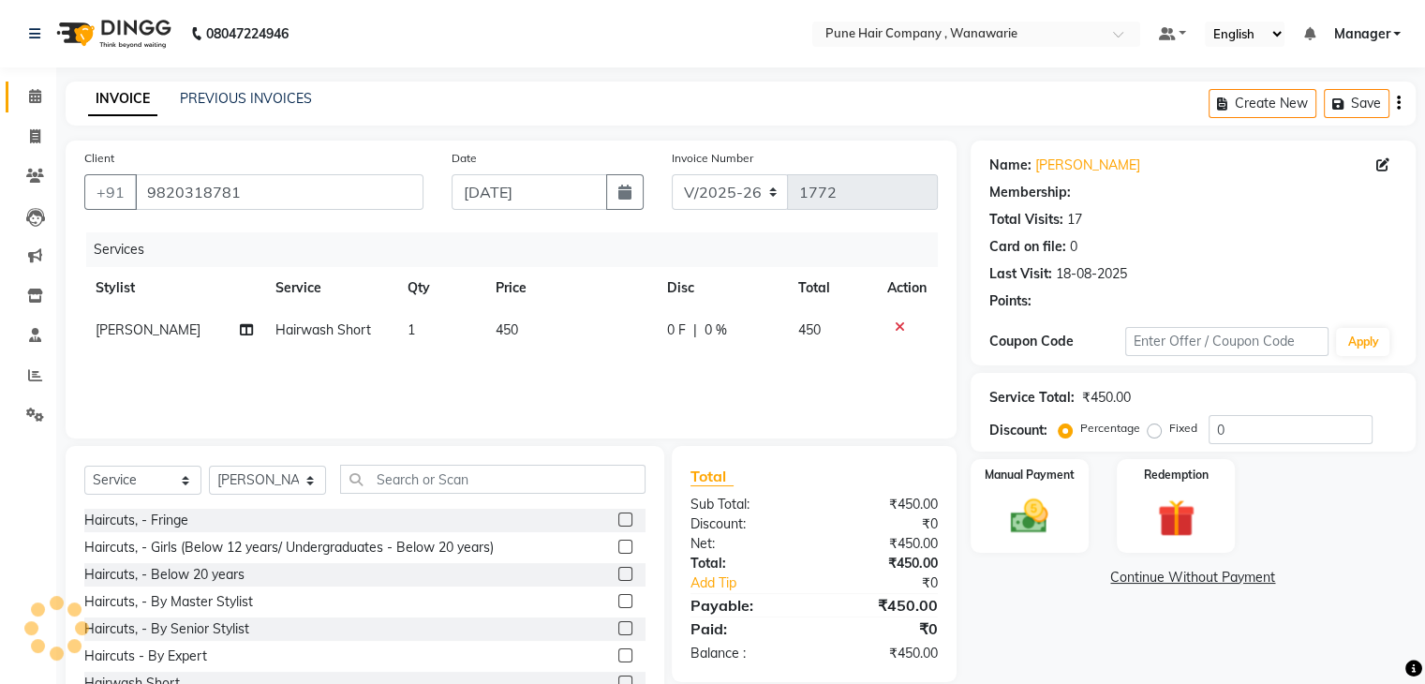
type input "20"
select select "1: Object"
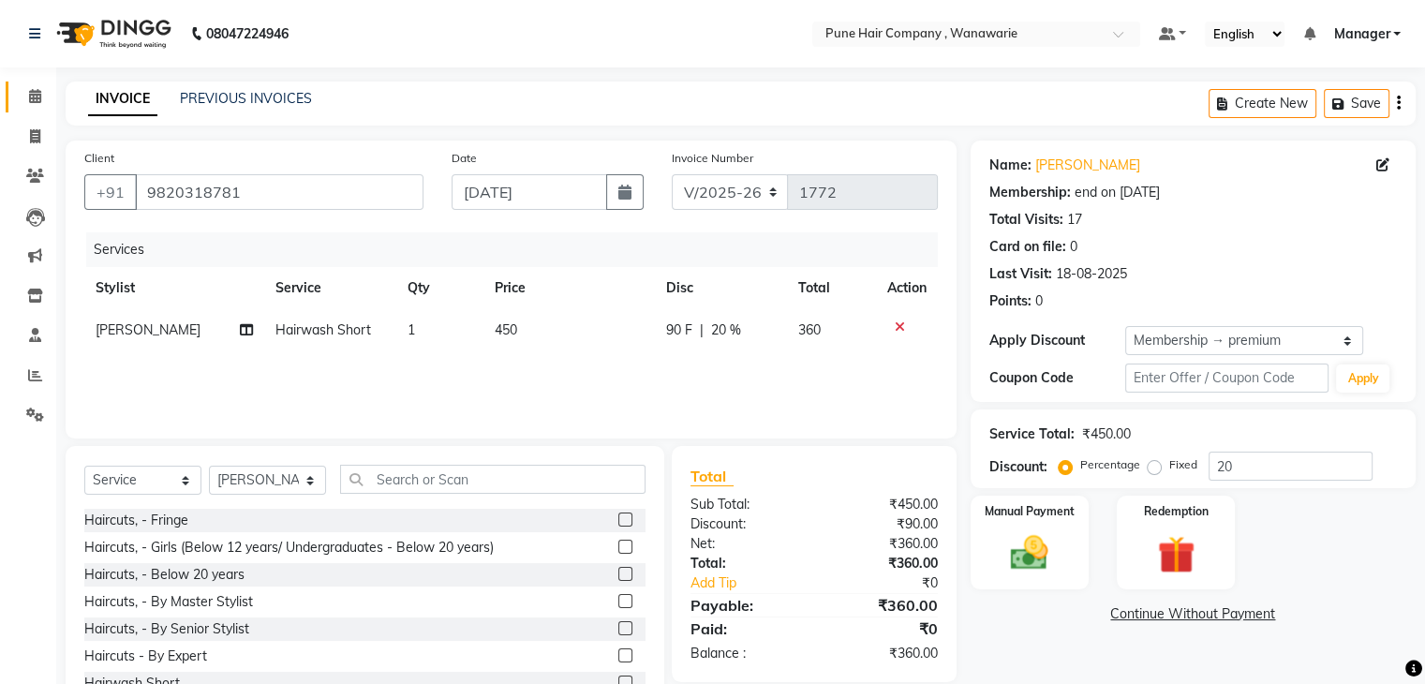
scroll to position [67, 0]
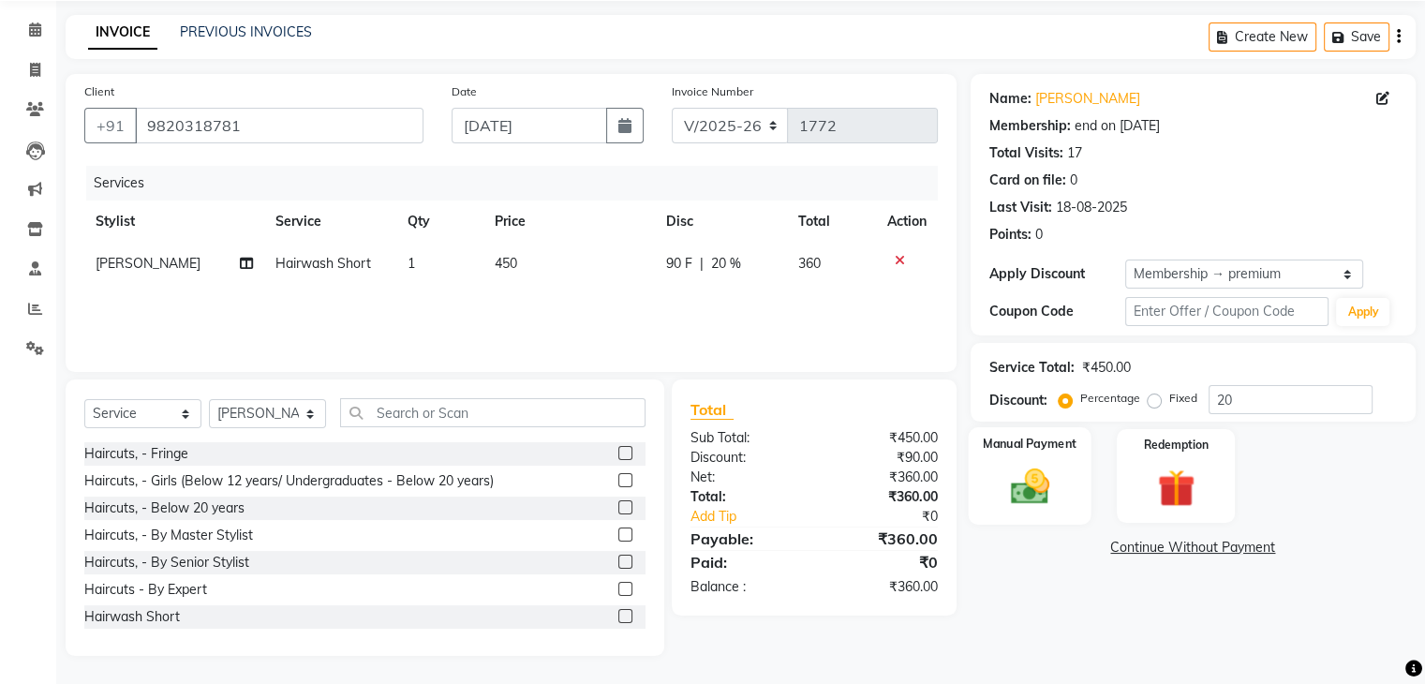
click at [1046, 458] on div "Manual Payment" at bounding box center [1029, 475] width 123 height 97
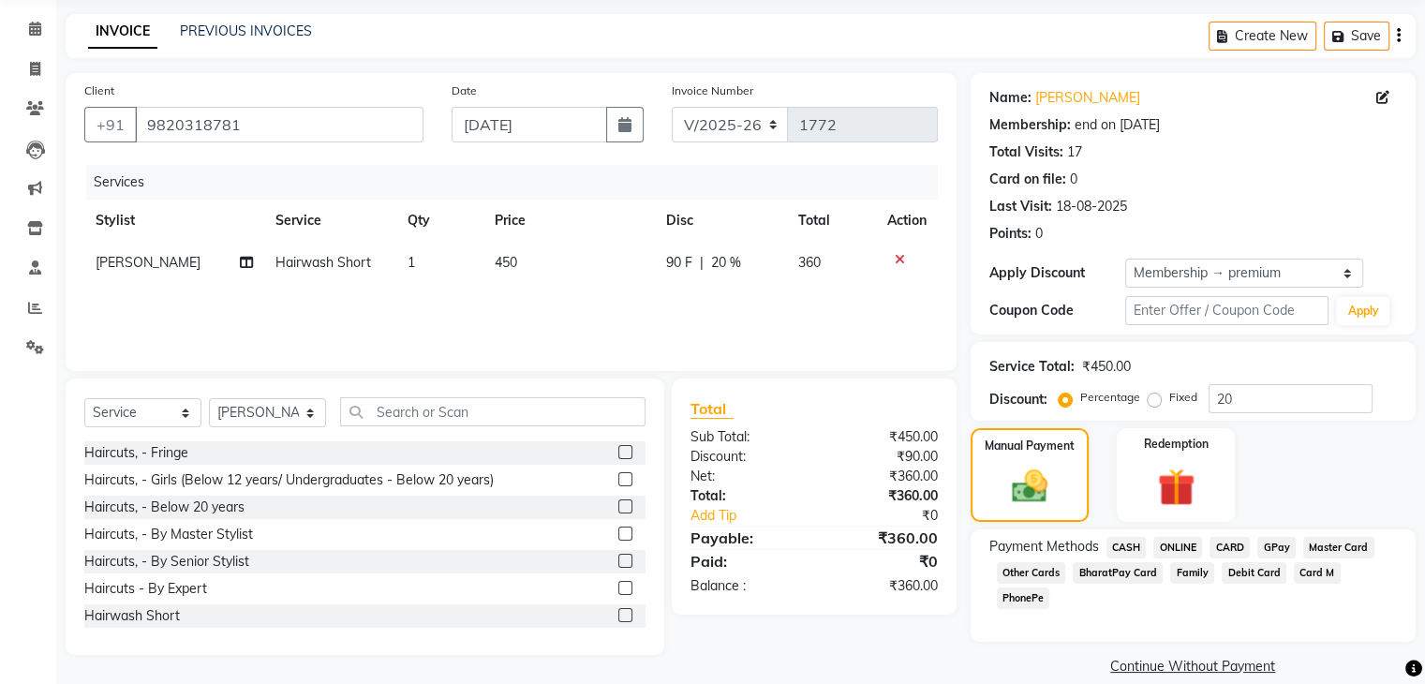
click at [1137, 547] on span "CASH" at bounding box center [1127, 548] width 40 height 22
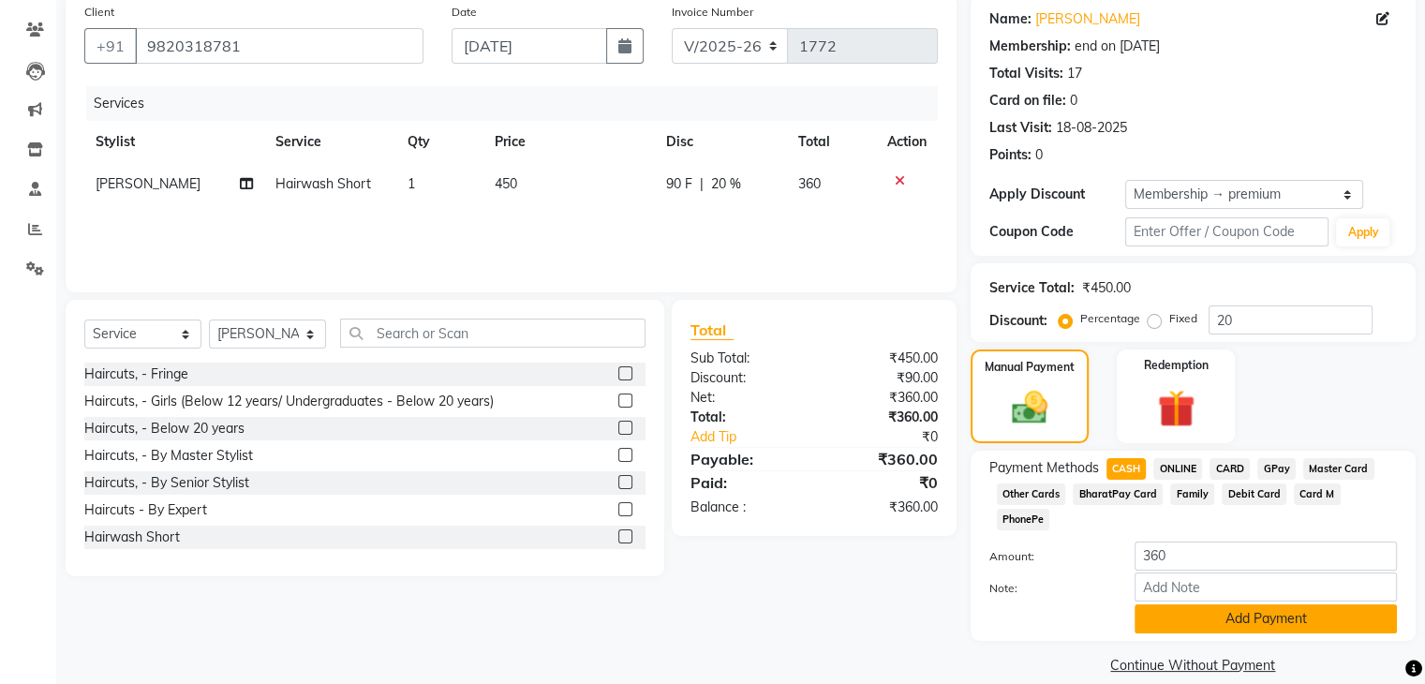
click at [1195, 604] on button "Add Payment" at bounding box center [1266, 618] width 262 height 29
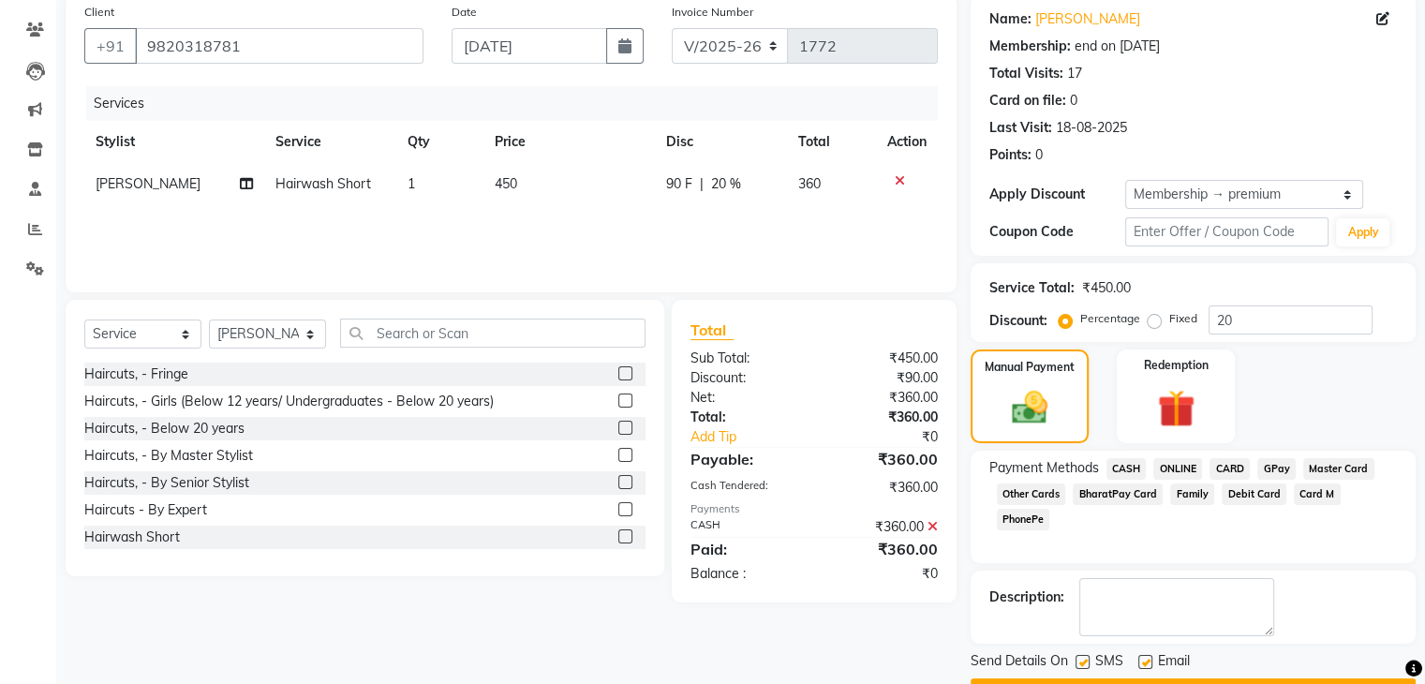
scroll to position [196, 0]
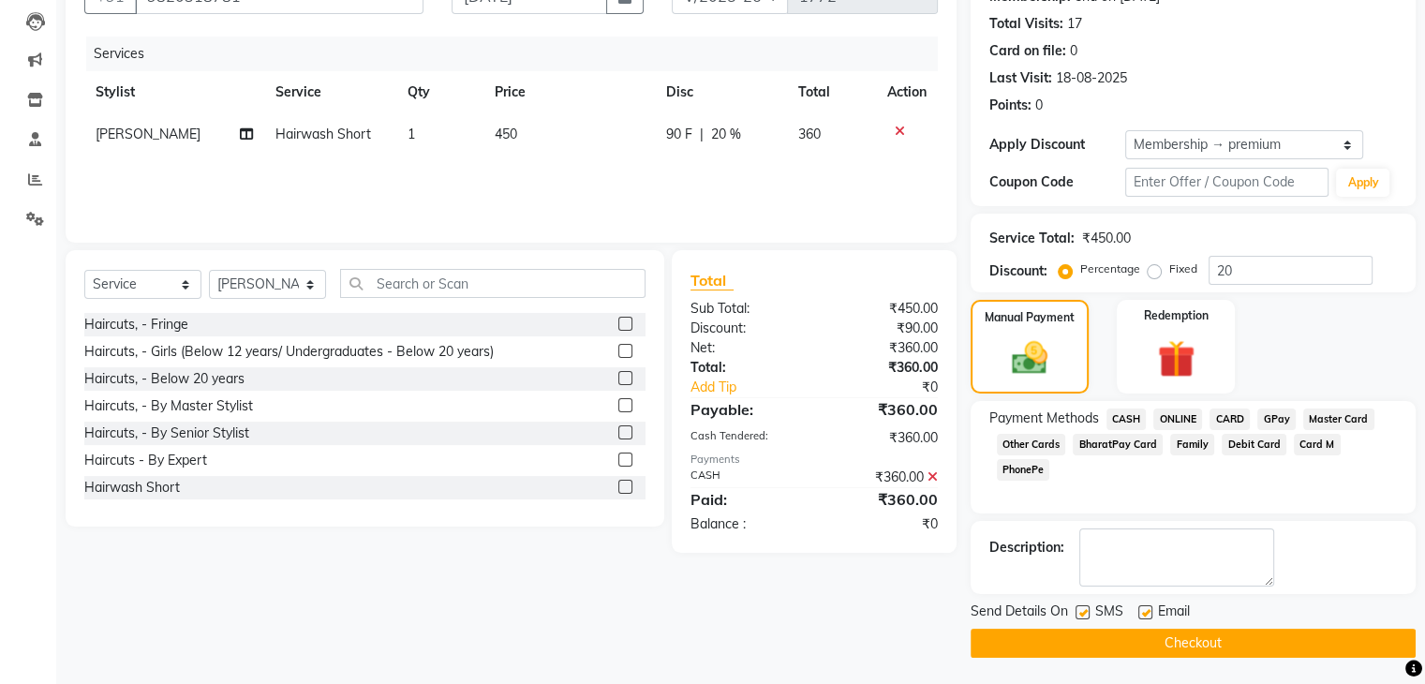
click at [1102, 642] on button "Checkout" at bounding box center [1193, 643] width 445 height 29
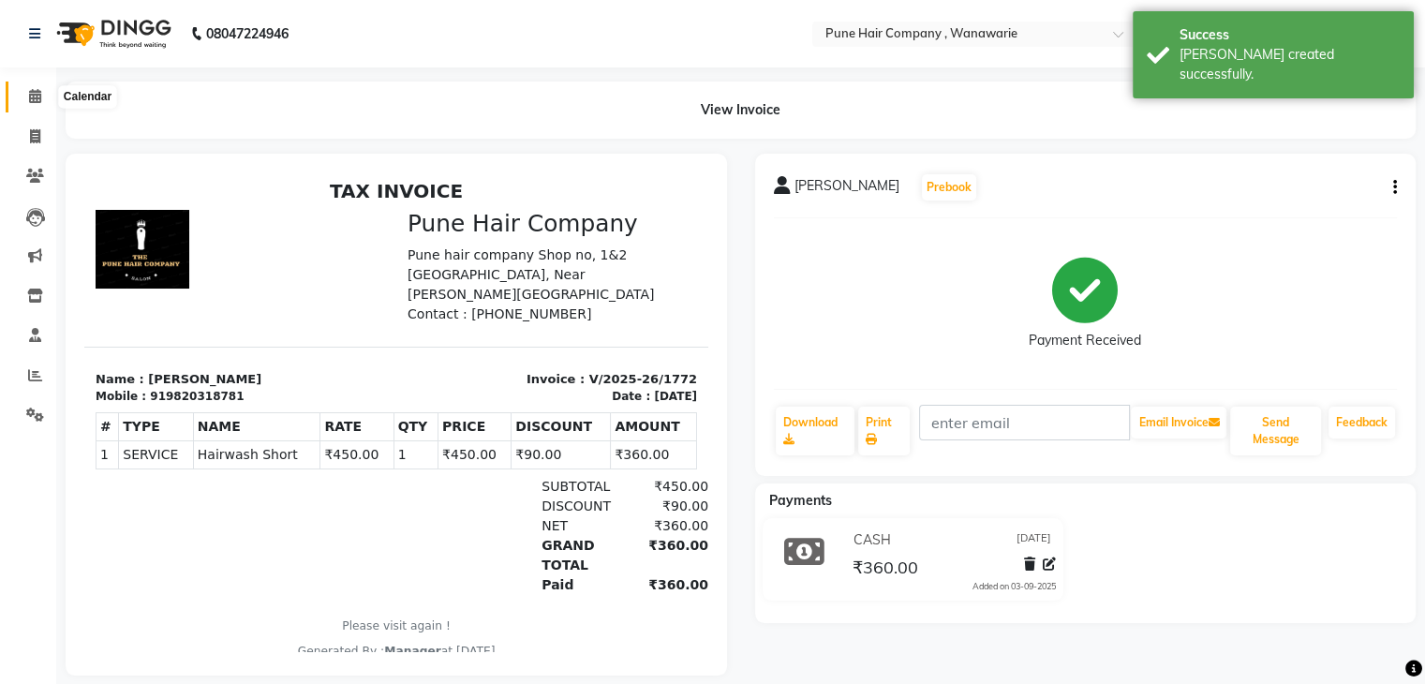
click at [34, 93] on icon at bounding box center [35, 96] width 12 height 14
